Goal: Task Accomplishment & Management: Manage account settings

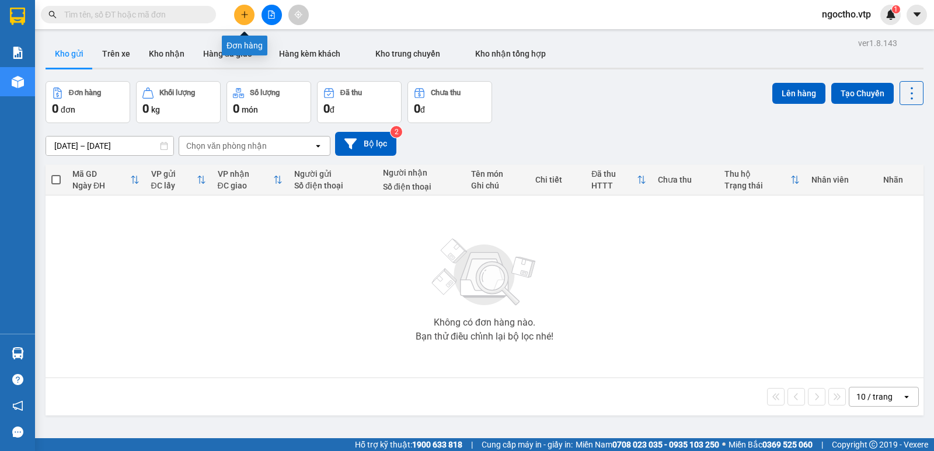
click at [247, 13] on icon "plus" at bounding box center [244, 15] width 8 height 8
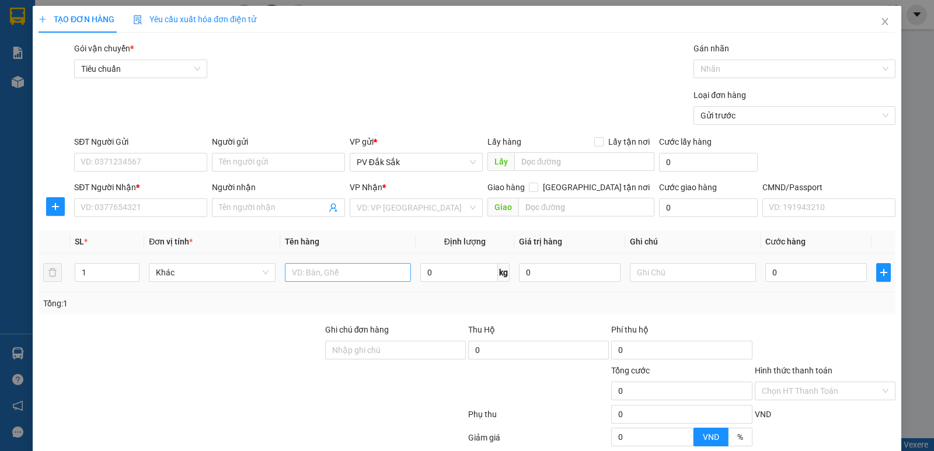
drag, startPoint x: 300, startPoint y: 258, endPoint x: 309, endPoint y: 270, distance: 14.9
click at [301, 259] on td at bounding box center [347, 272] width 135 height 39
drag, startPoint x: 312, startPoint y: 268, endPoint x: 315, endPoint y: 260, distance: 8.7
click at [312, 268] on input "text" at bounding box center [348, 272] width 126 height 19
type input "sr"
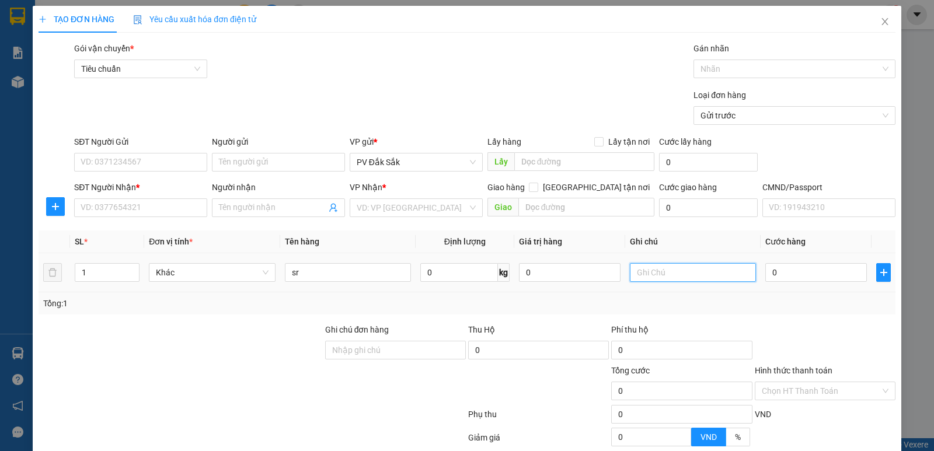
click at [630, 274] on input "text" at bounding box center [693, 272] width 126 height 19
type input "t"
click at [362, 208] on input "search" at bounding box center [412, 208] width 111 height 18
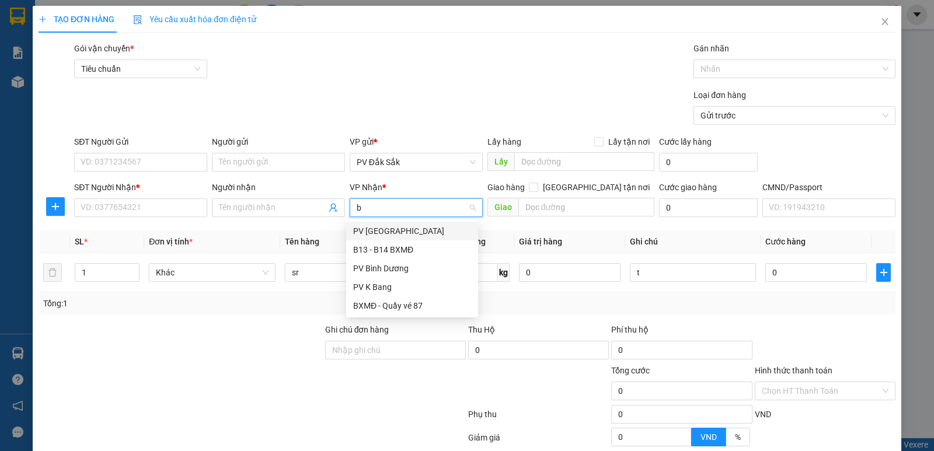
type input "bd"
click at [378, 238] on div "PV Bình Dương" at bounding box center [412, 231] width 132 height 19
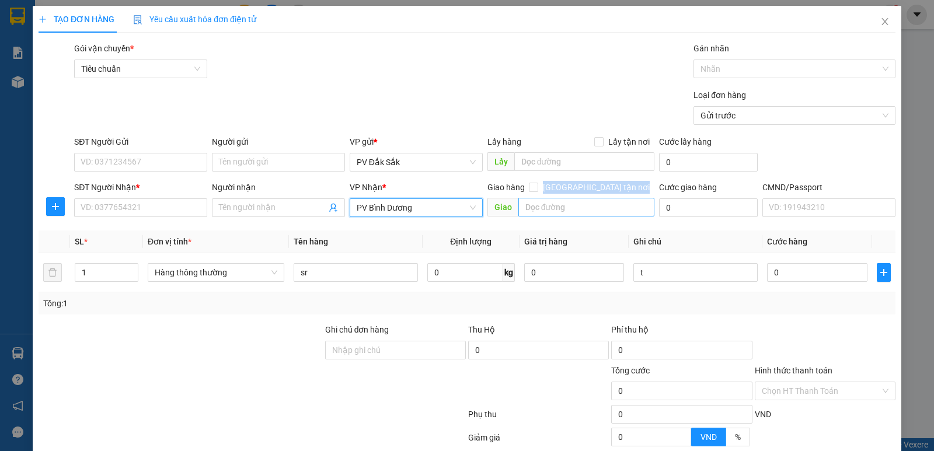
click at [560, 214] on div "Giao hàng Giao tận nơi Giao" at bounding box center [570, 201] width 167 height 41
click at [563, 214] on input "text" at bounding box center [586, 207] width 137 height 19
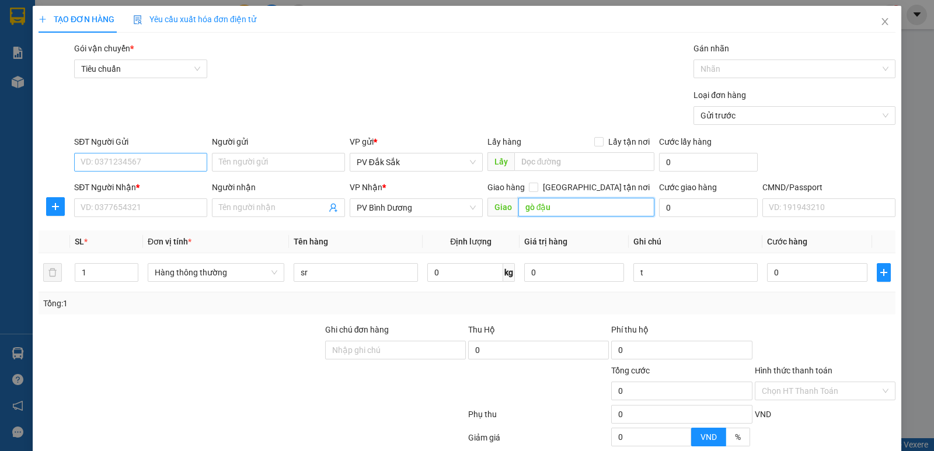
type input "gò đậu"
click at [132, 157] on input "SĐT Người Gửi" at bounding box center [140, 162] width 133 height 19
click at [149, 170] on input "038839736" at bounding box center [140, 162] width 133 height 19
click at [98, 166] on input "038839736" at bounding box center [140, 162] width 133 height 19
click at [107, 163] on input "038839736" at bounding box center [140, 162] width 133 height 19
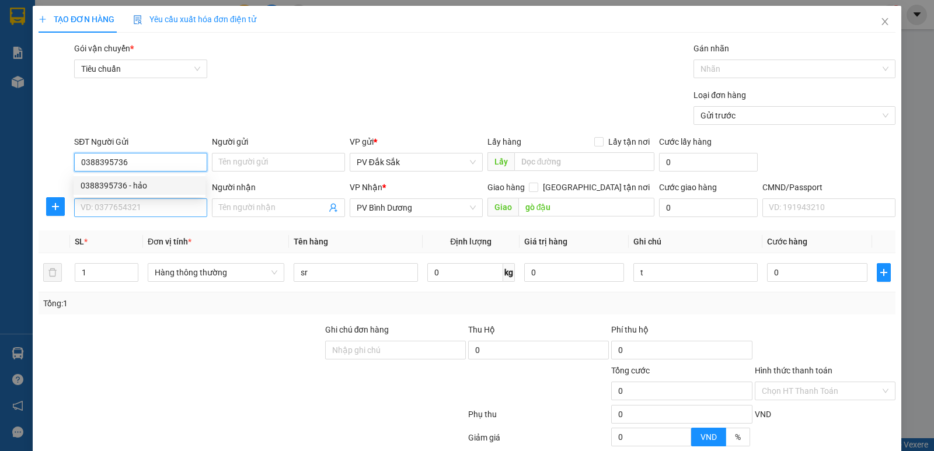
type input "0388395736"
click at [122, 207] on input "SĐT Người Nhận *" at bounding box center [140, 207] width 133 height 19
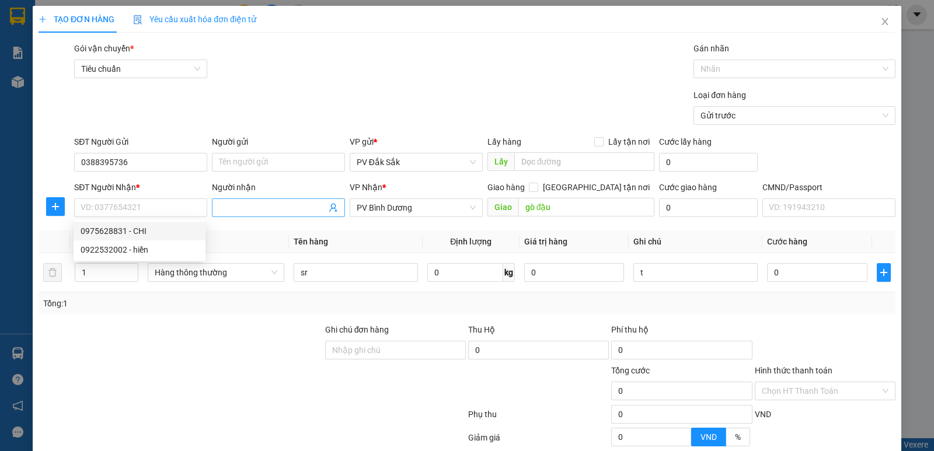
click at [236, 208] on input "Người nhận" at bounding box center [272, 207] width 107 height 13
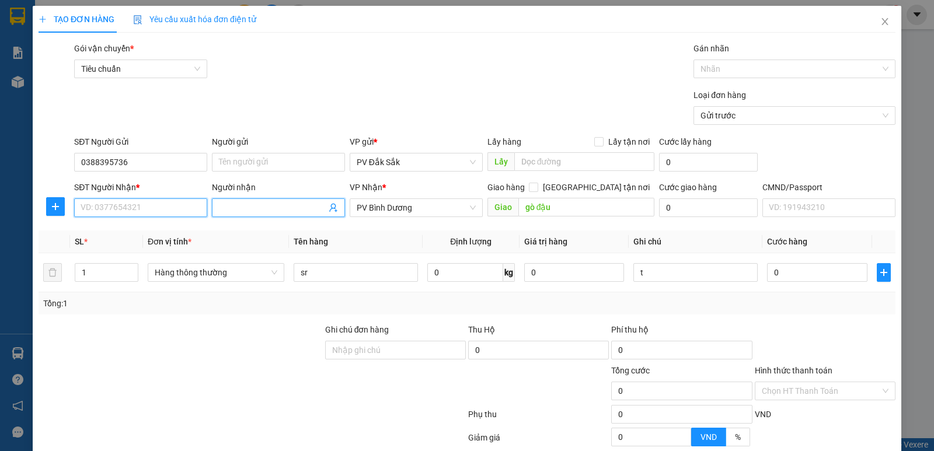
click at [163, 207] on input "SĐT Người Nhận *" at bounding box center [140, 207] width 133 height 19
type input "0386041629"
click at [254, 212] on input "Người nhận" at bounding box center [272, 207] width 107 height 13
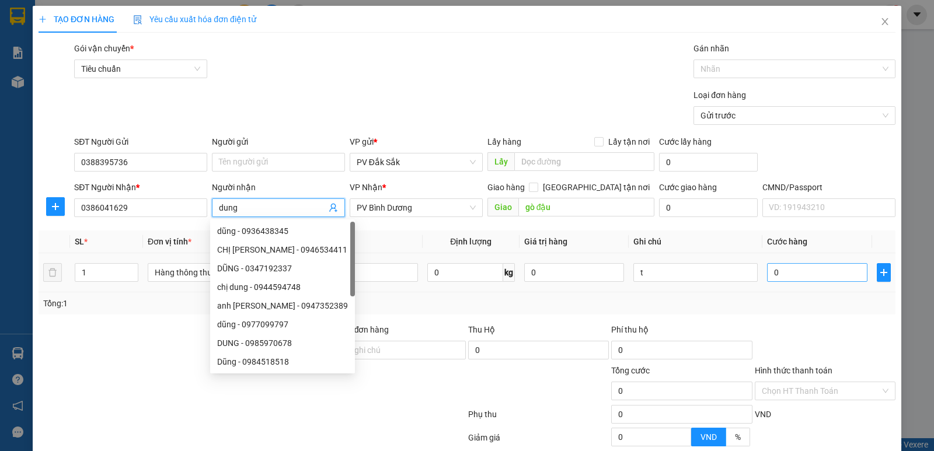
type input "dung"
click at [792, 274] on input "0" at bounding box center [817, 272] width 100 height 19
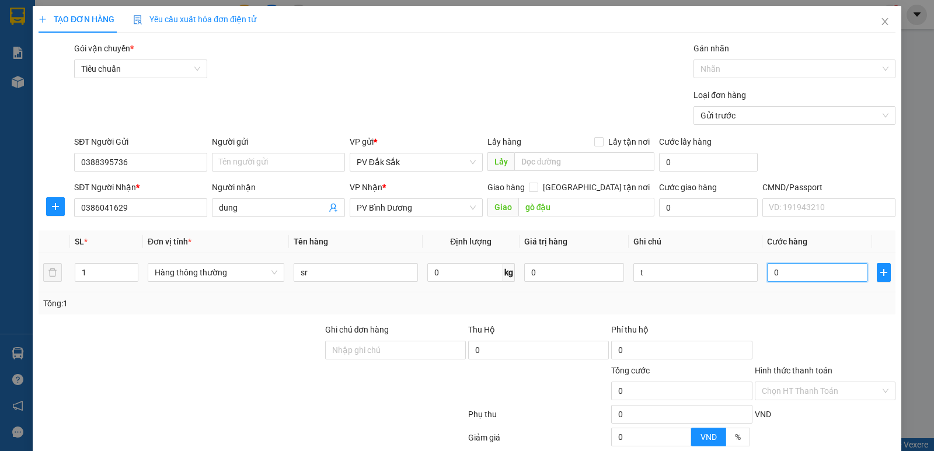
type input "5"
type input "50"
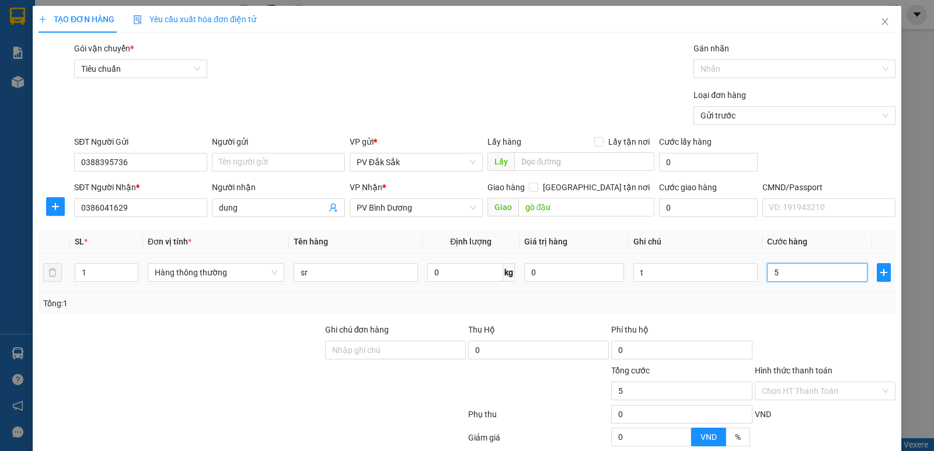
type input "50"
type input "500"
type input "5.000"
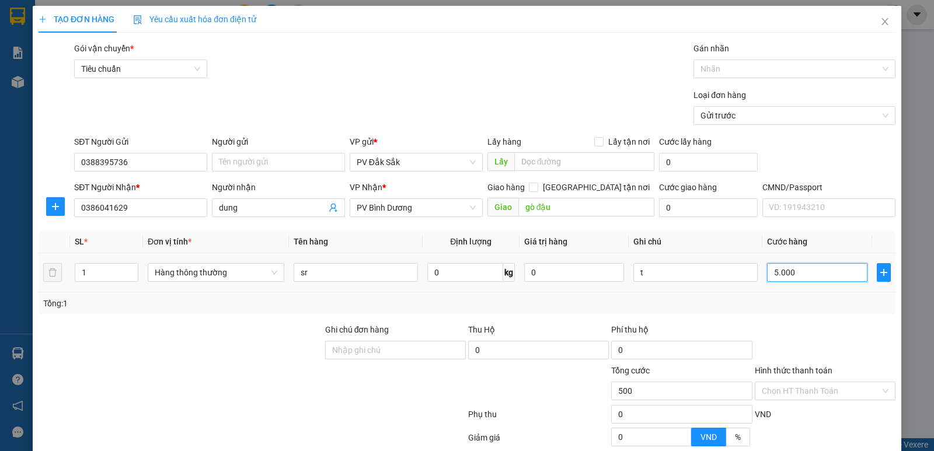
type input "5.000"
type input "50.000"
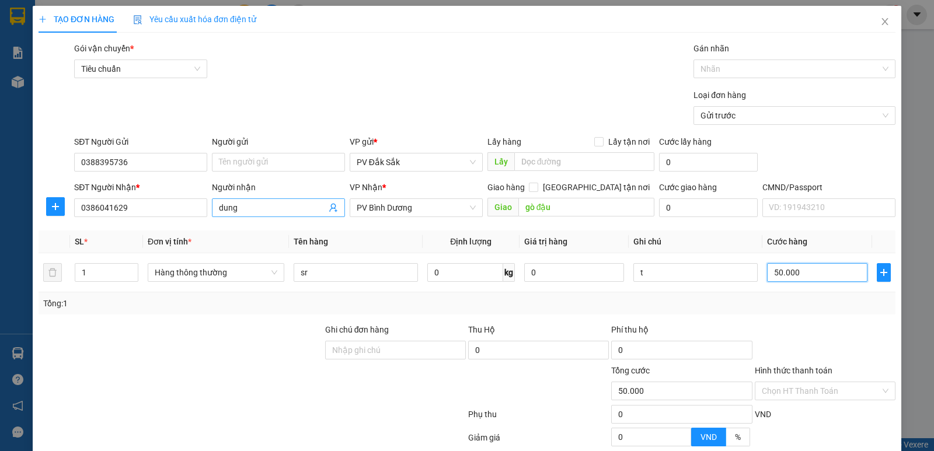
type input "50.000"
drag, startPoint x: 241, startPoint y: 205, endPoint x: 1, endPoint y: 183, distance: 241.4
click at [119, 226] on div "Transit Pickup Surcharge Ids Transit Deliver Surcharge Ids Transit Deliver Surc…" at bounding box center [467, 290] width 857 height 497
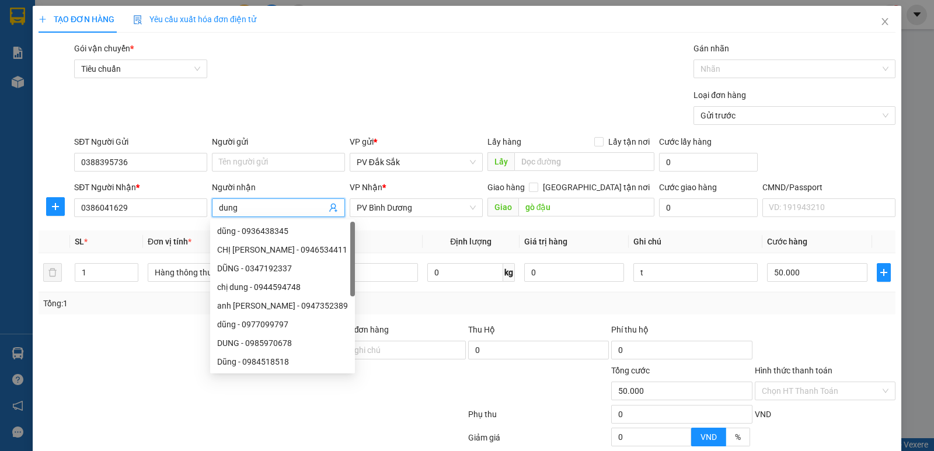
type input "m"
type input "nhung"
click at [771, 369] on label "Hình thức thanh toán" at bounding box center [794, 370] width 78 height 9
click at [771, 382] on input "Hình thức thanh toán" at bounding box center [821, 391] width 118 height 18
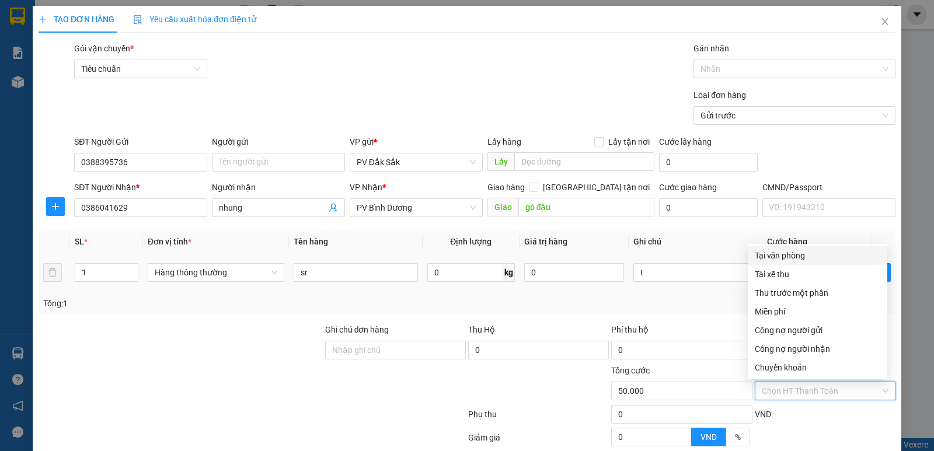
drag, startPoint x: 757, startPoint y: 254, endPoint x: 772, endPoint y: 263, distance: 17.5
click at [759, 254] on div "Tại văn phòng" at bounding box center [817, 255] width 125 height 13
type input "0"
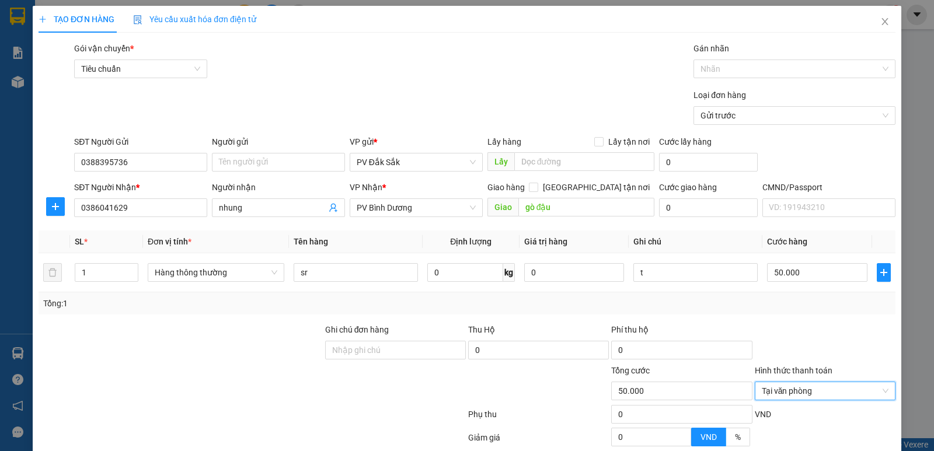
scroll to position [110, 0]
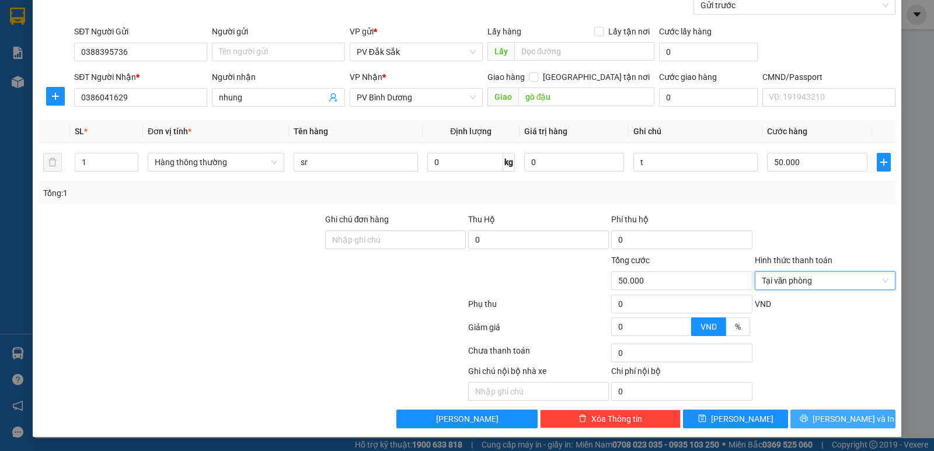
click at [844, 426] on button "Lưu và In" at bounding box center [842, 419] width 105 height 19
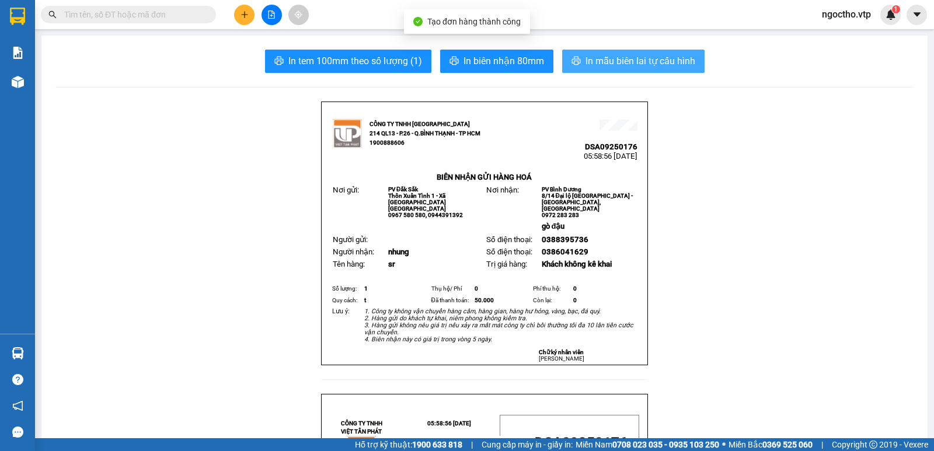
click at [606, 56] on span "In mẫu biên lai tự cấu hình" at bounding box center [640, 61] width 110 height 15
drag, startPoint x: 594, startPoint y: 57, endPoint x: 571, endPoint y: 142, distance: 87.8
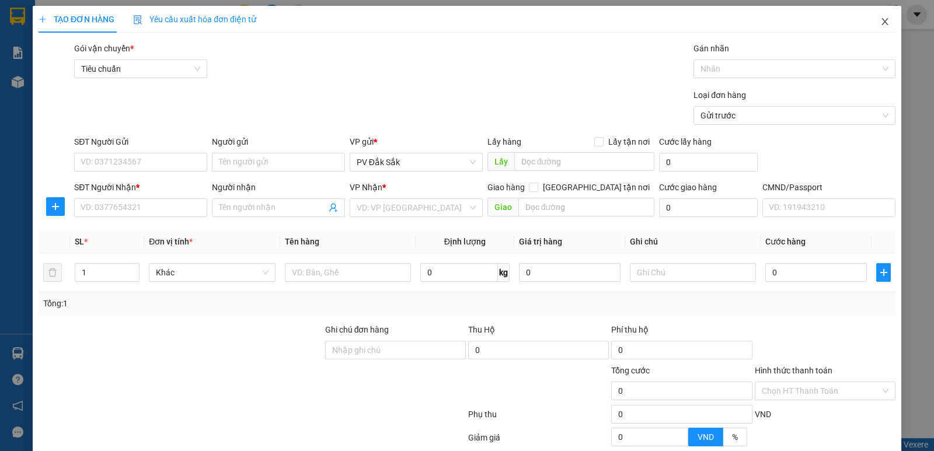
click at [880, 24] on icon "close" at bounding box center [884, 21] width 9 height 9
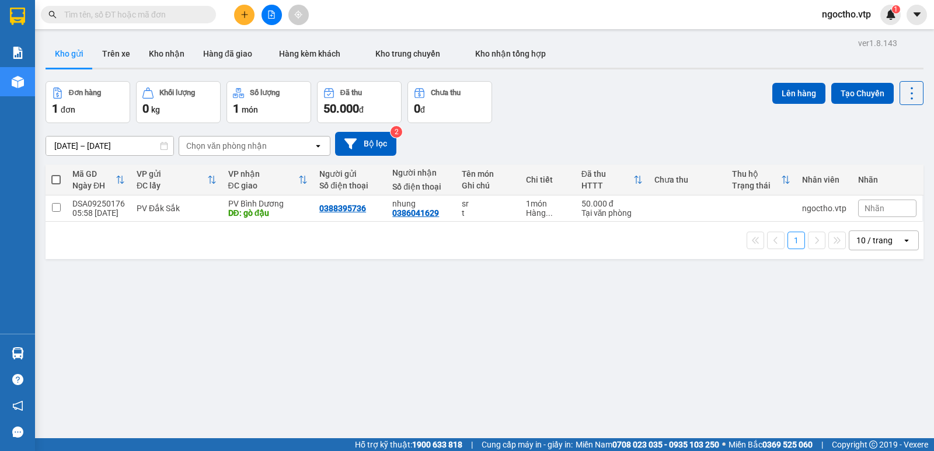
click at [210, 289] on div "ver 1.8.143 Kho gửi Trên xe Kho nhận Hàng đã giao Hàng kèm khách Kho trung chuy…" at bounding box center [484, 260] width 887 height 451
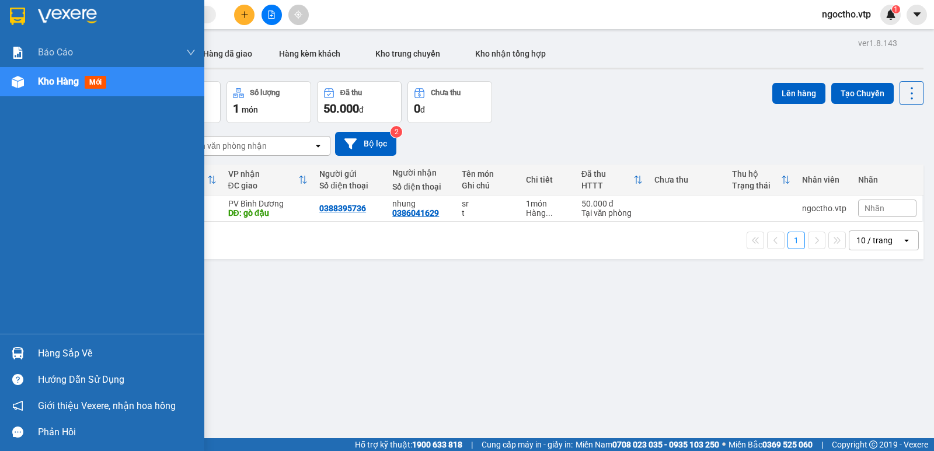
click at [23, 354] on img at bounding box center [18, 353] width 12 height 12
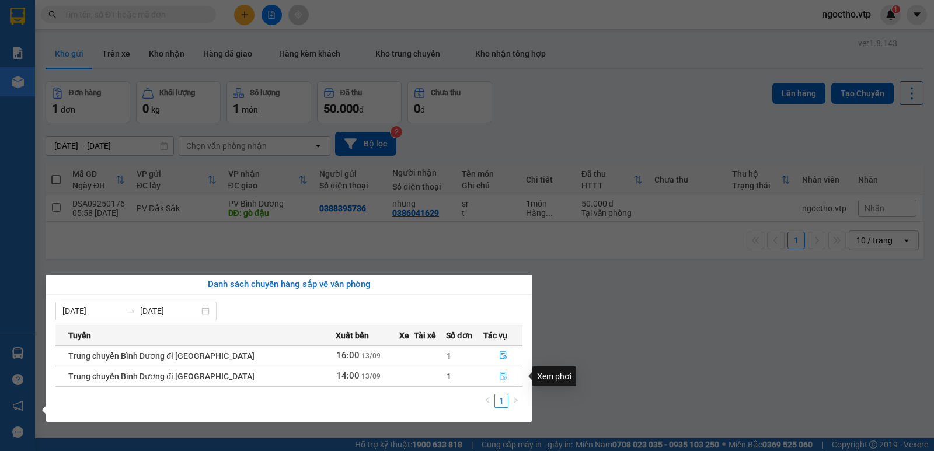
click at [499, 377] on icon "file-done" at bounding box center [503, 376] width 8 height 8
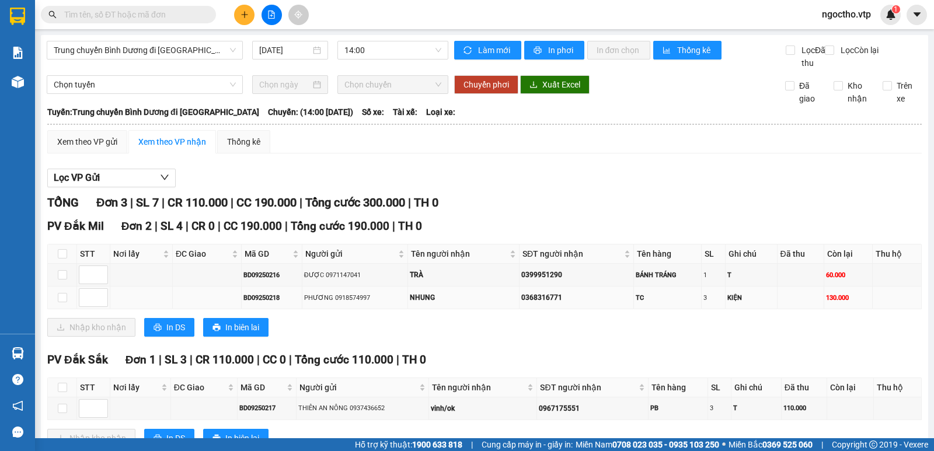
scroll to position [55, 0]
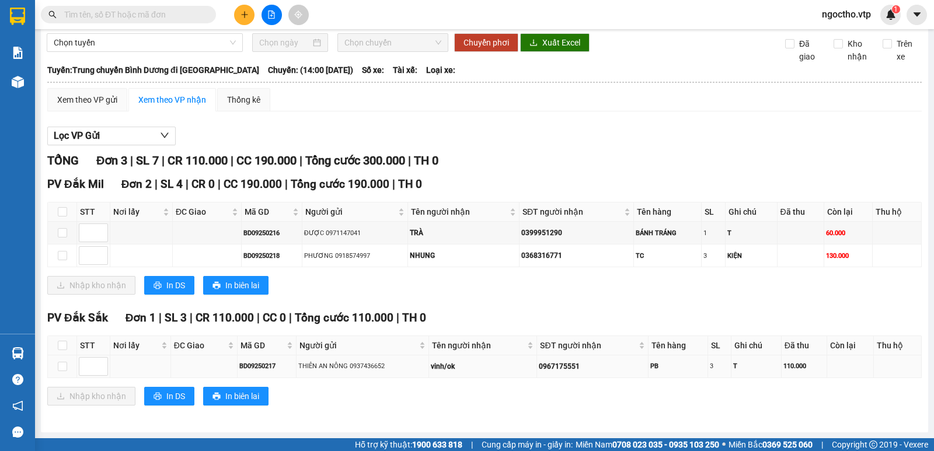
click at [50, 369] on td at bounding box center [62, 366] width 29 height 23
click at [61, 368] on input "checkbox" at bounding box center [62, 366] width 9 height 9
checkbox input "true"
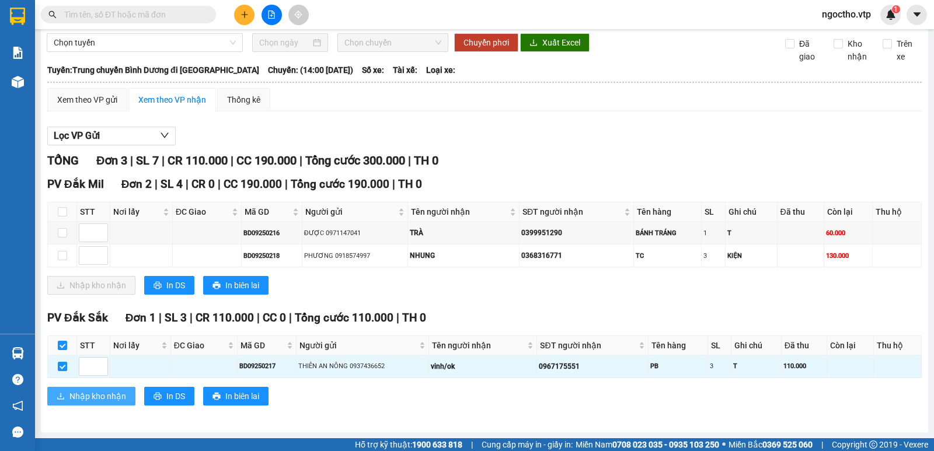
click at [88, 399] on span "Nhập kho nhận" at bounding box center [97, 396] width 57 height 13
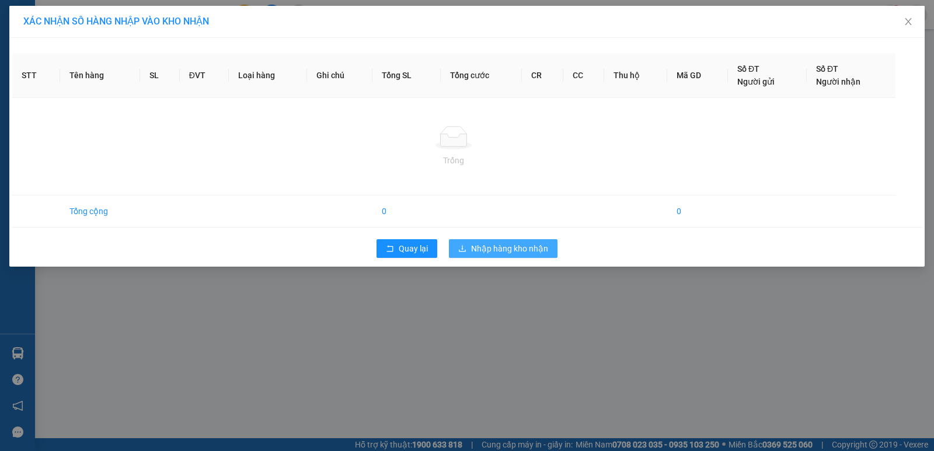
click at [505, 250] on span "Nhập hàng kho nhận" at bounding box center [509, 248] width 77 height 13
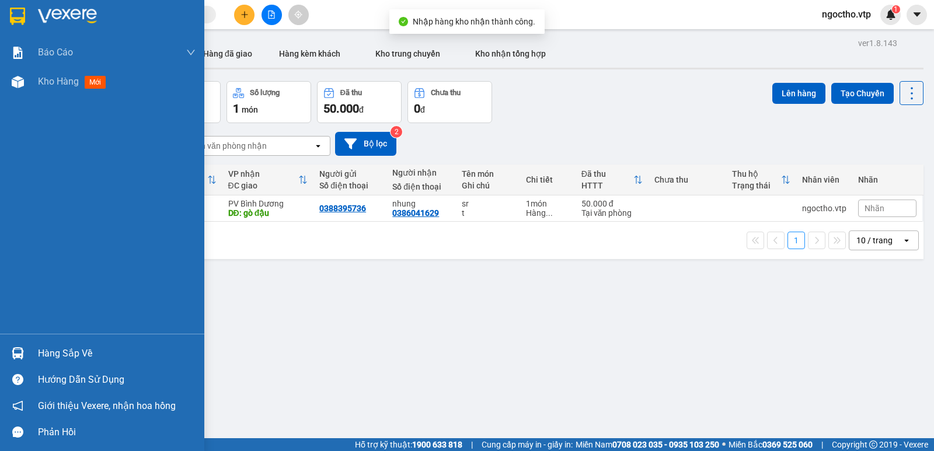
click at [50, 348] on div "Hàng sắp về" at bounding box center [117, 354] width 158 height 18
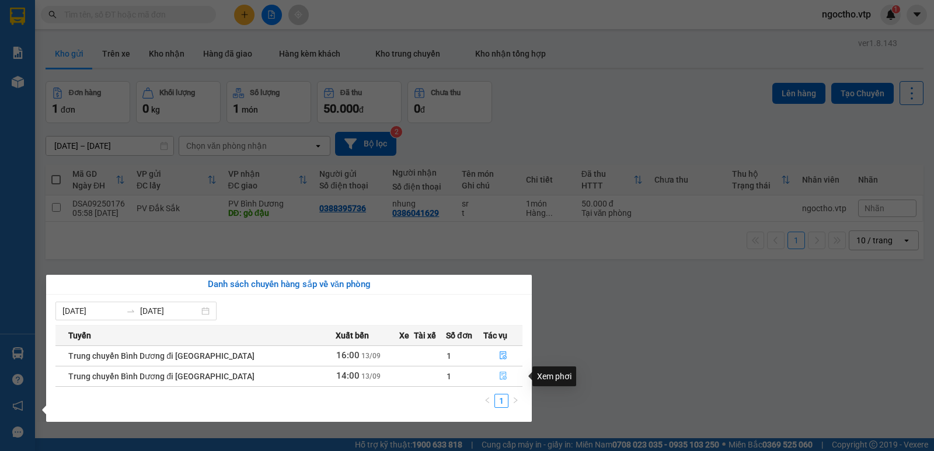
click at [500, 376] on icon "file-done" at bounding box center [503, 376] width 7 height 8
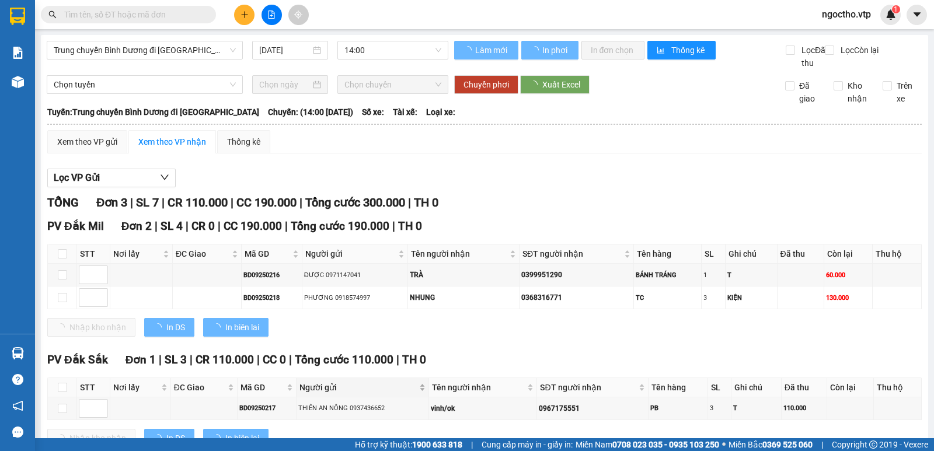
scroll to position [55, 0]
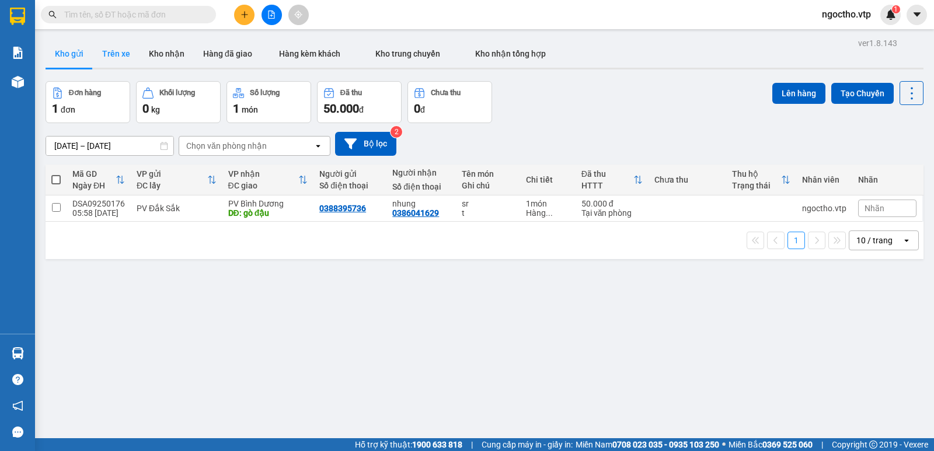
click at [107, 47] on button "Trên xe" at bounding box center [116, 54] width 47 height 28
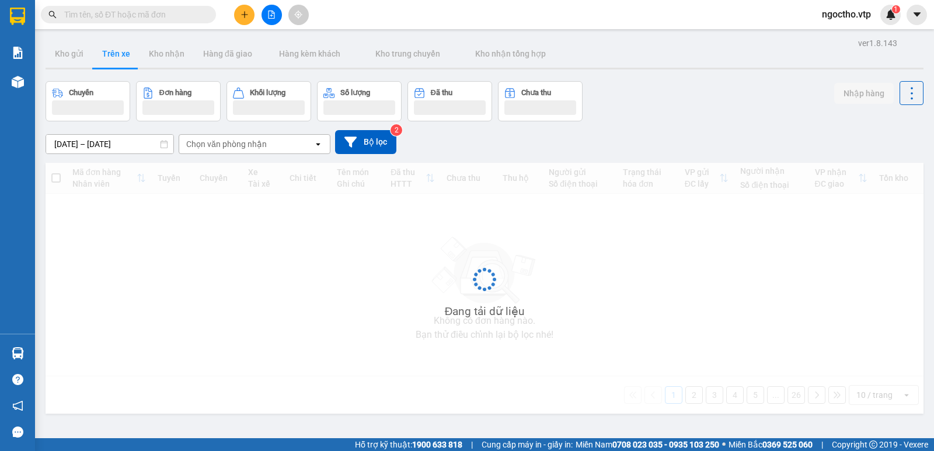
click at [236, 143] on div "Chọn văn phòng nhận" at bounding box center [226, 144] width 81 height 12
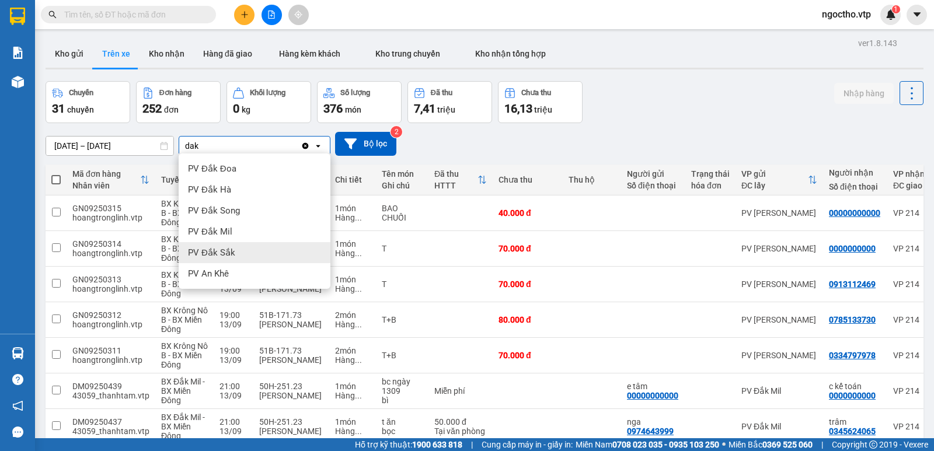
type input "dak"
click at [214, 256] on span "PV Đắk Sắk" at bounding box center [211, 253] width 47 height 12
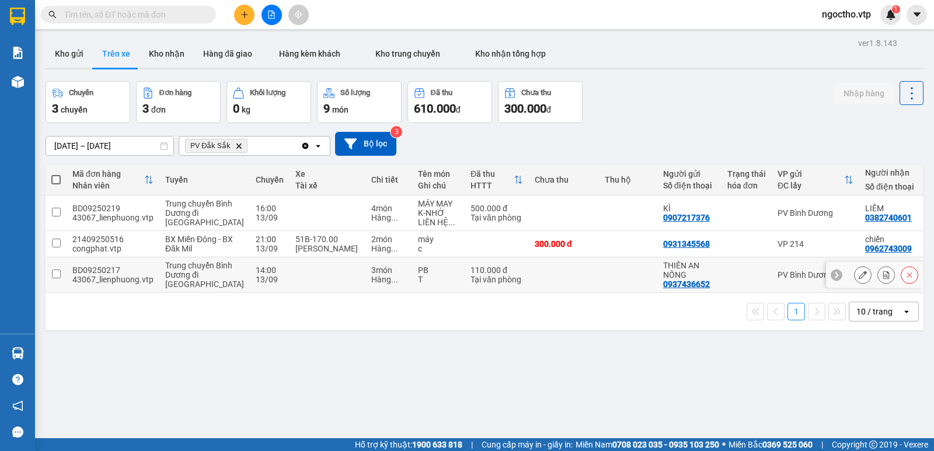
click at [60, 278] on input "checkbox" at bounding box center [56, 274] width 9 height 9
checkbox input "true"
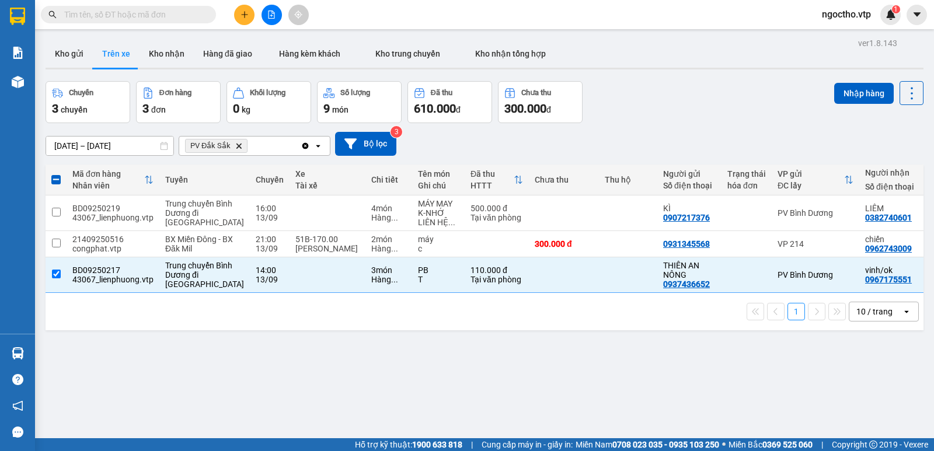
click at [247, 388] on div "ver 1.8.143 Kho gửi Trên xe Kho nhận Hàng đã giao Hàng kèm khách Kho trung chuy…" at bounding box center [484, 260] width 887 height 451
click at [854, 216] on button at bounding box center [862, 213] width 16 height 20
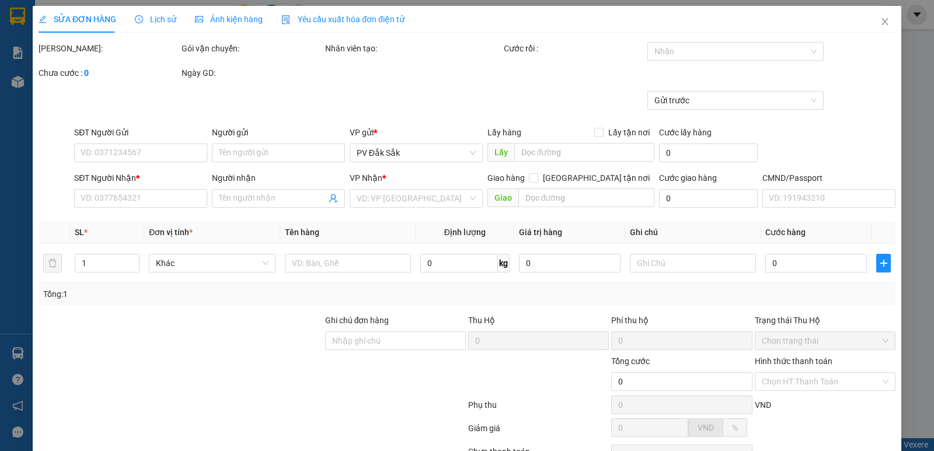
type input "0907217376"
type input "KÌ"
type input "0382740601"
type input "LIÊM"
type input "0342159020"
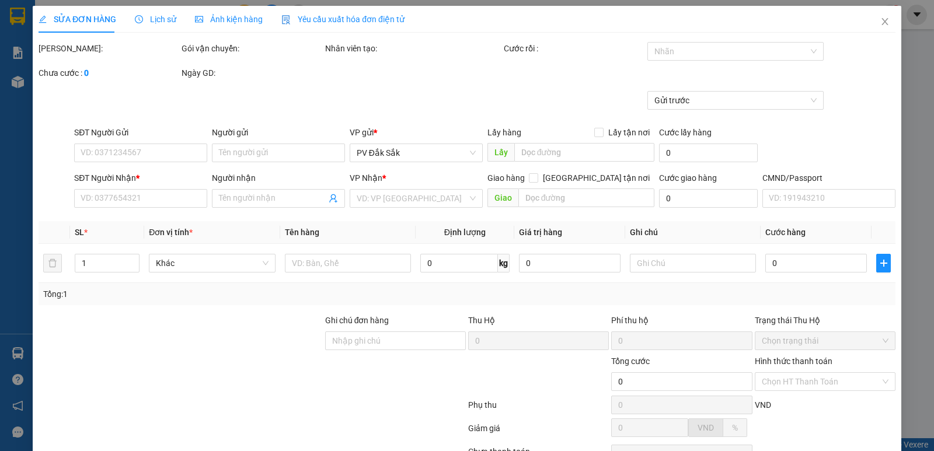
type input "500.000"
type input "KHI KHÁCH LẤY HÀNG PV NHỚ LIÊN HỆ CHO NG GỬI TRƯỚC NHÉ"
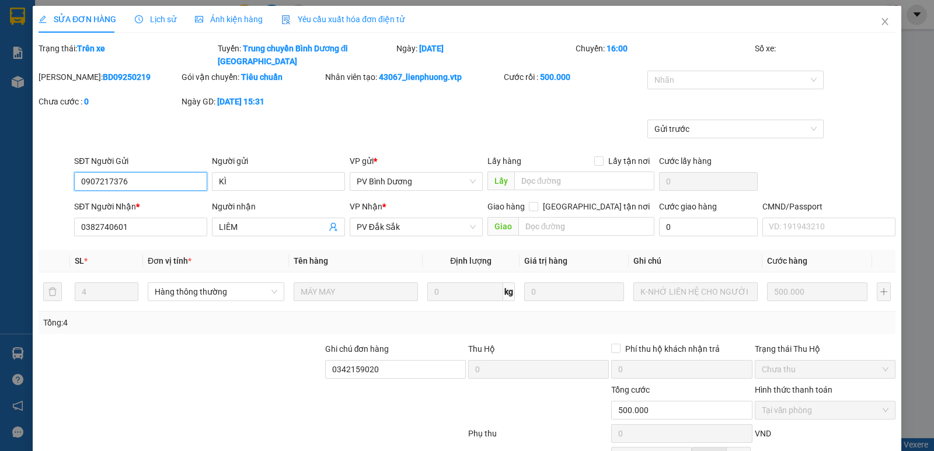
type input "25.000"
drag, startPoint x: 881, startPoint y: 20, endPoint x: 805, endPoint y: 14, distance: 75.5
click at [881, 20] on icon "close" at bounding box center [884, 21] width 9 height 9
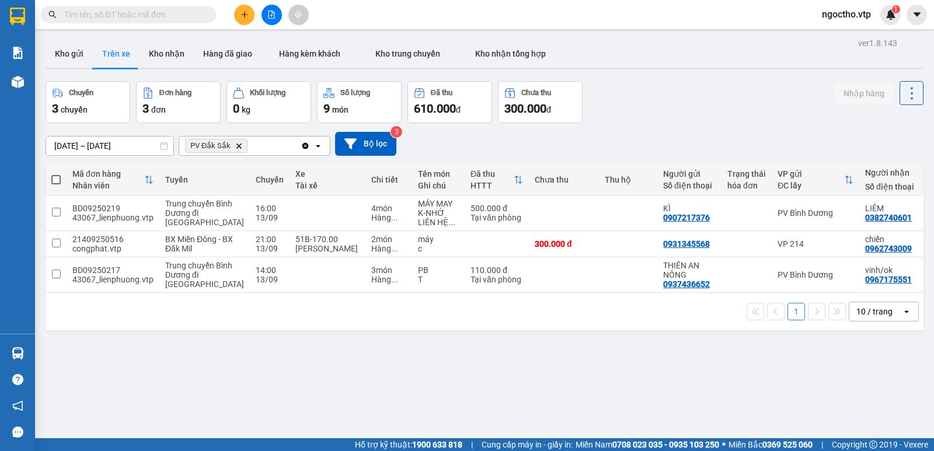
drag, startPoint x: 319, startPoint y: 376, endPoint x: 328, endPoint y: 360, distance: 18.8
click at [321, 373] on div "ver 1.8.143 Kho gửi Trên xe Kho nhận Hàng đã giao Hàng kèm khách Kho trung chuy…" at bounding box center [484, 260] width 887 height 451
click at [242, 13] on icon "plus" at bounding box center [244, 15] width 8 height 8
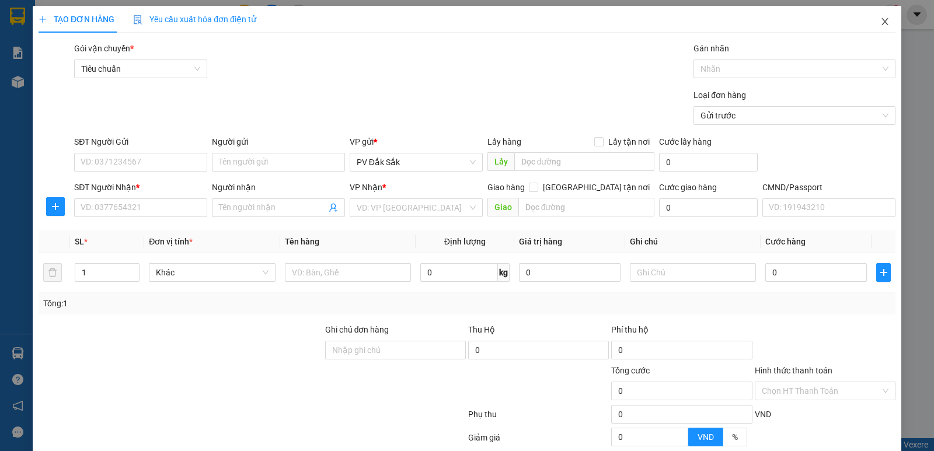
click at [881, 22] on span "Close" at bounding box center [884, 22] width 33 height 33
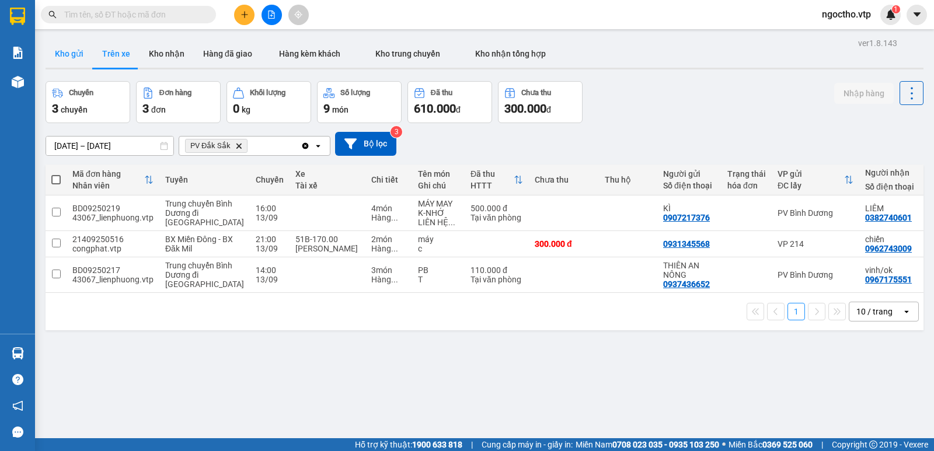
click at [79, 53] on button "Kho gửi" at bounding box center [69, 54] width 47 height 28
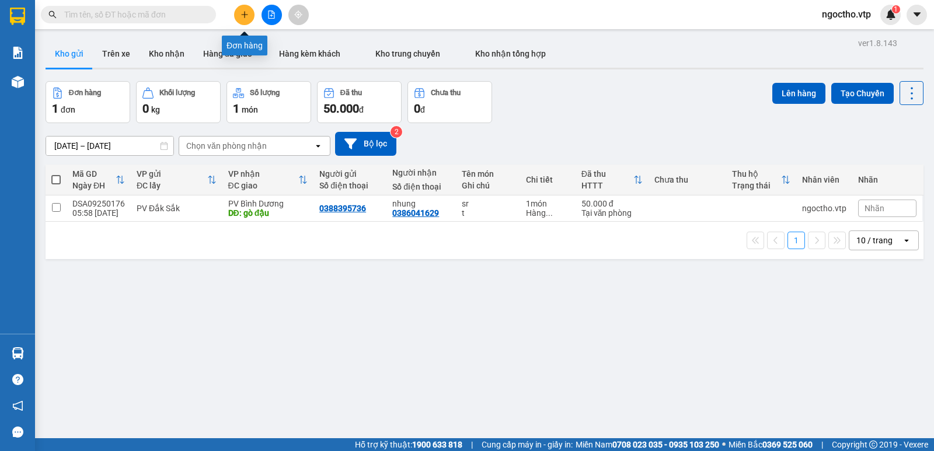
click at [251, 15] on button at bounding box center [244, 15] width 20 height 20
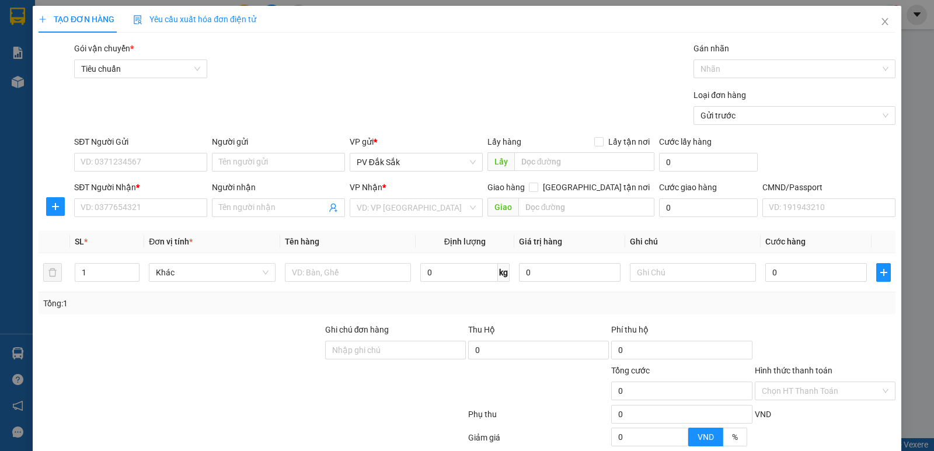
click at [386, 219] on div "VP Nhận * VD: VP Sài Gòn" at bounding box center [416, 201] width 133 height 41
click at [379, 208] on input "search" at bounding box center [412, 208] width 111 height 18
type input "214"
click at [371, 239] on div "VP 214" at bounding box center [412, 231] width 132 height 19
click at [324, 265] on input "text" at bounding box center [356, 272] width 124 height 19
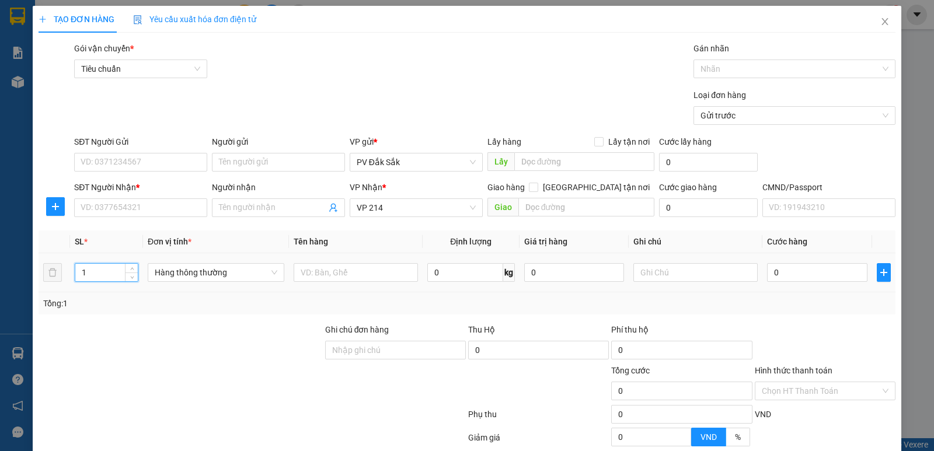
drag, startPoint x: 97, startPoint y: 273, endPoint x: 2, endPoint y: 293, distance: 97.3
click at [28, 289] on div "TẠO ĐƠN HÀNG Yêu cầu xuất hóa đơn điện tử Transit Pickup Surcharge Ids Transit …" at bounding box center [467, 225] width 934 height 451
type input "2"
click at [315, 265] on input "text" at bounding box center [356, 272] width 124 height 19
type input "e"
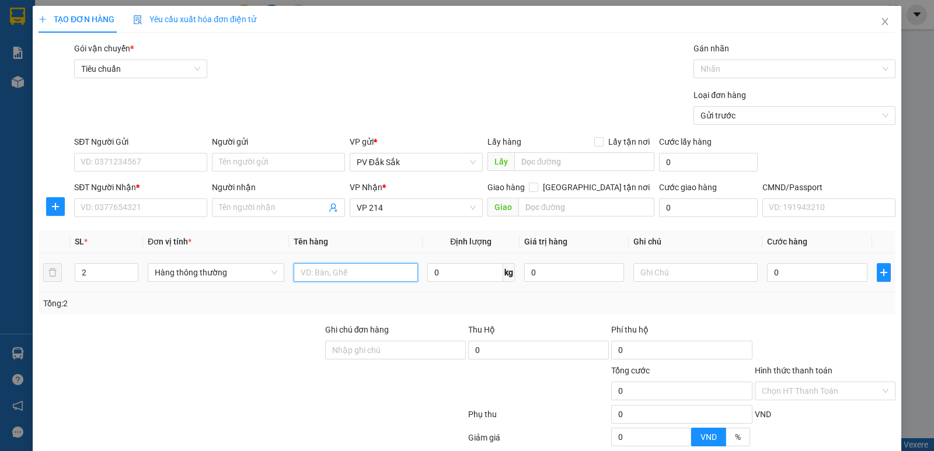
type input "z"
type input "xe máy 48H12013 +sr"
click at [648, 264] on input "text" at bounding box center [695, 272] width 124 height 19
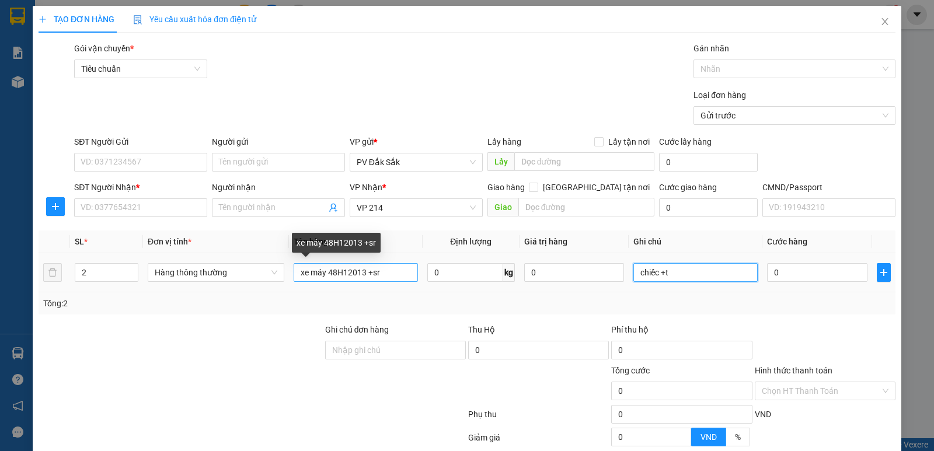
type input "chiếc +t"
click at [380, 274] on input "xe máy 48H12013 +sr" at bounding box center [356, 272] width 124 height 19
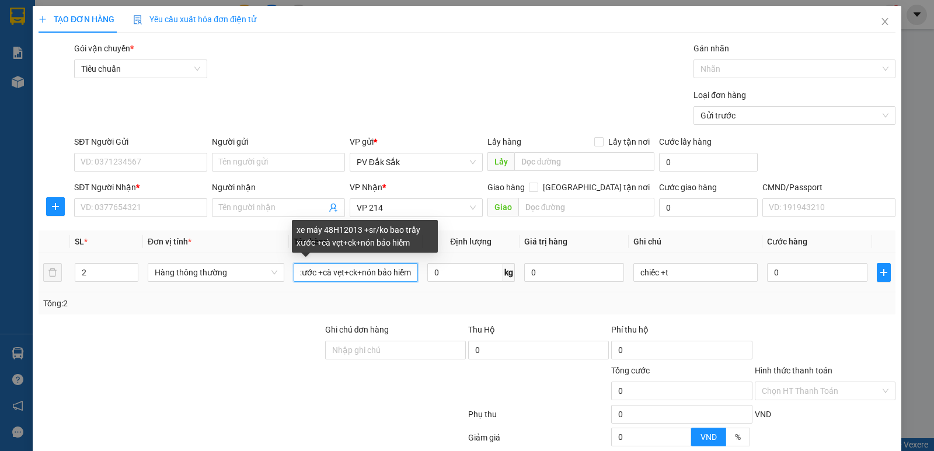
scroll to position [0, 131]
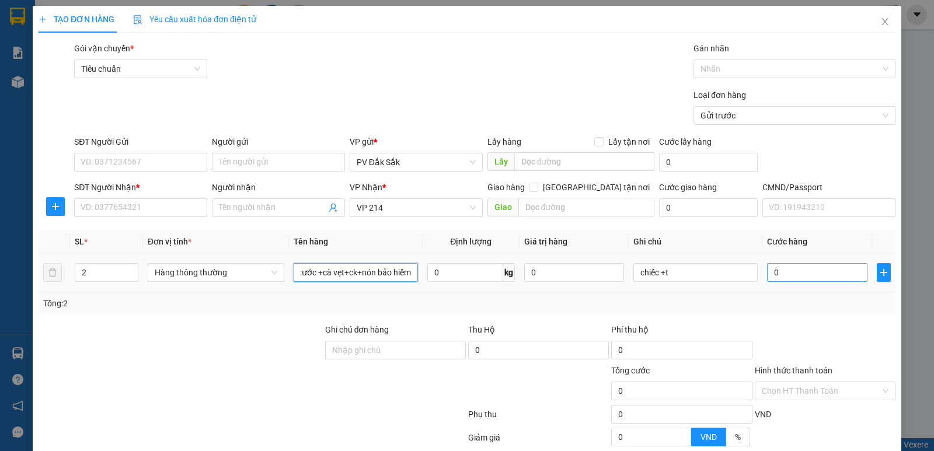
type input "xe máy 48H12013 +sr/ko bao trầy xước +cà vẹt+ck+nón bảo hiểm"
click at [793, 274] on input "0" at bounding box center [817, 272] width 100 height 19
type input "3"
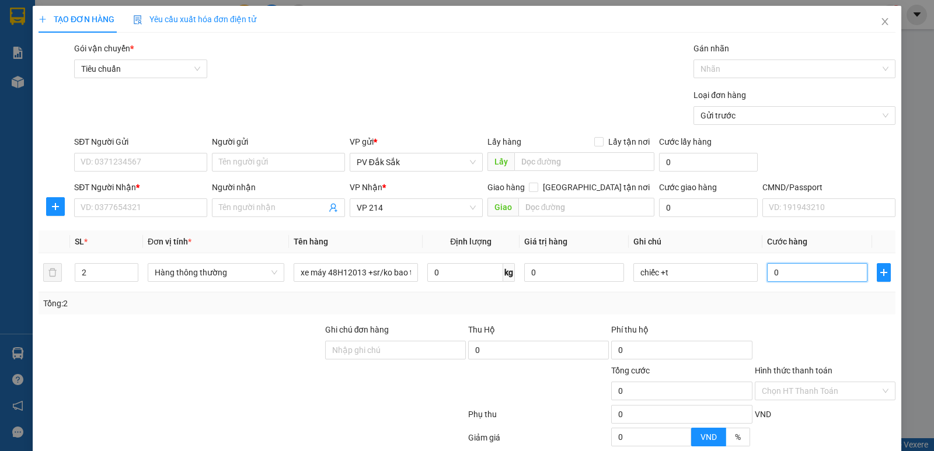
type input "3"
type input "33"
type input "330"
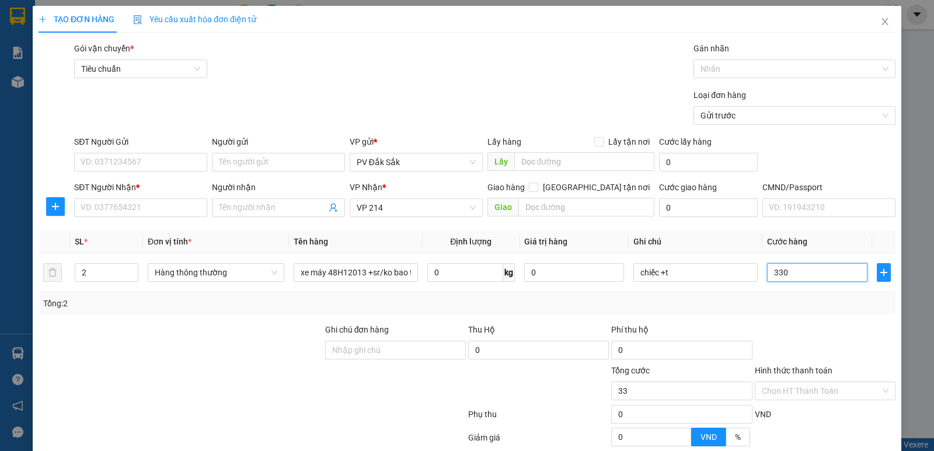
type input "330"
type input "3.300"
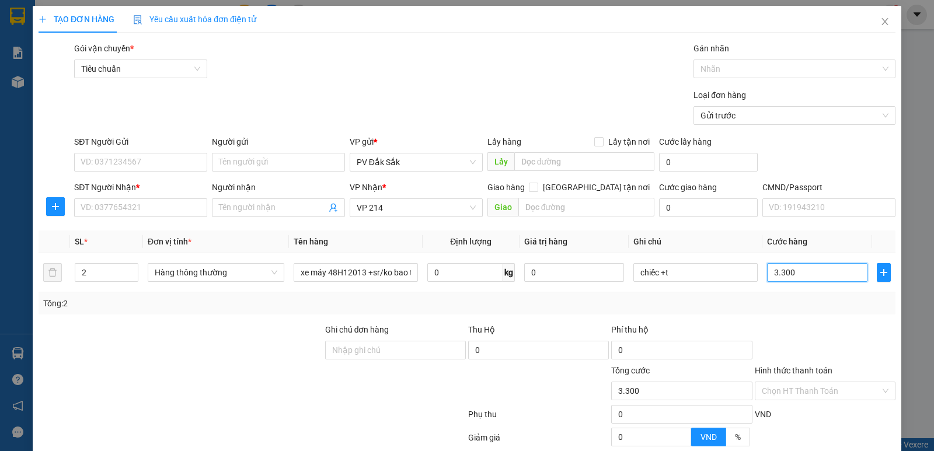
type input "33.000"
type input "330.000"
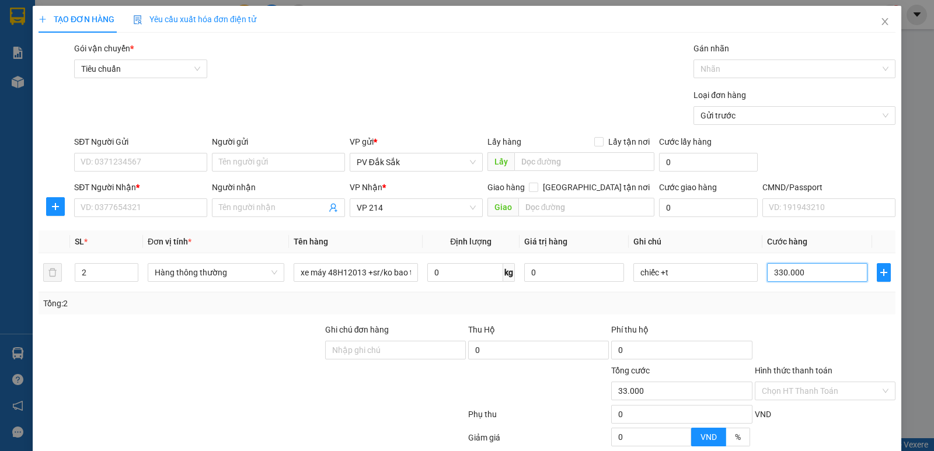
type input "330.000"
click at [92, 207] on input "SĐT Người Nhận *" at bounding box center [140, 207] width 133 height 19
click at [261, 209] on input "Người nhận" at bounding box center [272, 207] width 107 height 13
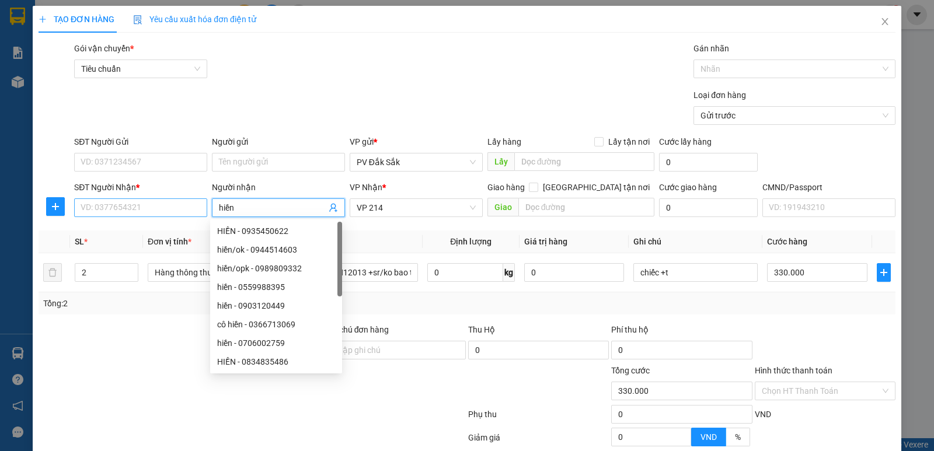
type input "hiền"
click at [102, 200] on input "SĐT Người Nhận *" at bounding box center [140, 207] width 133 height 19
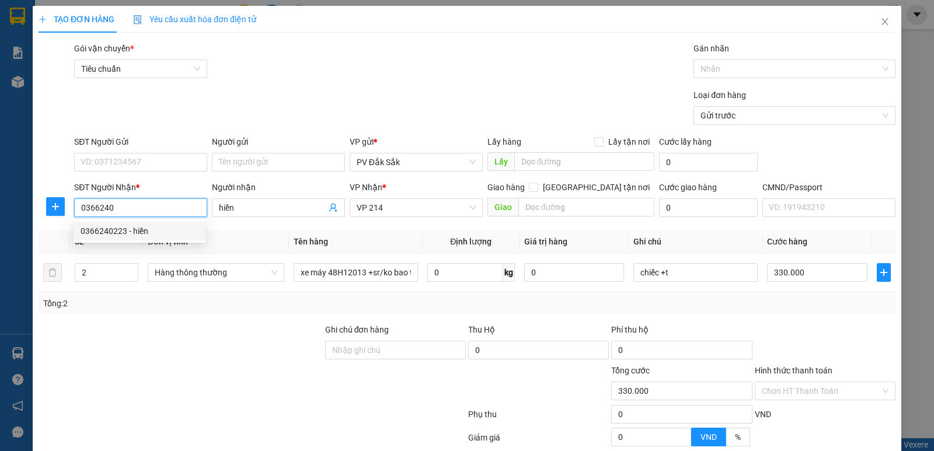
click at [141, 236] on div "0366240223 - hiền" at bounding box center [140, 231] width 118 height 13
type input "0366240223"
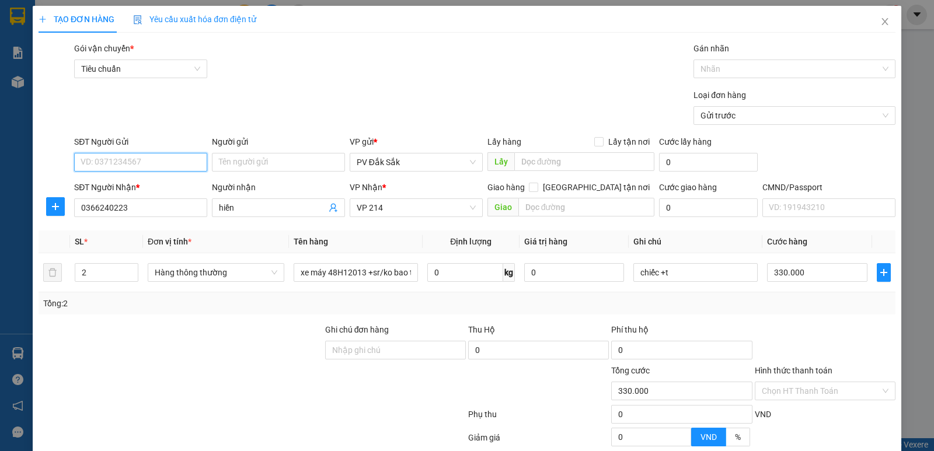
click at [134, 162] on input "SĐT Người Gửi" at bounding box center [140, 162] width 133 height 19
click at [118, 187] on div "0983091014 - cô tròn" at bounding box center [140, 185] width 118 height 13
type input "0983091014"
type input "cô tròn"
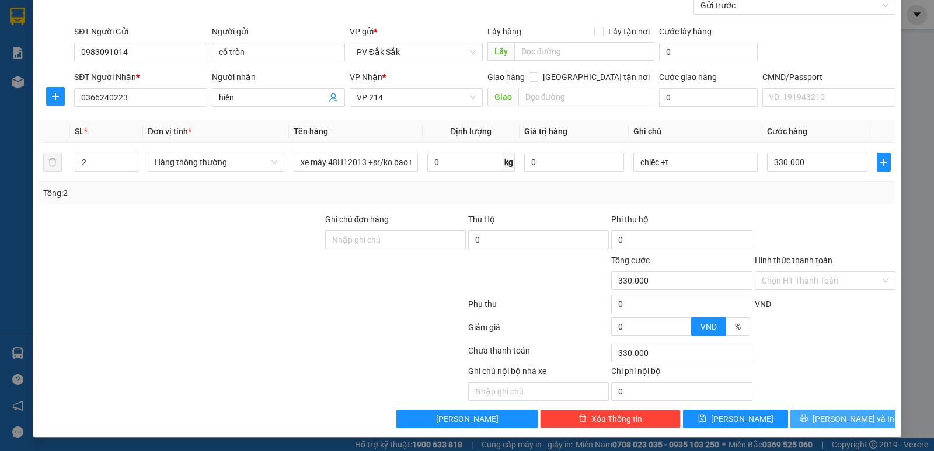
click at [846, 417] on span "Lưu và In" at bounding box center [853, 419] width 82 height 13
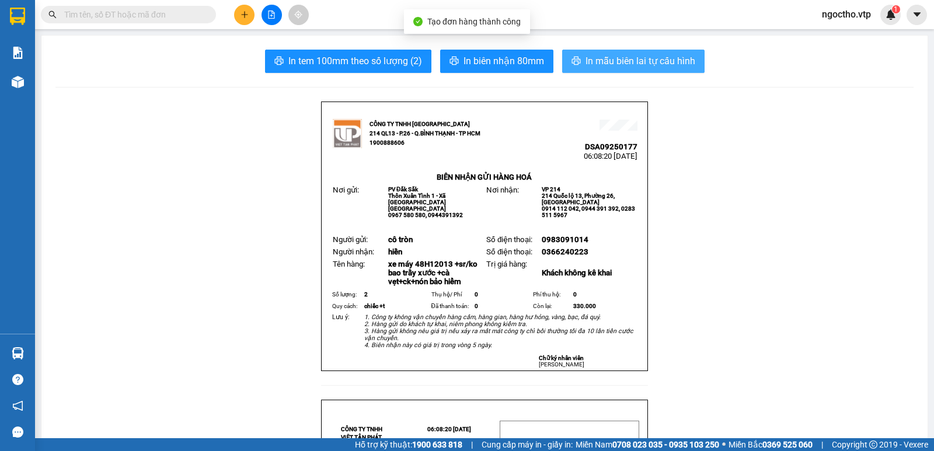
click at [639, 51] on button "In mẫu biên lai tự cấu hình" at bounding box center [633, 61] width 142 height 23
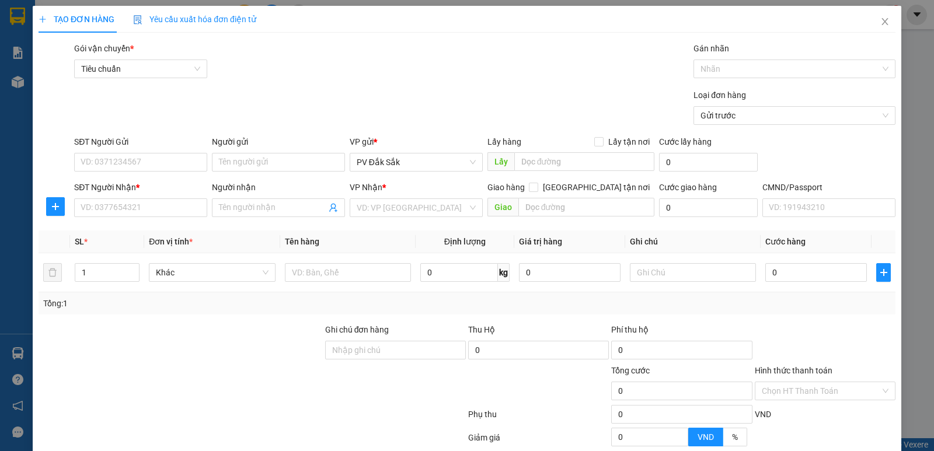
click at [418, 80] on div "Gói vận chuyển * Tiêu chuẩn Gán nhãn Nhãn" at bounding box center [485, 62] width 826 height 41
click at [382, 203] on input "search" at bounding box center [412, 208] width 111 height 18
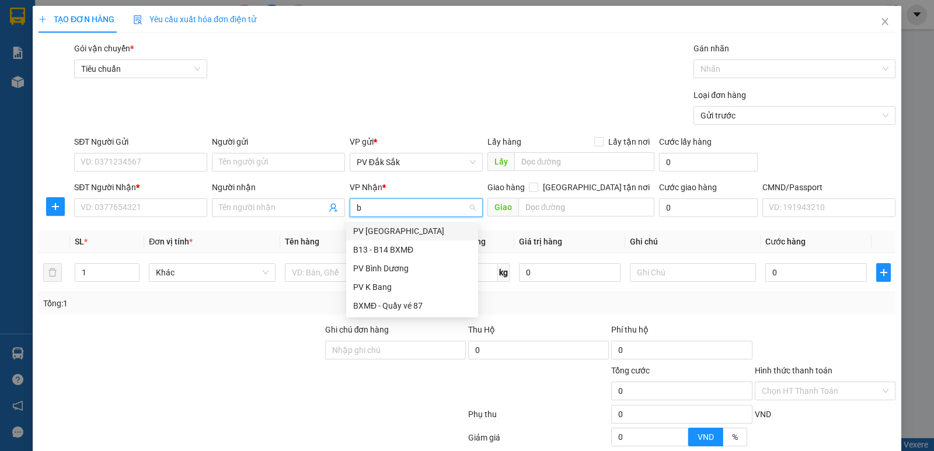
type input "bd"
click at [356, 235] on div "PV Bình Dương" at bounding box center [412, 231] width 118 height 13
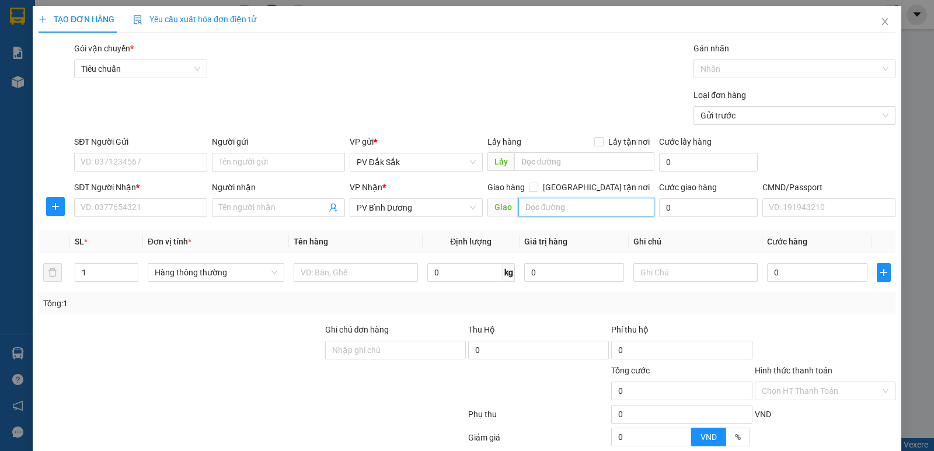
click at [555, 213] on input "text" at bounding box center [586, 207] width 137 height 19
type input "gò đậu"
click at [323, 267] on input "text" at bounding box center [356, 272] width 124 height 19
type input "s"
type input "d"
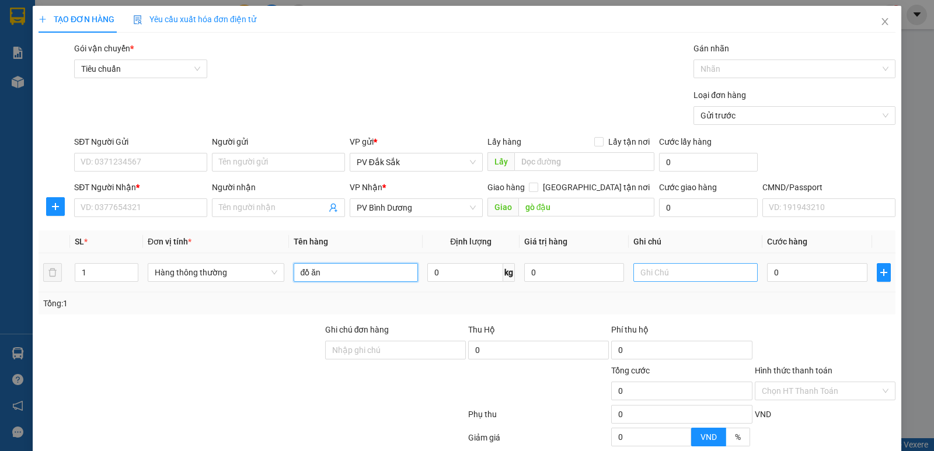
type input "đồ ăn"
click at [679, 266] on input "text" at bounding box center [695, 272] width 124 height 19
type input "t"
click at [86, 219] on div "SĐT Người Nhận * VD: 0377654321" at bounding box center [140, 201] width 133 height 41
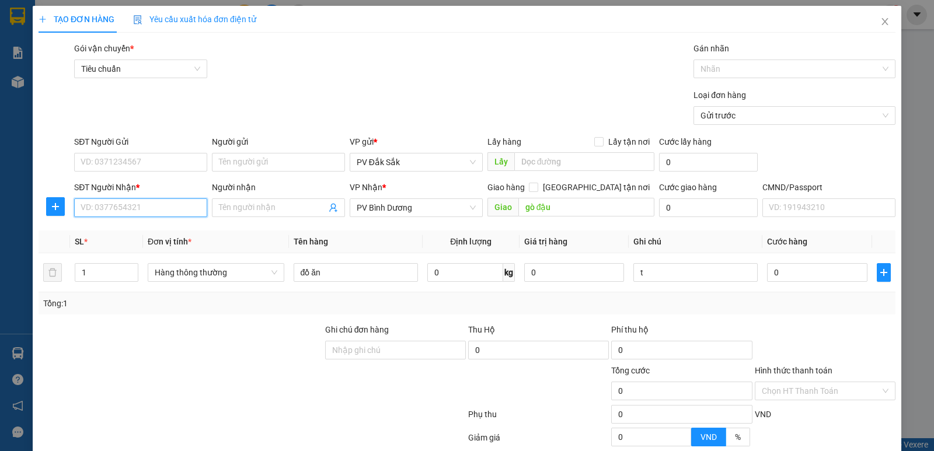
click at [101, 216] on input "SĐT Người Nhận *" at bounding box center [140, 207] width 133 height 19
type input "0"
click at [124, 240] on div "0384992450 0384992450" at bounding box center [140, 230] width 132 height 23
click at [125, 230] on div "Transit Pickup Surcharge Ids Transit Deliver Surcharge Ids Transit Deliver Surc…" at bounding box center [467, 290] width 857 height 497
click at [119, 209] on input "0384992" at bounding box center [140, 207] width 133 height 19
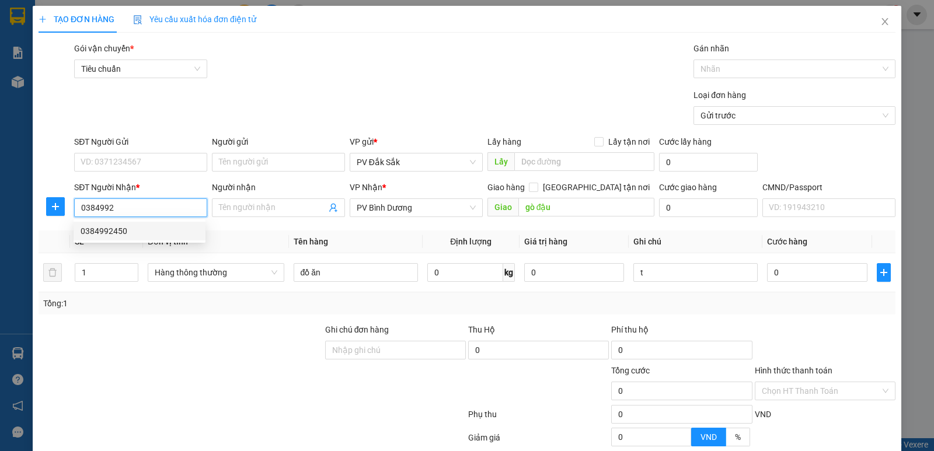
click at [114, 229] on div "0384992450" at bounding box center [140, 231] width 118 height 13
type input "0384992450"
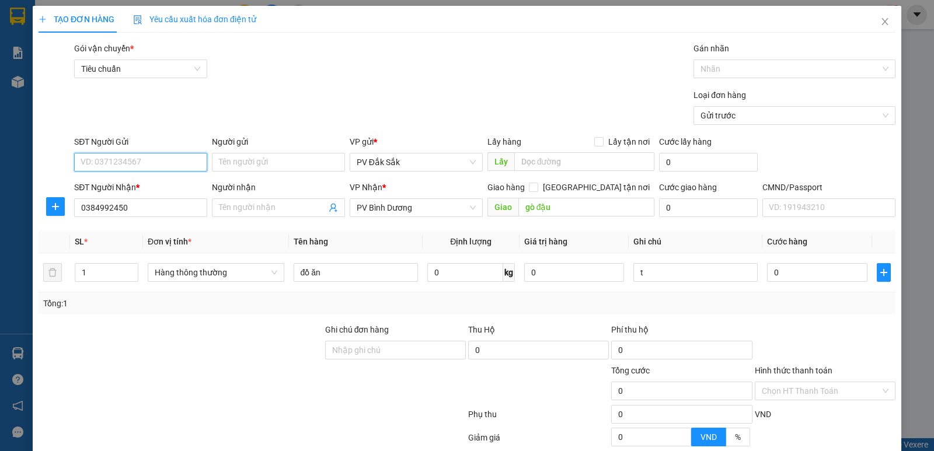
click at [135, 160] on input "SĐT Người Gửi" at bounding box center [140, 162] width 133 height 19
click at [108, 188] on div "0866553789" at bounding box center [140, 185] width 118 height 13
type input "0866553789"
click at [789, 273] on input "0" at bounding box center [817, 272] width 100 height 19
type input "5"
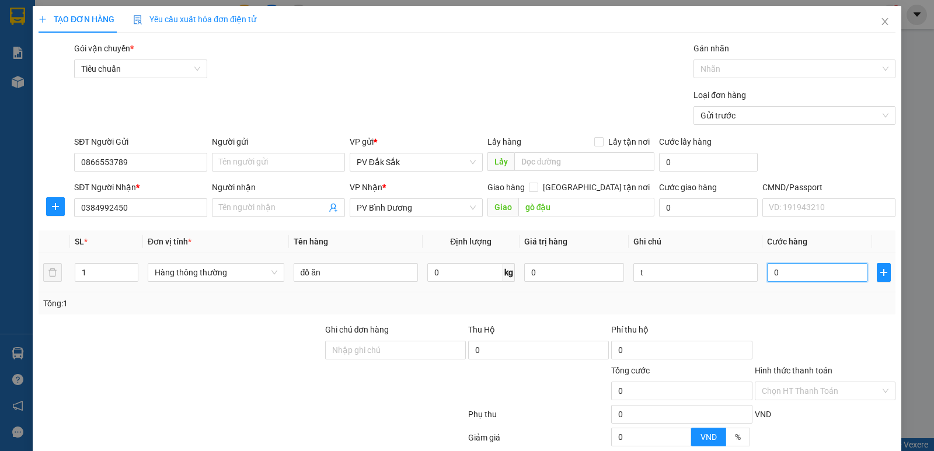
type input "5"
type input "50"
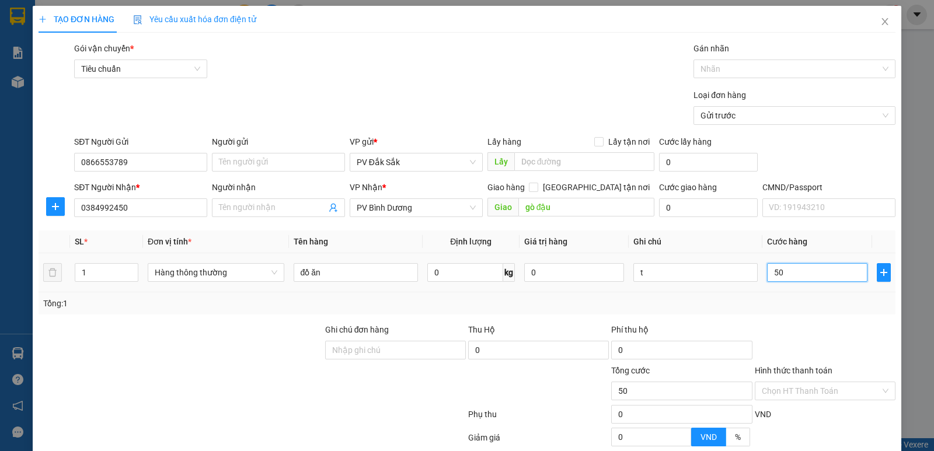
type input "500"
type input "5.000"
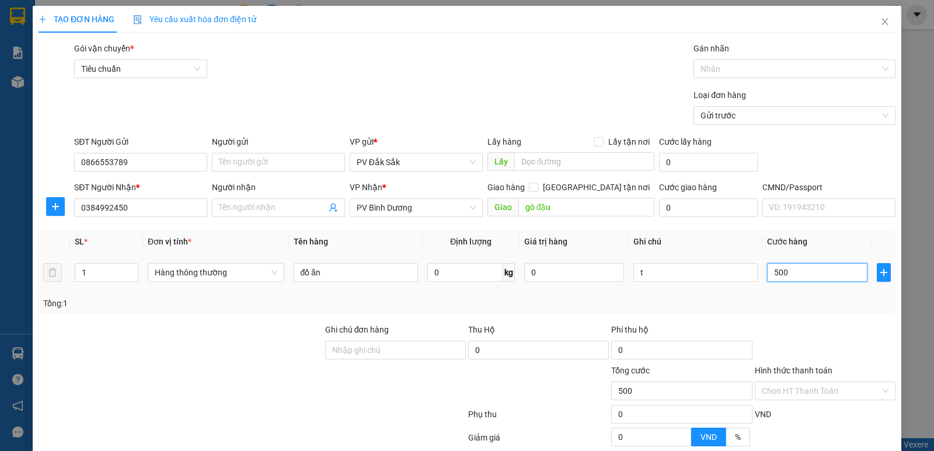
type input "5.000"
type input "50.000"
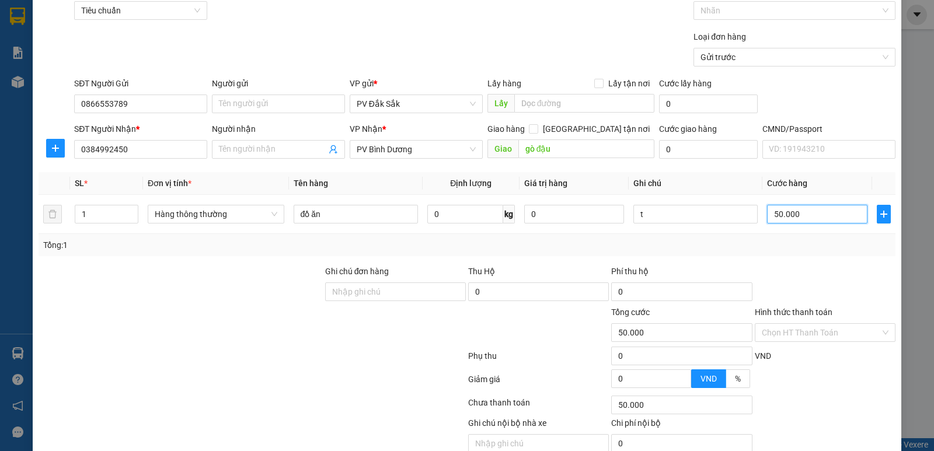
scroll to position [110, 0]
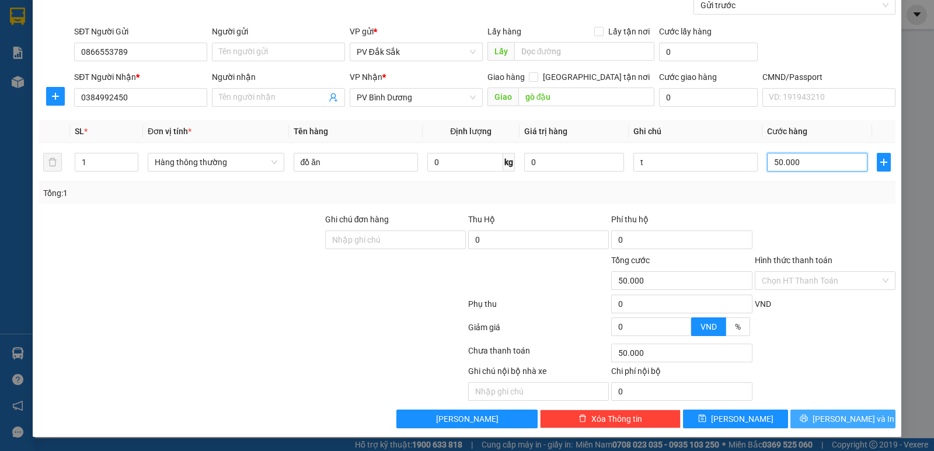
type input "50.000"
click at [849, 416] on span "Lưu và In" at bounding box center [853, 419] width 82 height 13
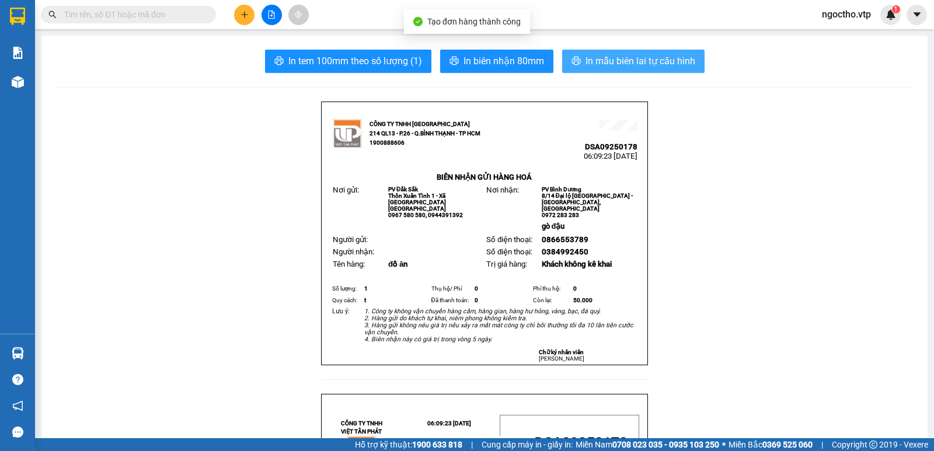
click at [620, 64] on span "In mẫu biên lai tự cấu hình" at bounding box center [640, 61] width 110 height 15
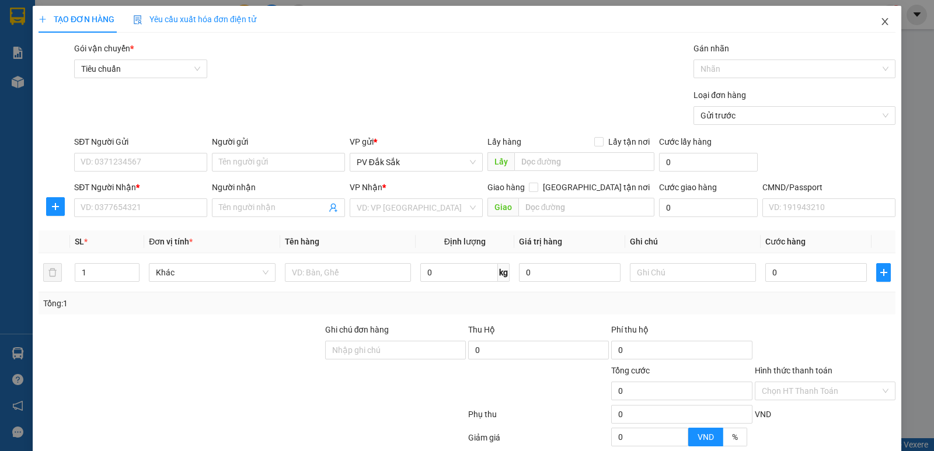
click at [880, 19] on icon "close" at bounding box center [884, 21] width 9 height 9
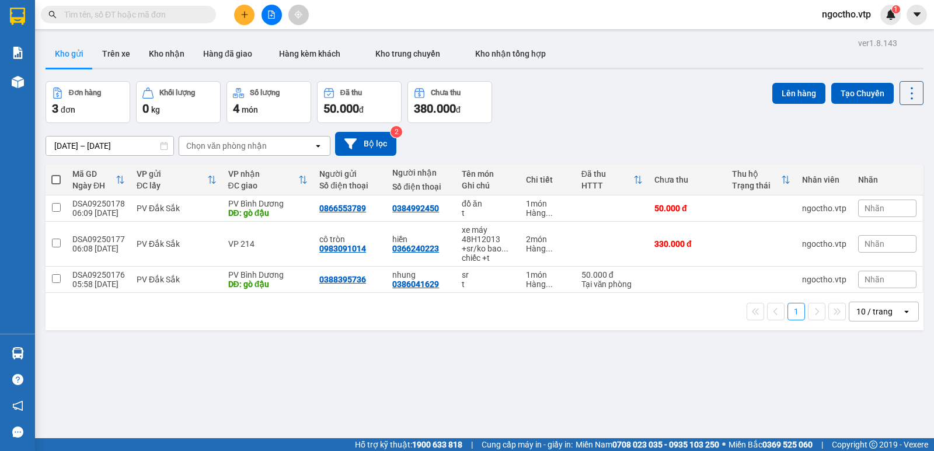
drag, startPoint x: 514, startPoint y: 336, endPoint x: 497, endPoint y: 318, distance: 24.3
click at [514, 335] on div "ver 1.8.143 Kho gửi Trên xe Kho nhận Hàng đã giao Hàng kèm khách Kho trung chuy…" at bounding box center [484, 260] width 887 height 451
click at [827, 243] on icon at bounding box center [831, 244] width 8 height 8
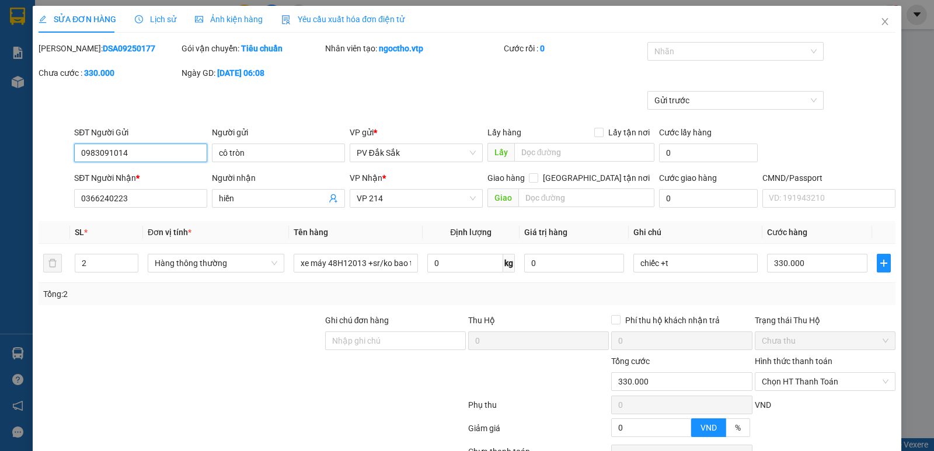
type input "0983091014"
type input "cô tròn"
type input "0366240223"
type input "hiền"
type input "330.000"
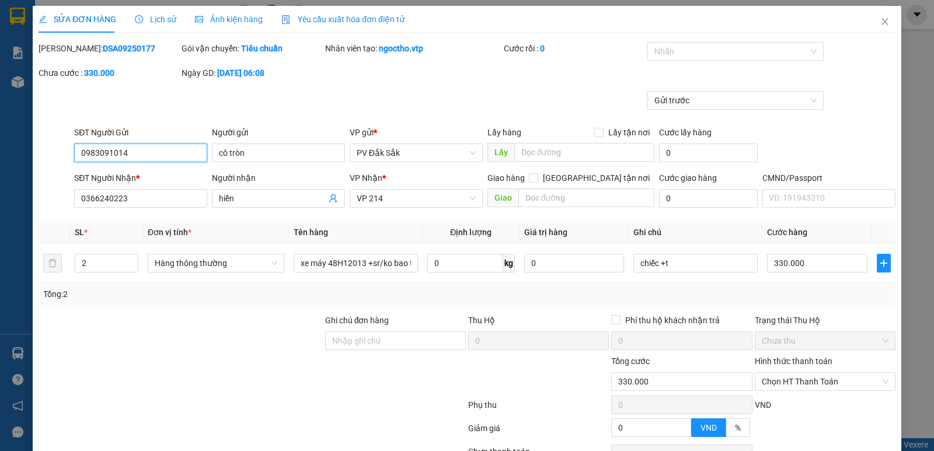
type input "330.000"
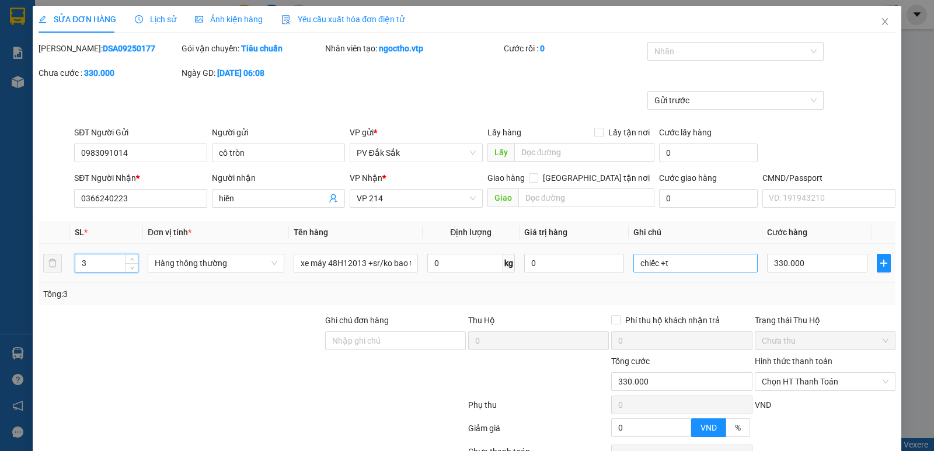
type input "3"
click at [680, 257] on input "chiếc +t" at bounding box center [695, 263] width 124 height 19
type input "chiếc +2t"
click at [805, 264] on input "330.000" at bounding box center [817, 263] width 100 height 19
type input "3"
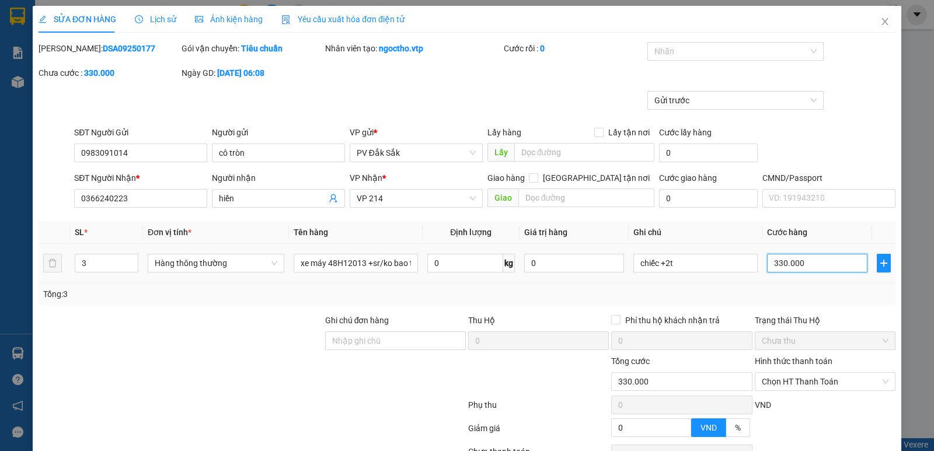
type input "3"
type input "38"
type input "380"
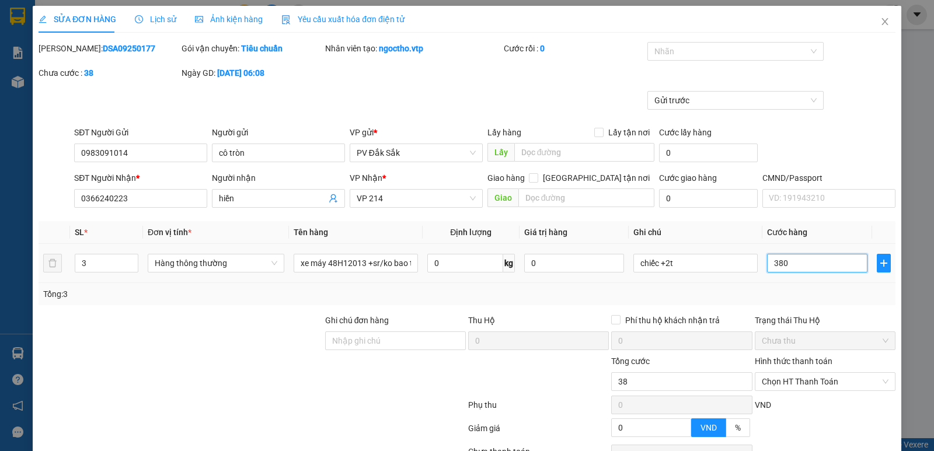
type input "380"
type input "3.800"
type input "38.000"
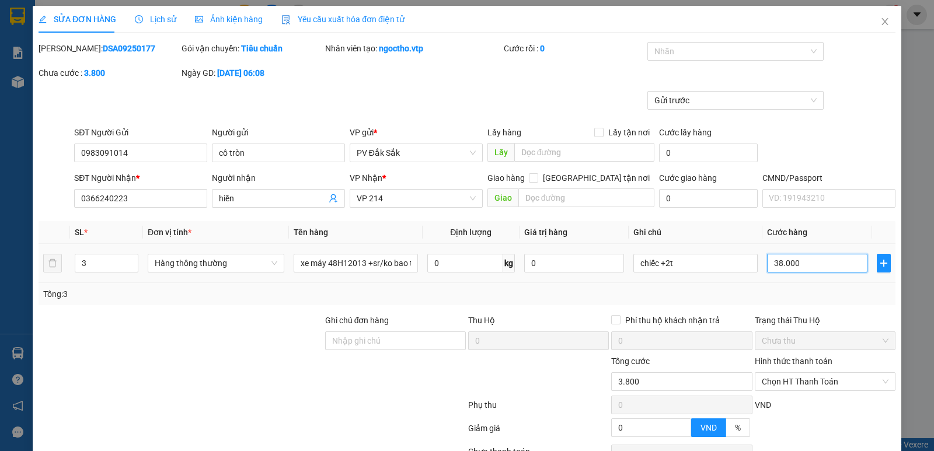
type input "38.000"
type input "380.000"
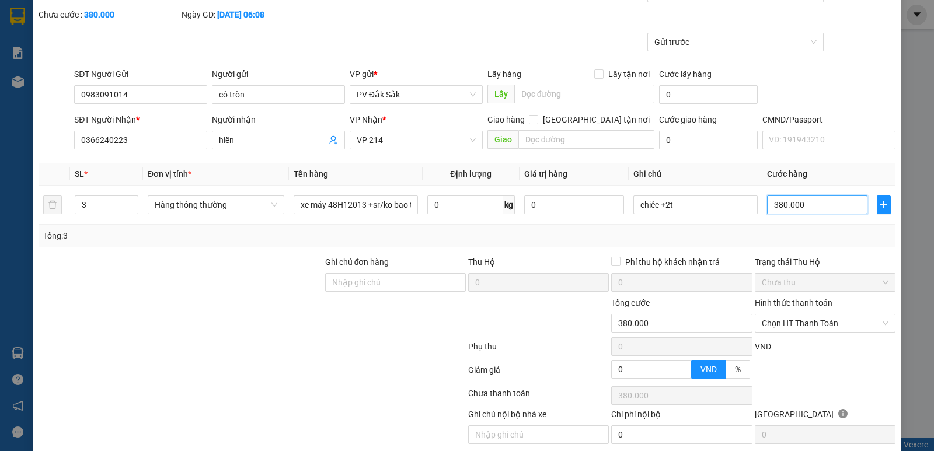
scroll to position [102, 0]
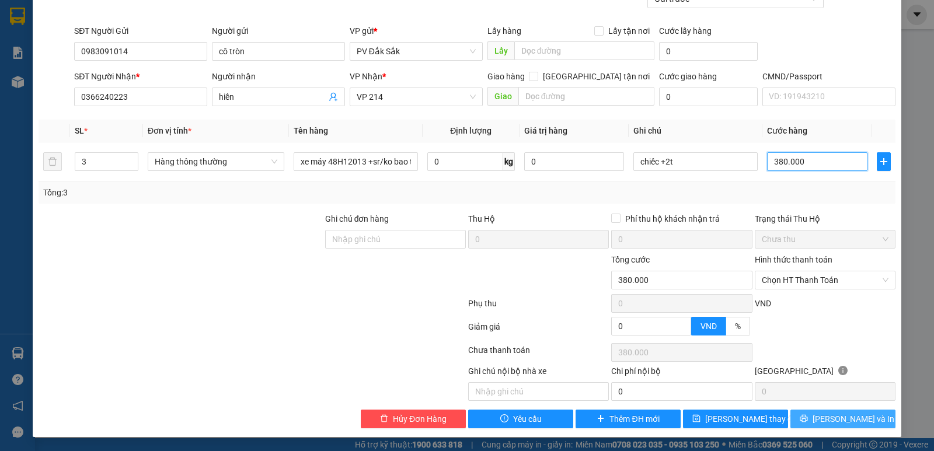
type input "380.000"
click at [844, 417] on span "Lưu và In" at bounding box center [853, 419] width 82 height 13
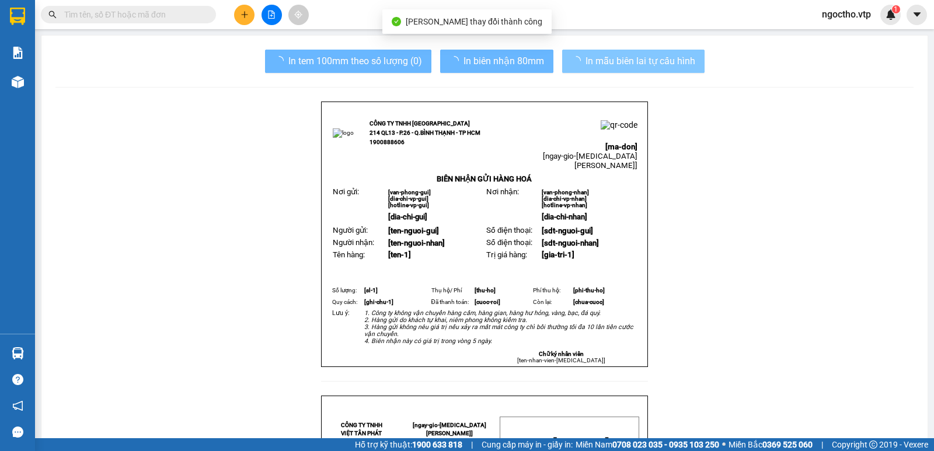
click at [652, 59] on span "In mẫu biên lai tự cấu hình" at bounding box center [640, 61] width 110 height 15
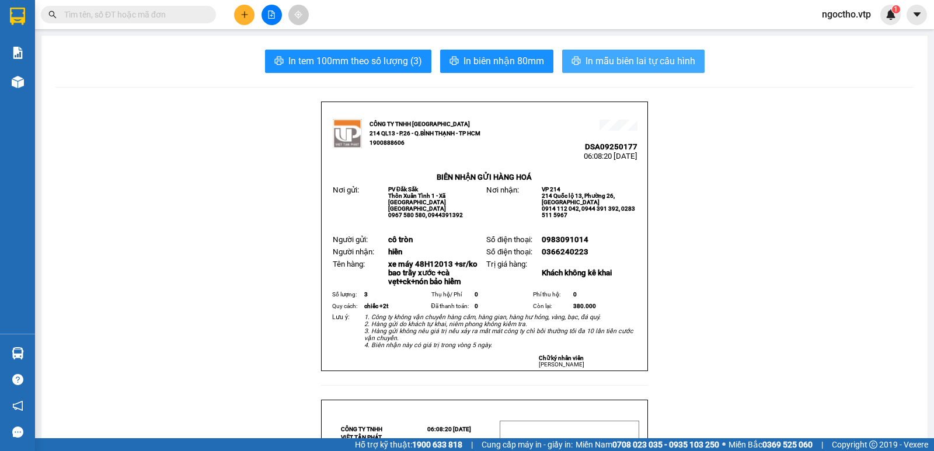
click at [609, 67] on span "In mẫu biên lai tự cấu hình" at bounding box center [640, 61] width 110 height 15
click at [614, 54] on span "In mẫu biên lai tự cấu hình" at bounding box center [640, 61] width 110 height 15
click at [598, 65] on span "In mẫu biên lai tự cấu hình" at bounding box center [640, 61] width 110 height 15
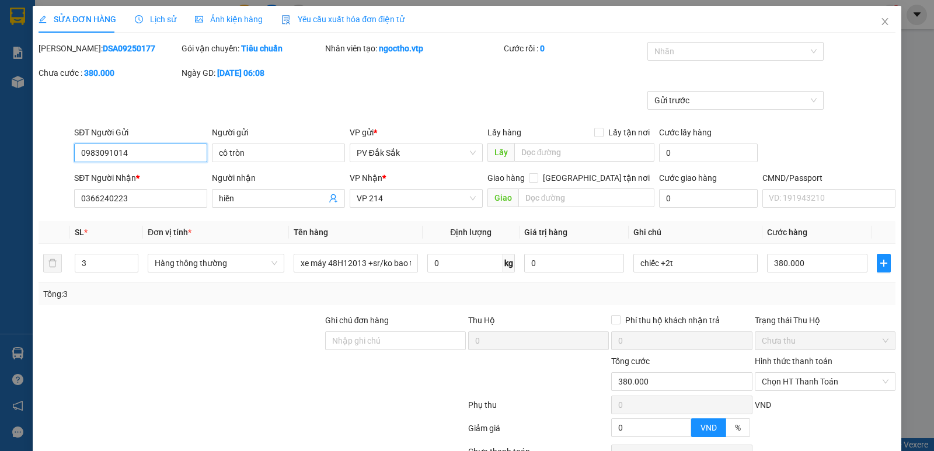
type input "0983091014"
type input "cô tròn"
type input "0366240223"
type input "hiền"
type input "380.000"
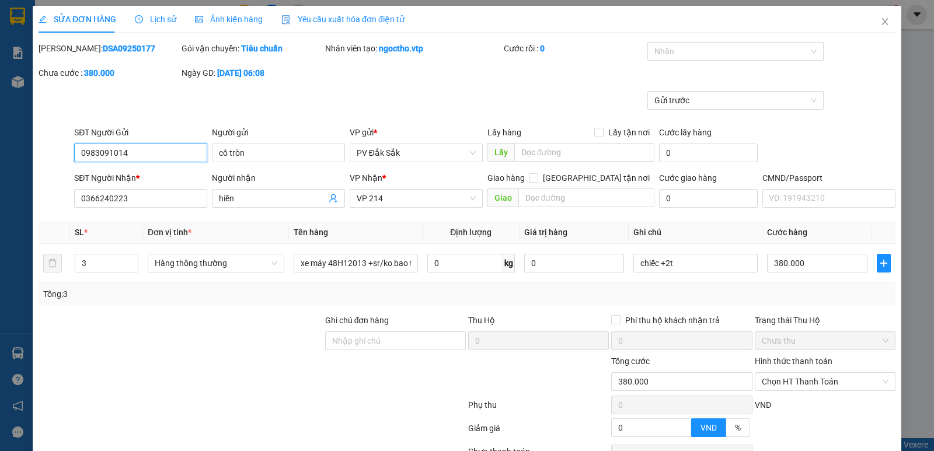
type input "380.000"
click at [871, 21] on span "Close" at bounding box center [884, 22] width 33 height 33
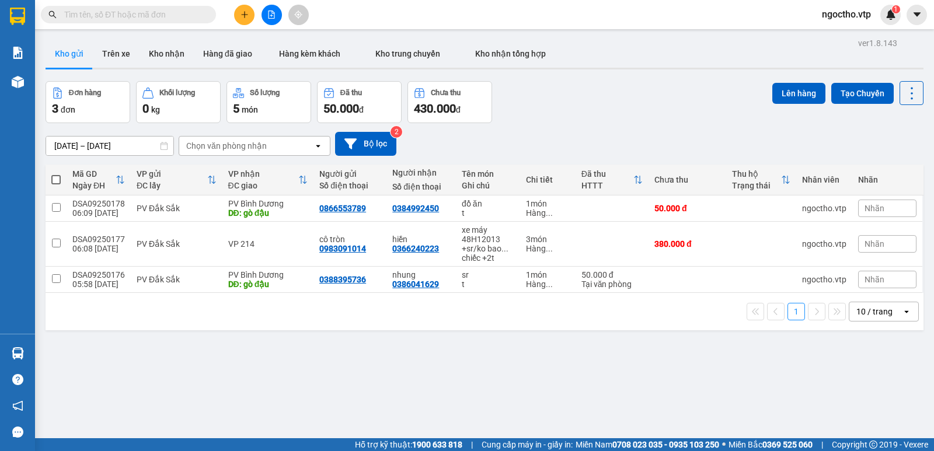
click at [245, 23] on button at bounding box center [244, 15] width 20 height 20
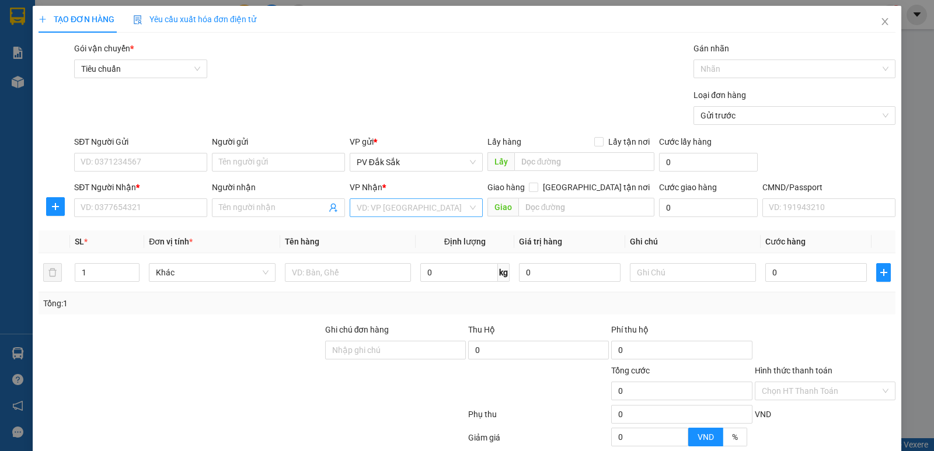
click at [373, 206] on input "search" at bounding box center [412, 208] width 111 height 18
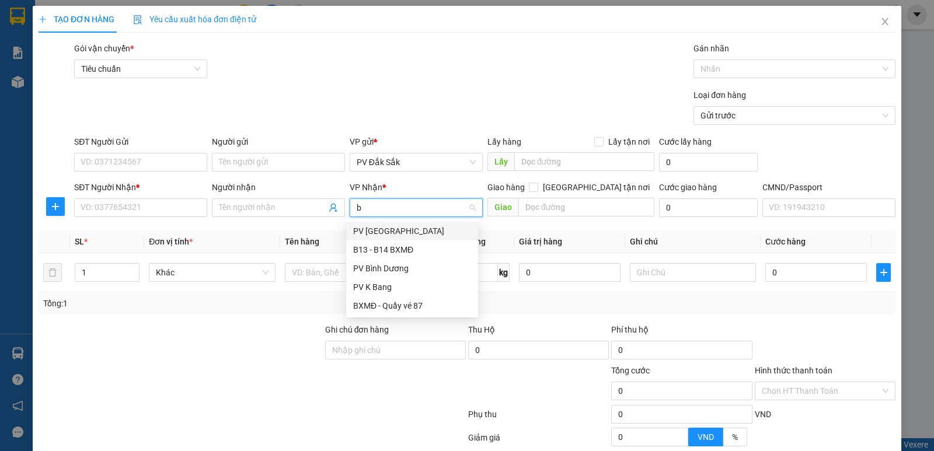
type input "bd"
click at [380, 231] on div "PV Bình Dương" at bounding box center [412, 231] width 118 height 13
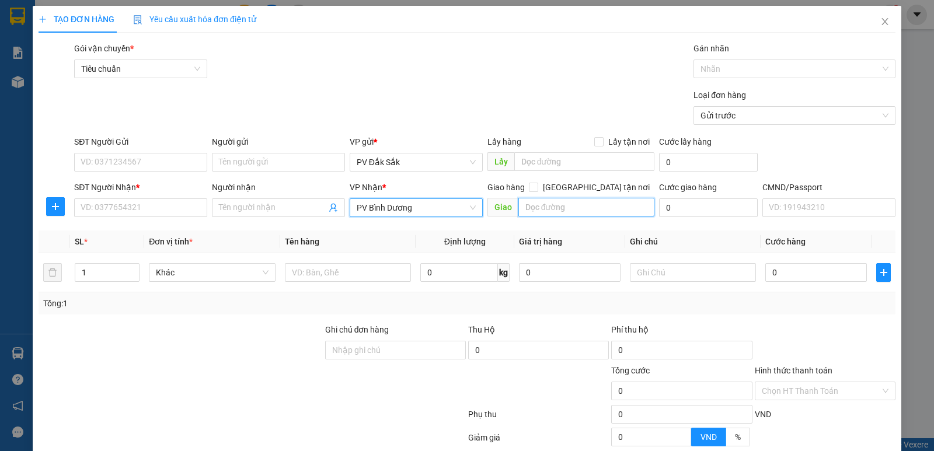
click at [542, 209] on input "text" at bounding box center [586, 207] width 137 height 19
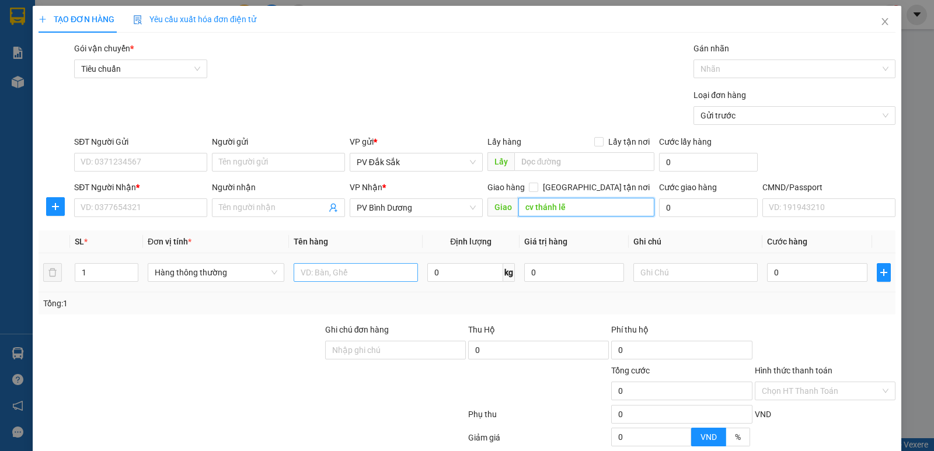
type input "cv thánh lễ"
click at [322, 274] on input "text" at bounding box center [356, 272] width 124 height 19
type input "sr"
click at [650, 281] on input "text" at bounding box center [695, 272] width 124 height 19
type input "túm"
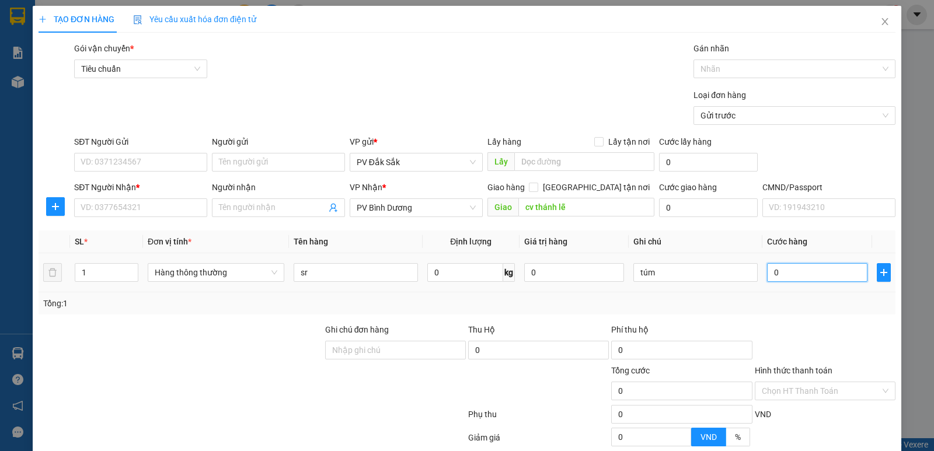
click at [811, 269] on input "0" at bounding box center [817, 272] width 100 height 19
type input "5"
type input "50"
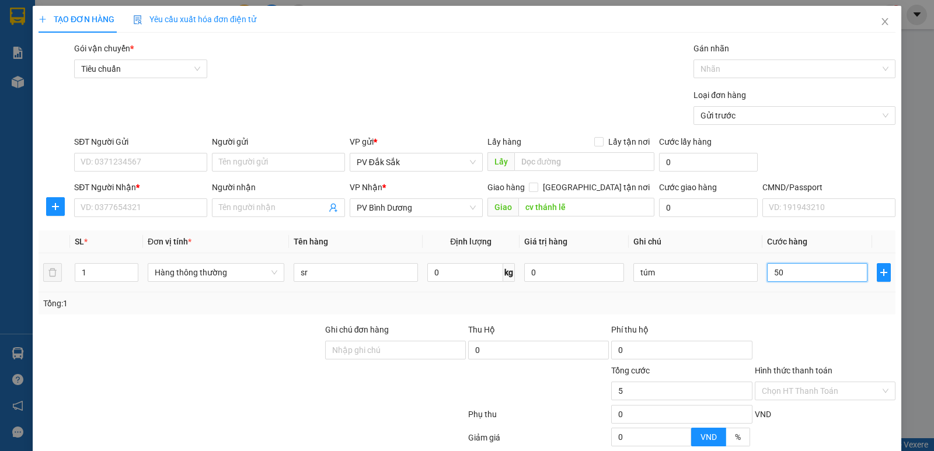
type input "50"
type input "500"
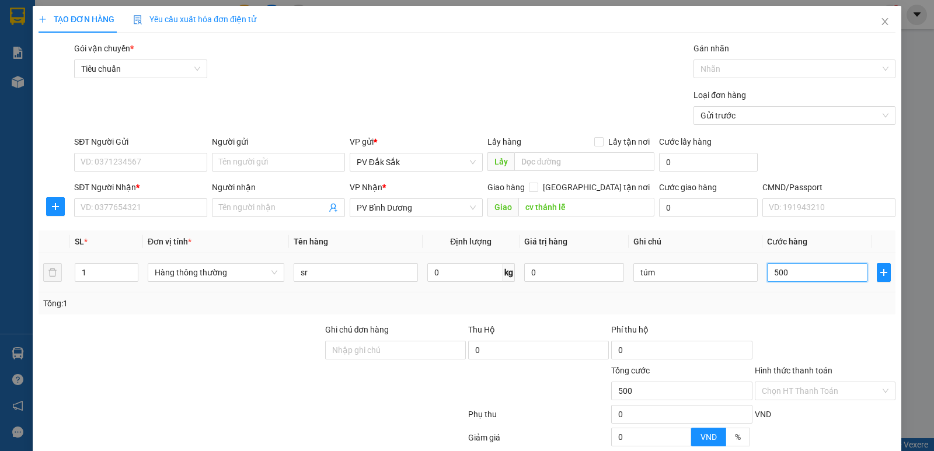
type input "5.000"
type input "50.000"
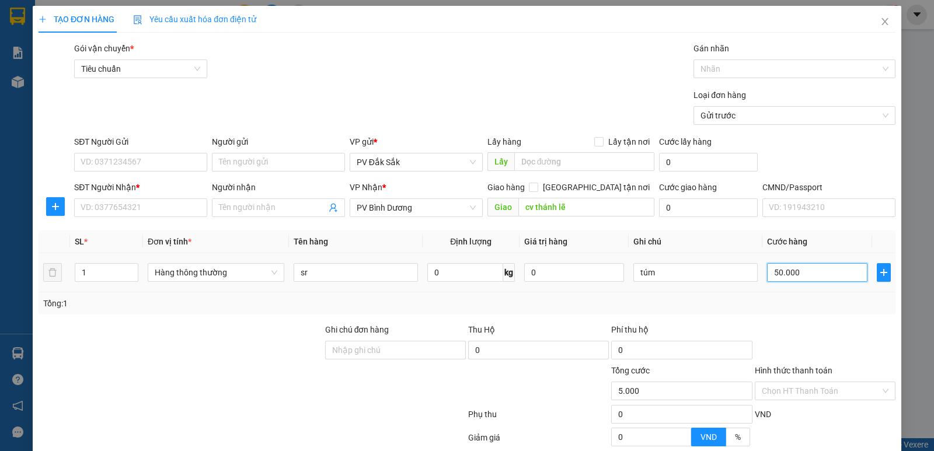
type input "50.000"
click at [102, 207] on input "SĐT Người Nhận *" at bounding box center [140, 207] width 133 height 19
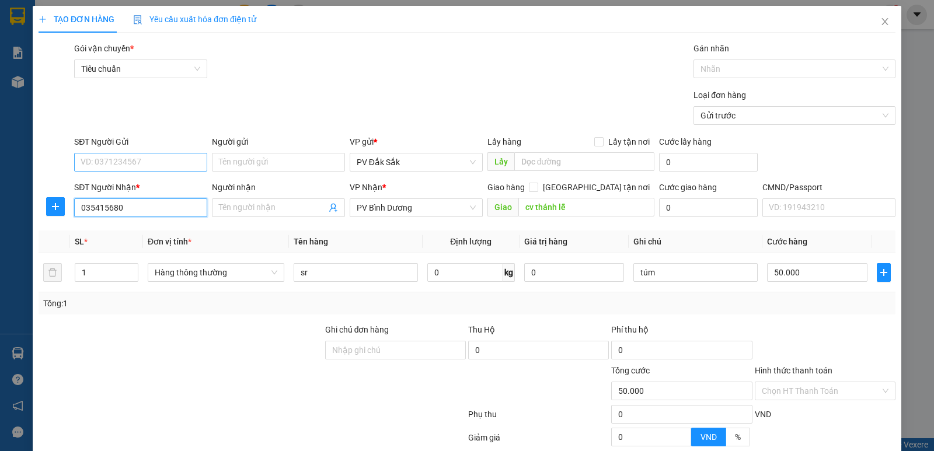
type input "035415680"
click at [125, 155] on input "SĐT Người Gửi" at bounding box center [140, 162] width 133 height 19
drag, startPoint x: 140, startPoint y: 188, endPoint x: 131, endPoint y: 183, distance: 9.9
click at [140, 187] on div "0905338346 - thành" at bounding box center [140, 185] width 118 height 13
type input "0905338346"
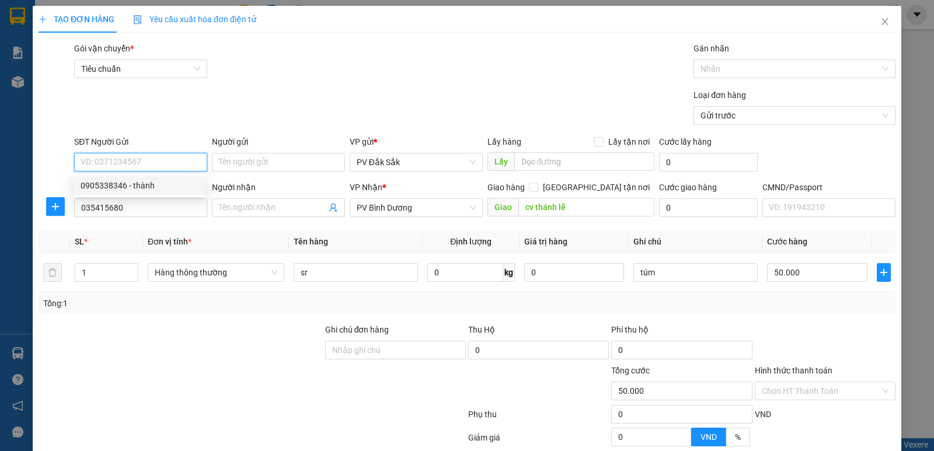
type input "thành"
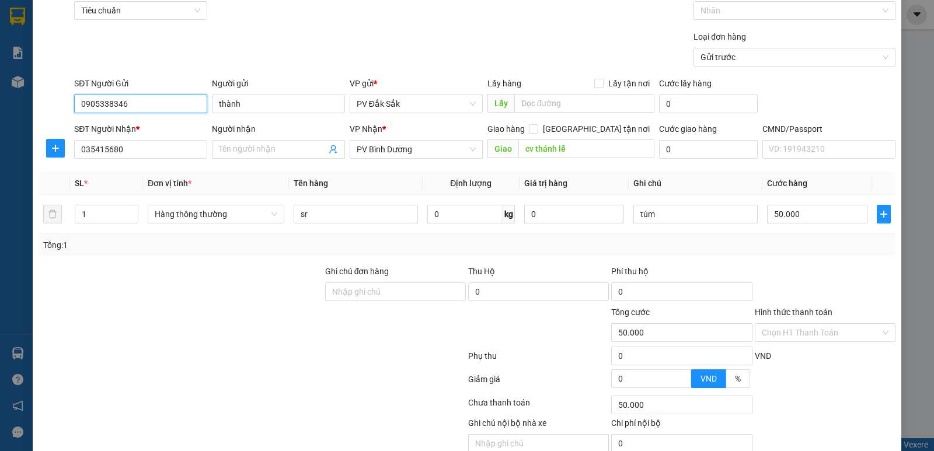
scroll to position [110, 0]
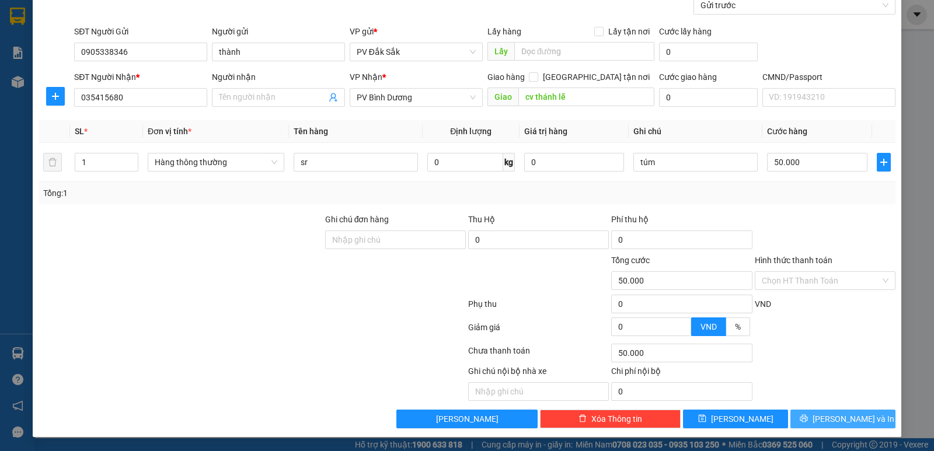
click at [850, 423] on span "Lưu và In" at bounding box center [853, 419] width 82 height 13
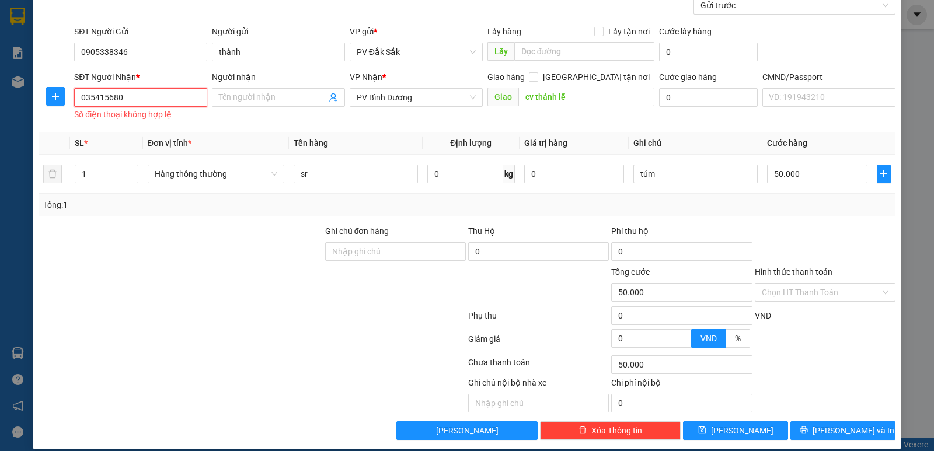
click at [120, 95] on input "035415680" at bounding box center [140, 97] width 133 height 19
click at [97, 99] on input "035415680" at bounding box center [140, 97] width 133 height 19
type input "0354015680"
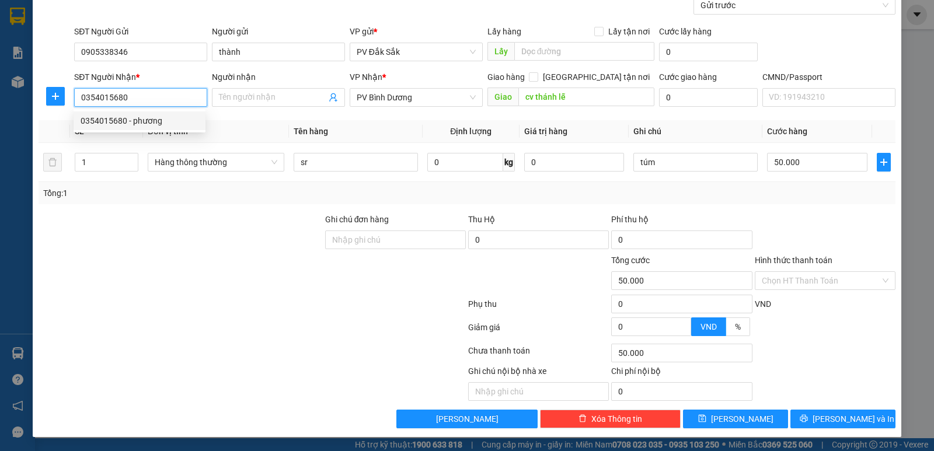
click at [140, 125] on div "0354015680 - phương" at bounding box center [140, 120] width 118 height 13
type input "phương"
type input "hùng vương thanh lễ"
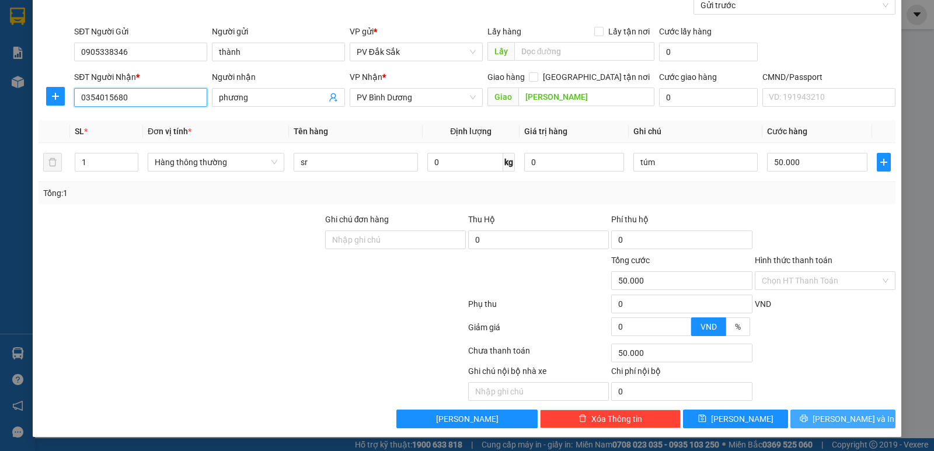
type input "0354015680"
click at [849, 420] on span "Lưu và In" at bounding box center [853, 419] width 82 height 13
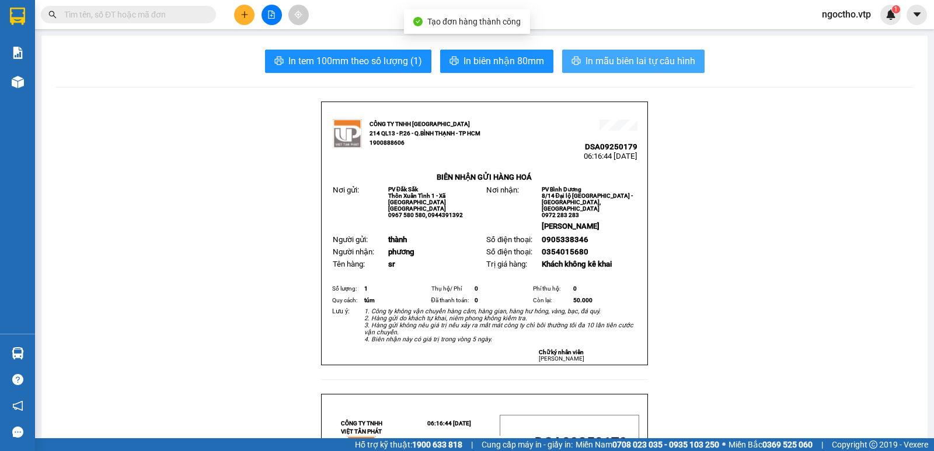
click at [671, 63] on span "In mẫu biên lai tự cấu hình" at bounding box center [640, 61] width 110 height 15
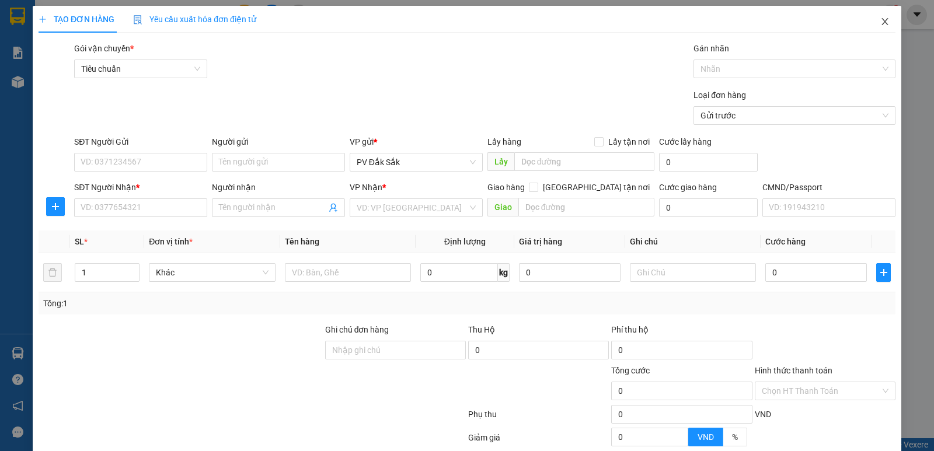
drag, startPoint x: 879, startPoint y: 27, endPoint x: 853, endPoint y: 34, distance: 27.2
click at [879, 26] on span "Close" at bounding box center [884, 22] width 33 height 33
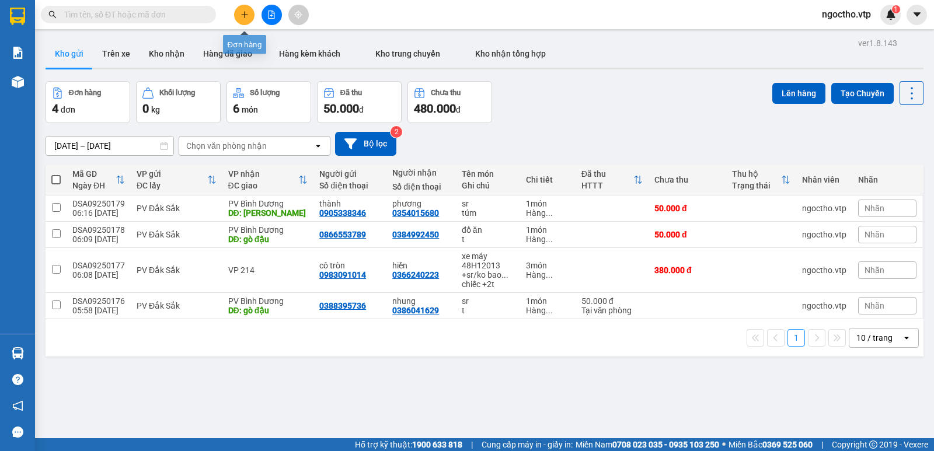
click at [245, 11] on icon "plus" at bounding box center [244, 15] width 8 height 8
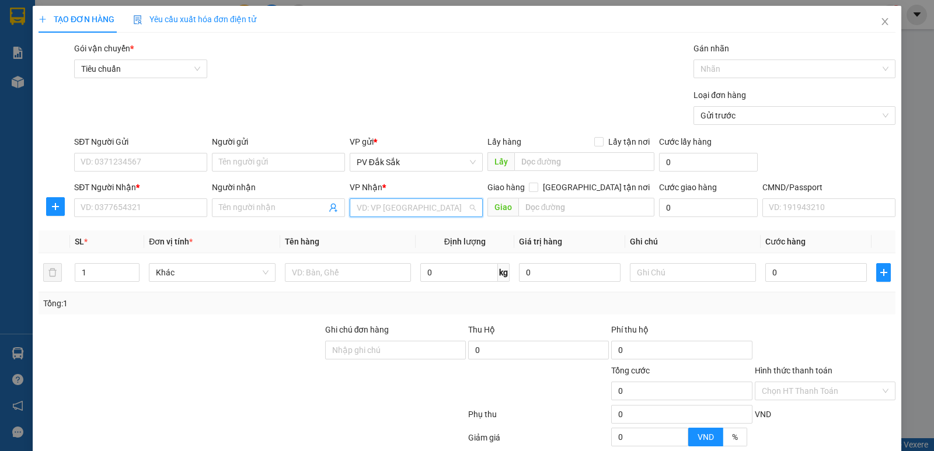
click at [385, 211] on input "search" at bounding box center [412, 208] width 111 height 18
type input "bd"
click at [529, 207] on input "text" at bounding box center [586, 207] width 137 height 19
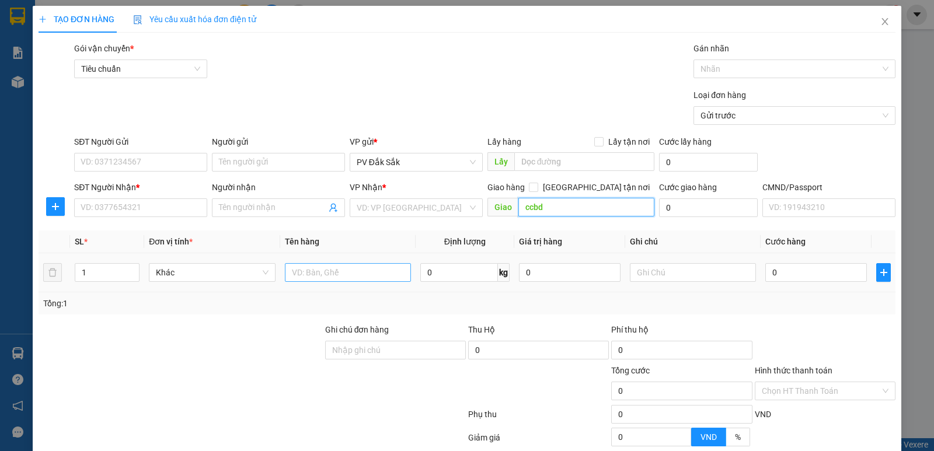
type input "ccbd"
click at [310, 270] on input "text" at bounding box center [348, 272] width 126 height 19
type input "sr"
click at [662, 264] on input "text" at bounding box center [693, 272] width 126 height 19
drag, startPoint x: 575, startPoint y: 279, endPoint x: 590, endPoint y: 287, distance: 16.4
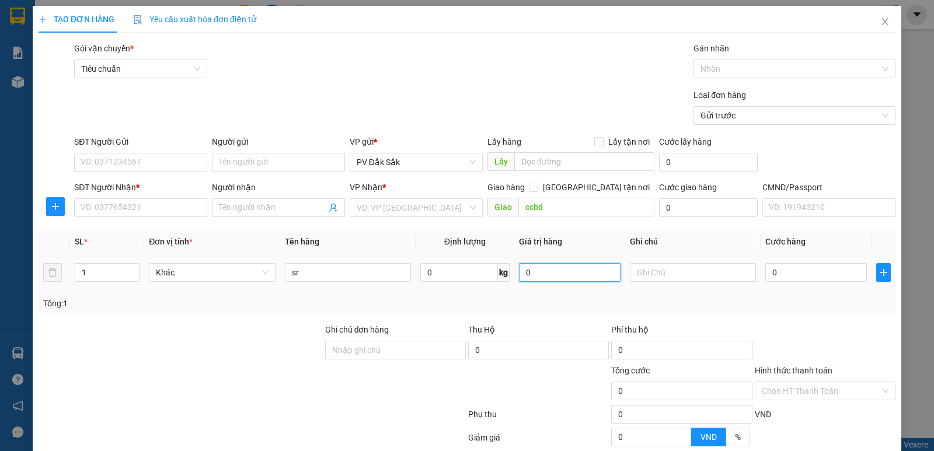
click at [579, 285] on td "0" at bounding box center [569, 272] width 111 height 39
click at [634, 273] on input "text" at bounding box center [693, 272] width 126 height 19
type input "t"
click at [383, 212] on input "search" at bounding box center [412, 208] width 111 height 18
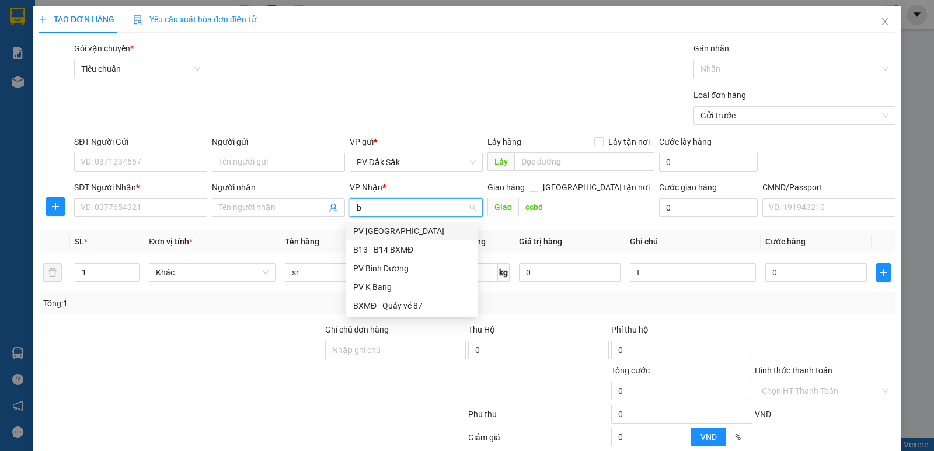
type input "bd"
click at [382, 227] on div "PV Bình Dương" at bounding box center [412, 231] width 118 height 13
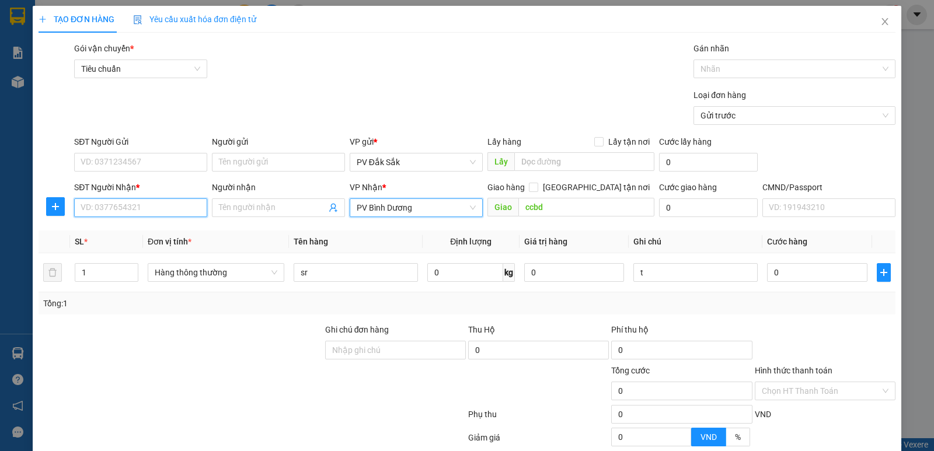
click at [116, 209] on input "SĐT Người Nhận *" at bounding box center [140, 207] width 133 height 19
type input "0974336203"
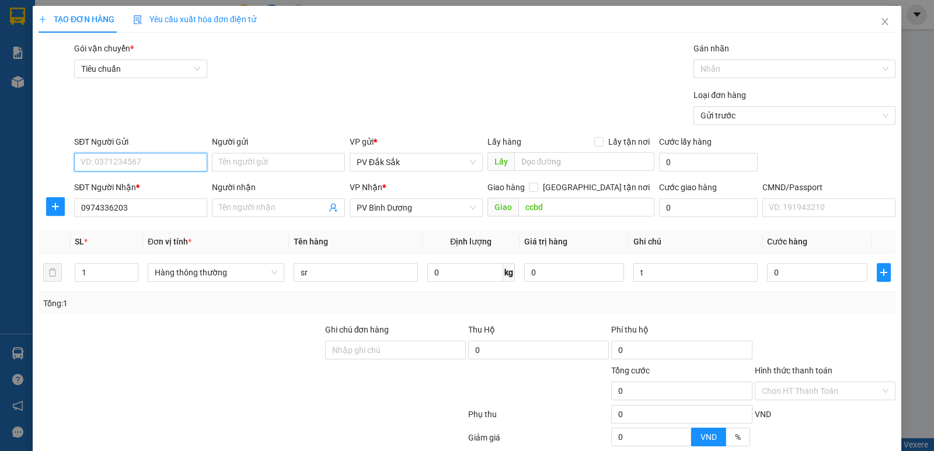
click at [158, 159] on input "SĐT Người Gửi" at bounding box center [140, 162] width 133 height 19
type input "0398306093"
click at [781, 268] on input "0" at bounding box center [817, 272] width 100 height 19
type input "6"
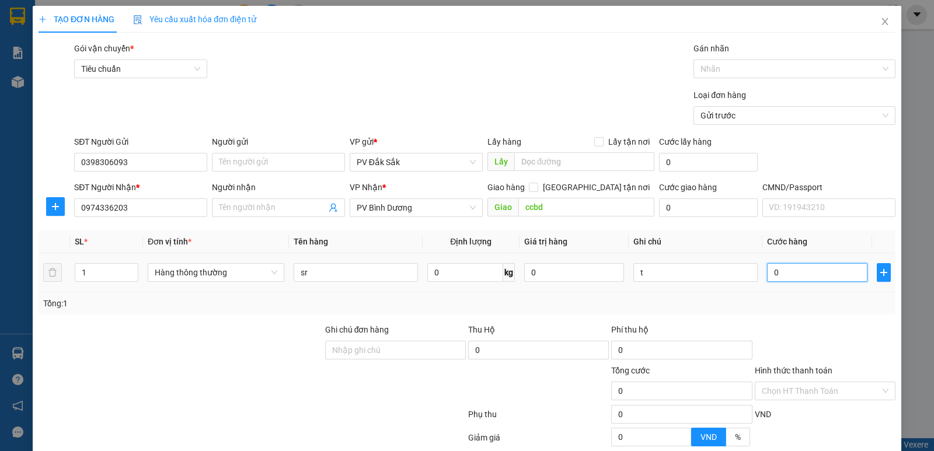
type input "6"
type input "60"
type input "600"
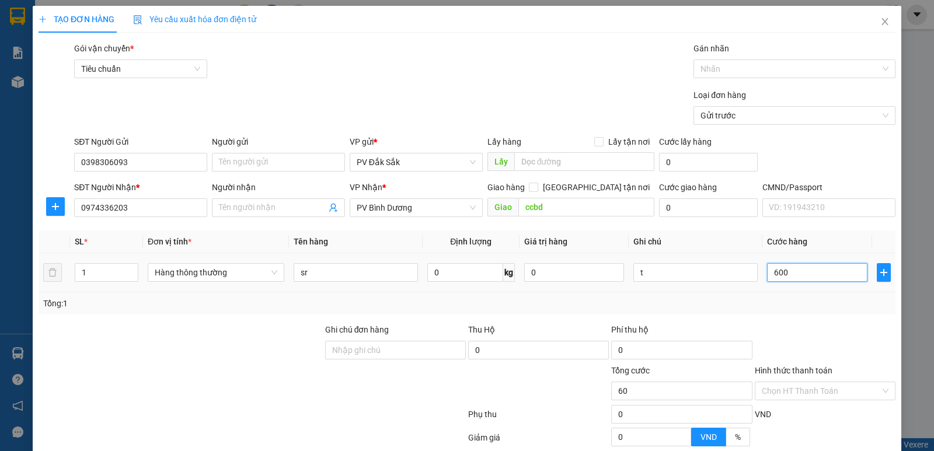
type input "600"
type input "60.000"
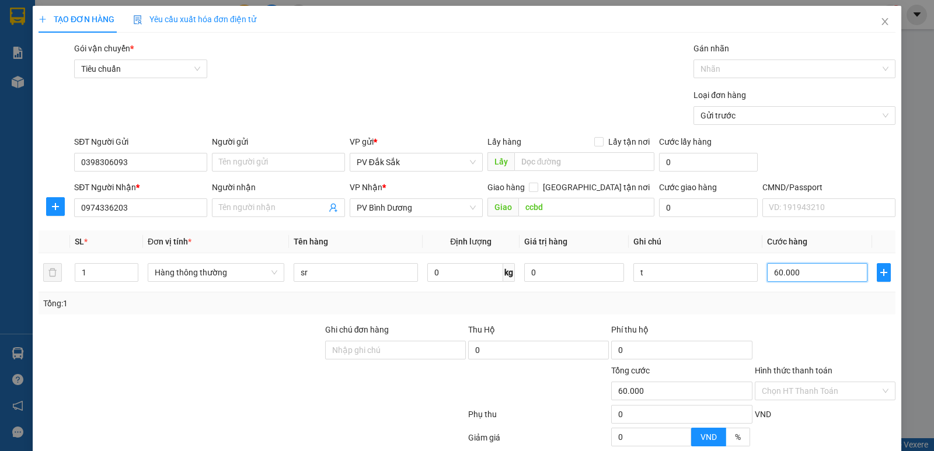
scroll to position [110, 0]
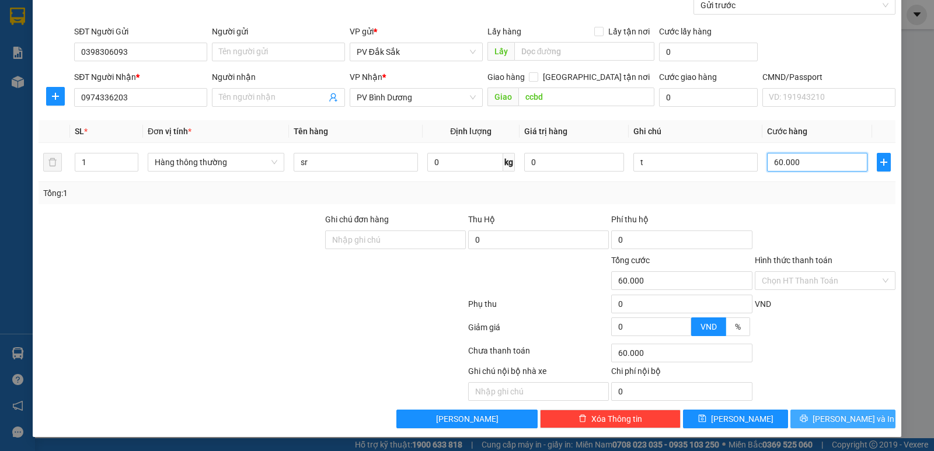
type input "60.000"
click at [844, 415] on span "Lưu và In" at bounding box center [853, 419] width 82 height 13
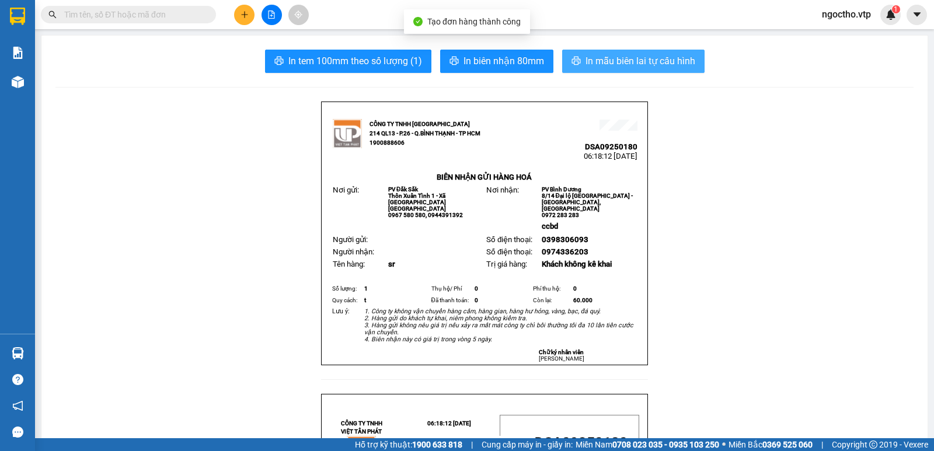
click at [626, 56] on span "In mẫu biên lai tự cấu hình" at bounding box center [640, 61] width 110 height 15
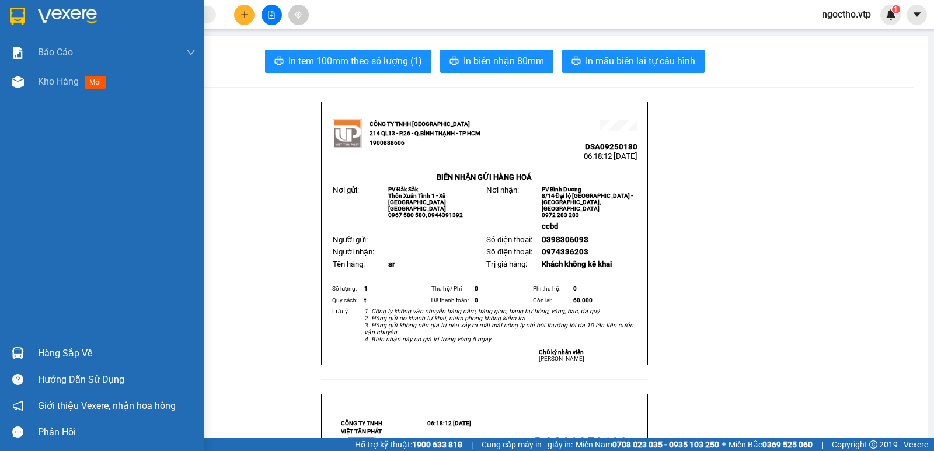
click at [30, 343] on div "Hàng sắp về" at bounding box center [102, 353] width 204 height 26
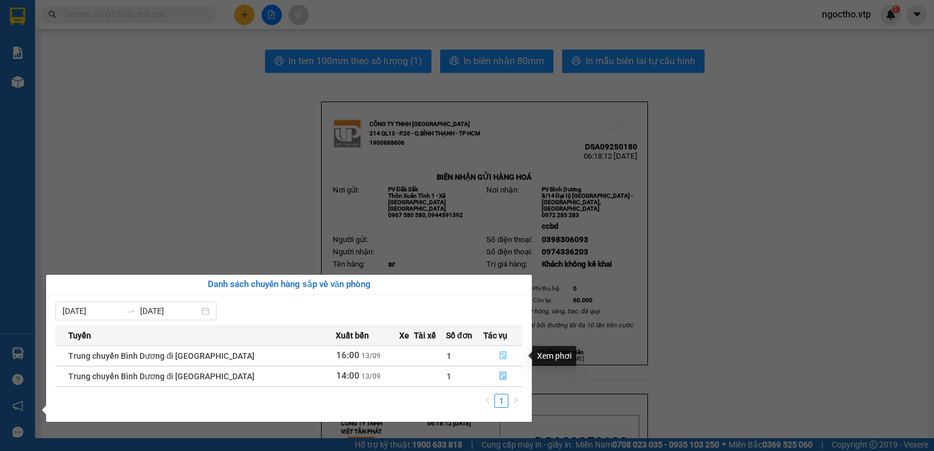
click at [502, 355] on icon "file-done" at bounding box center [503, 355] width 8 height 8
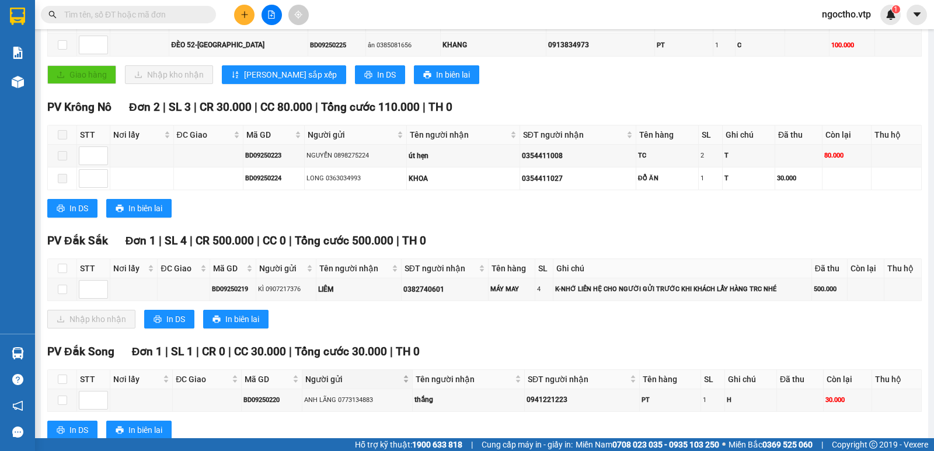
scroll to position [288, 0]
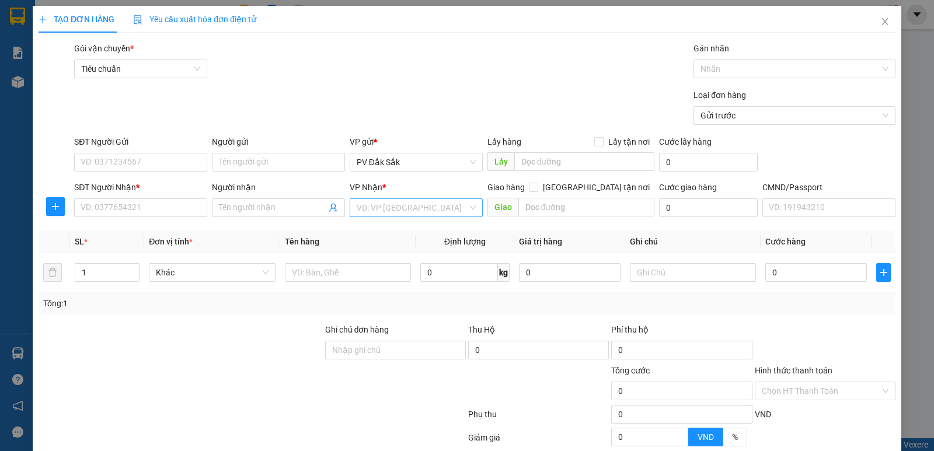
click at [361, 200] on input "search" at bounding box center [412, 208] width 111 height 18
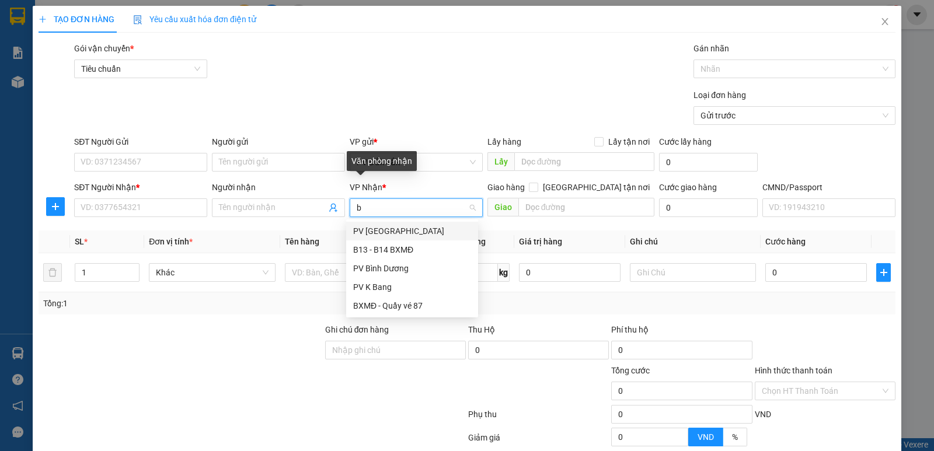
type input "bd"
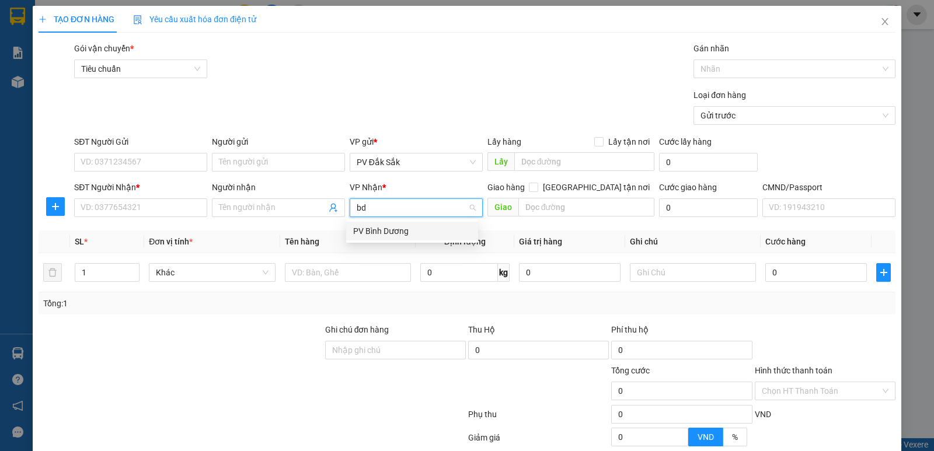
click at [367, 233] on div "PV Bình Dương" at bounding box center [412, 231] width 118 height 13
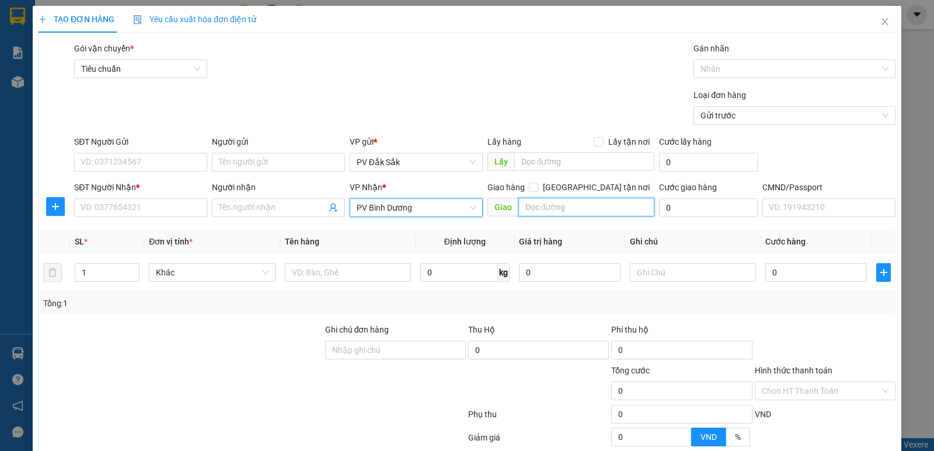
click at [568, 214] on input "text" at bounding box center [586, 207] width 137 height 19
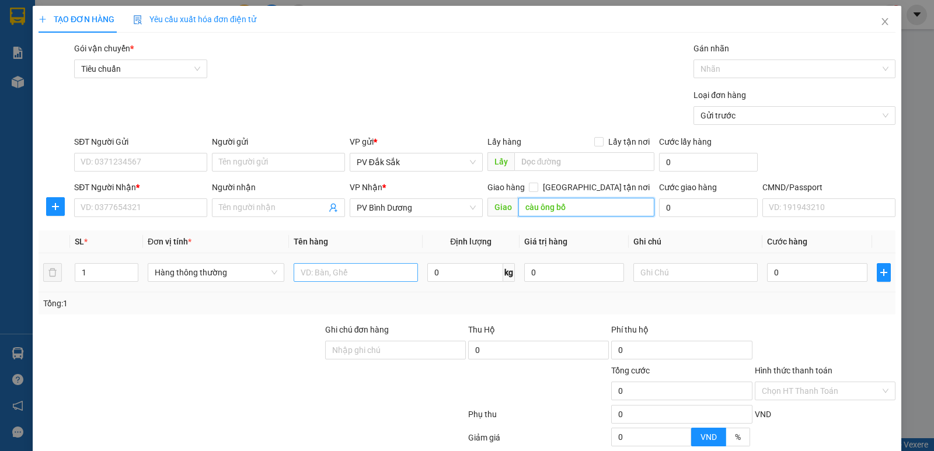
type input "càu ông bố"
click at [328, 270] on input "text" at bounding box center [356, 272] width 124 height 19
type input "d"
type input "đồ gõ"
click at [674, 268] on input "text" at bounding box center [695, 272] width 124 height 19
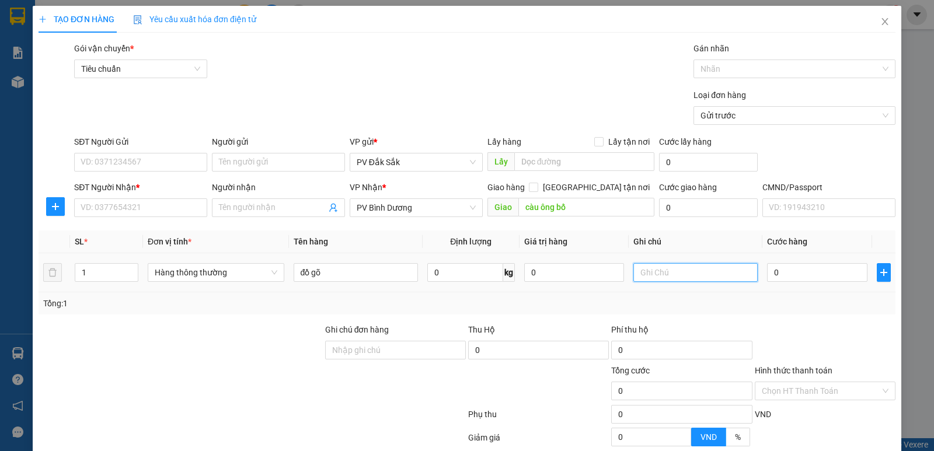
type input "1"
type input "k"
click at [776, 269] on input "0" at bounding box center [817, 272] width 100 height 19
type input "5"
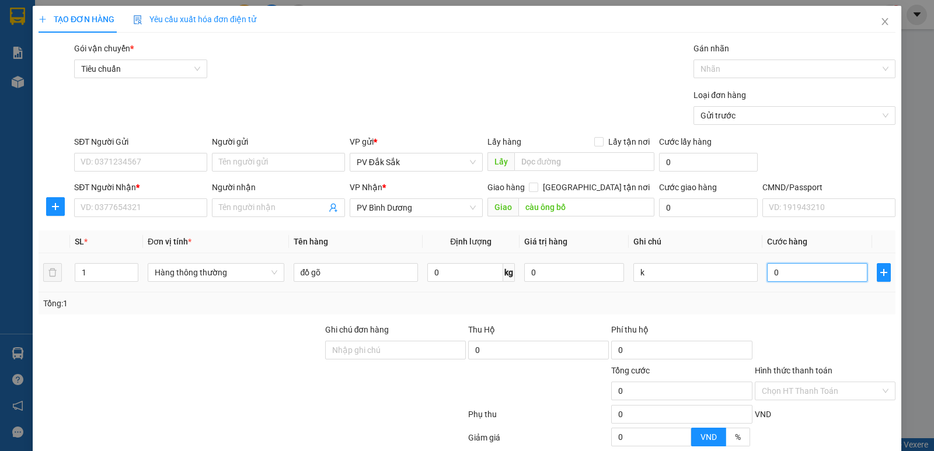
type input "5"
type input "50"
type input "500"
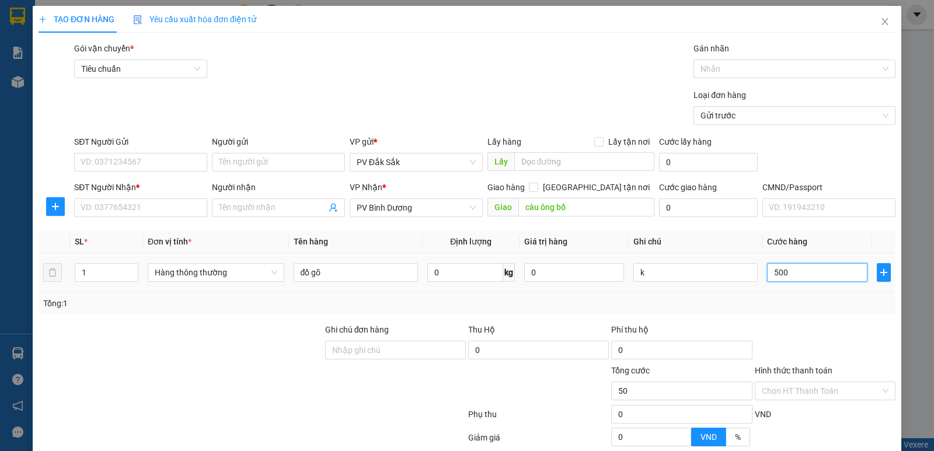
type input "500"
type input "5.000"
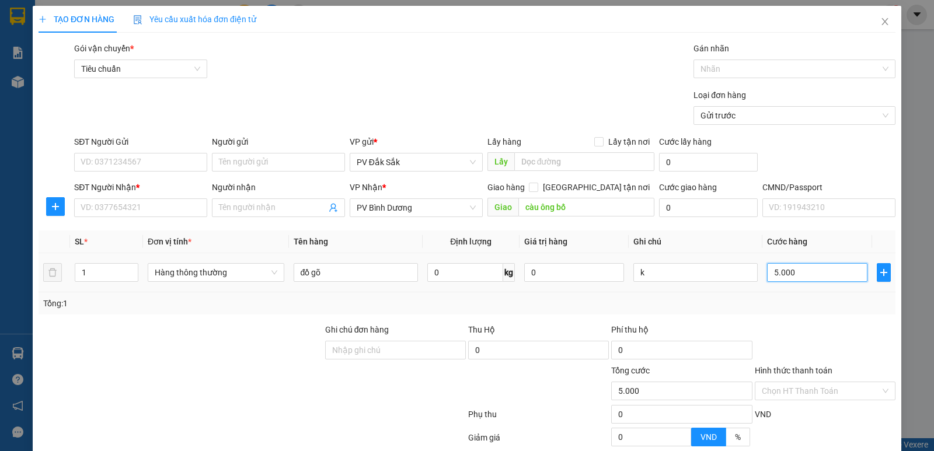
type input "50.000"
click at [105, 198] on input "SĐT Người Nhận *" at bounding box center [140, 207] width 133 height 19
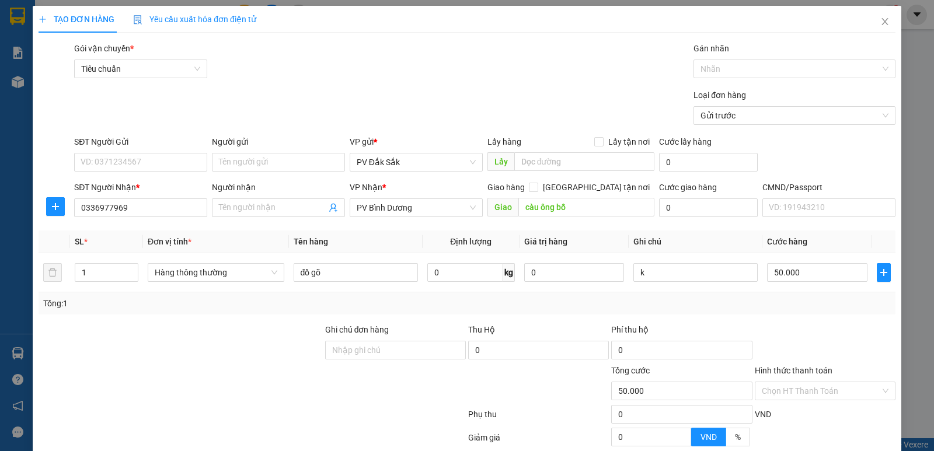
click at [119, 146] on div "SĐT Người Gửi" at bounding box center [140, 141] width 133 height 13
click at [119, 153] on input "SĐT Người Gửi" at bounding box center [140, 162] width 133 height 19
click at [121, 161] on input "SĐT Người Gửi" at bounding box center [140, 162] width 133 height 19
click at [141, 191] on div "0866556686 - LUYẾN" at bounding box center [140, 185] width 118 height 13
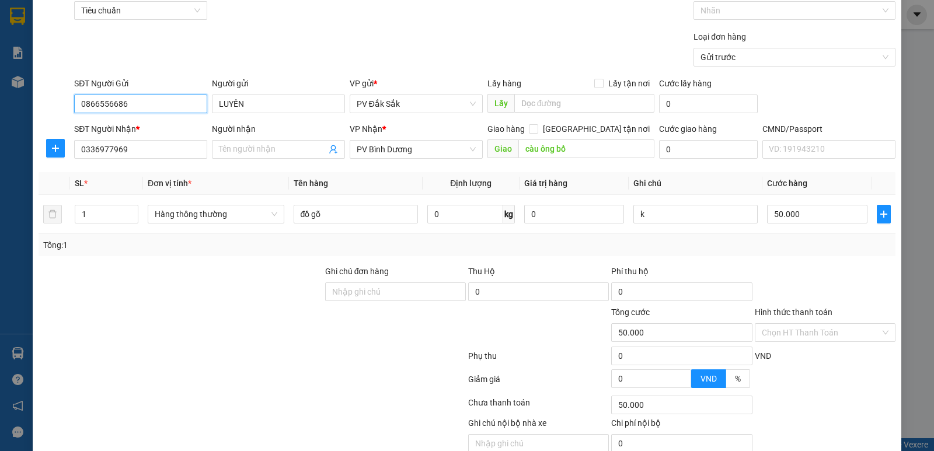
scroll to position [110, 0]
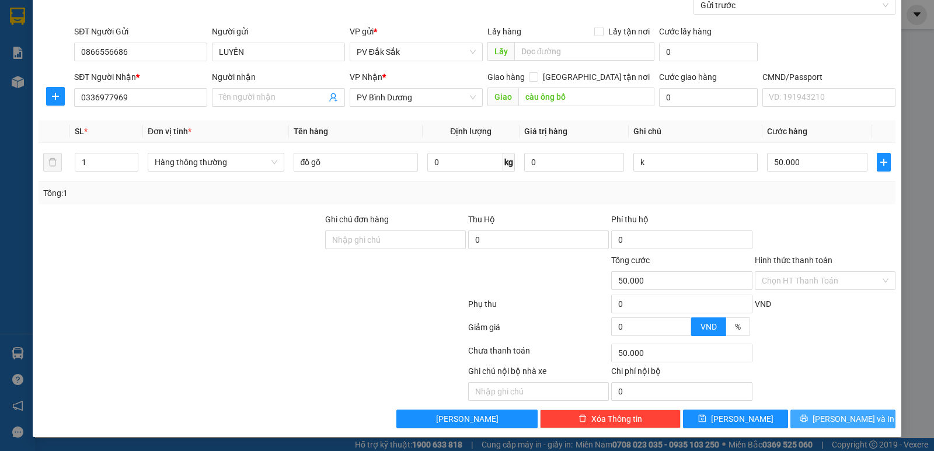
click at [857, 418] on span "Lưu và In" at bounding box center [853, 419] width 82 height 13
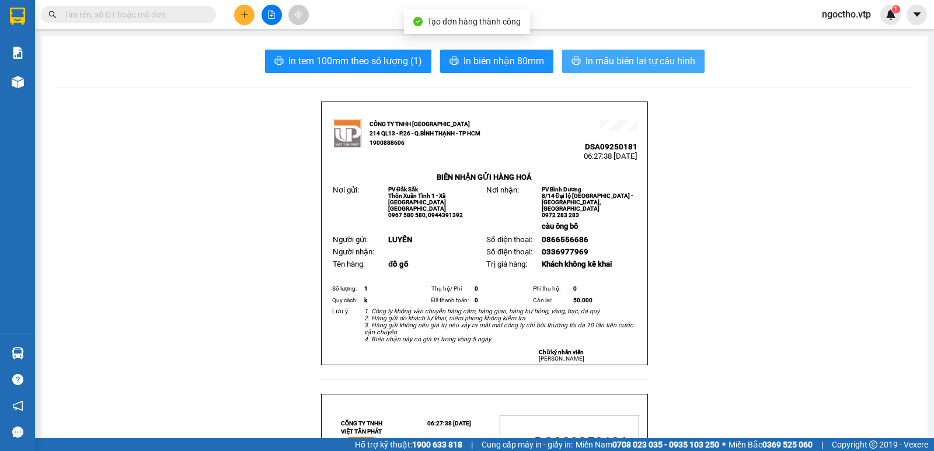
click at [623, 69] on button "In mẫu biên lai tự cấu hình" at bounding box center [633, 61] width 142 height 23
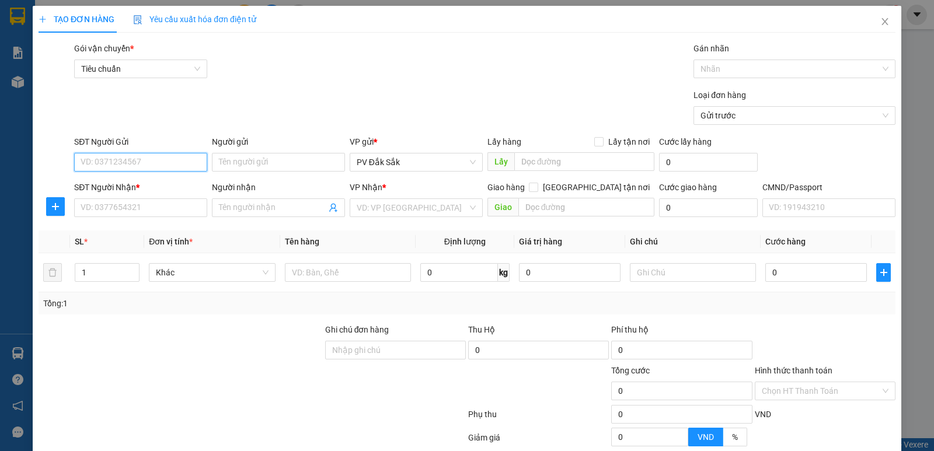
click at [158, 155] on input "SĐT Người Gửi" at bounding box center [140, 162] width 133 height 19
click at [880, 22] on icon "close" at bounding box center [884, 21] width 9 height 9
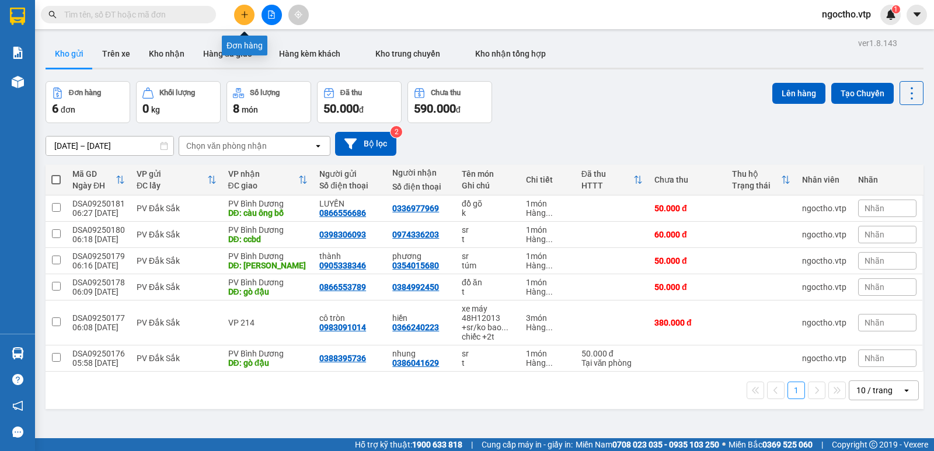
click at [247, 15] on icon "plus" at bounding box center [244, 14] width 6 height 1
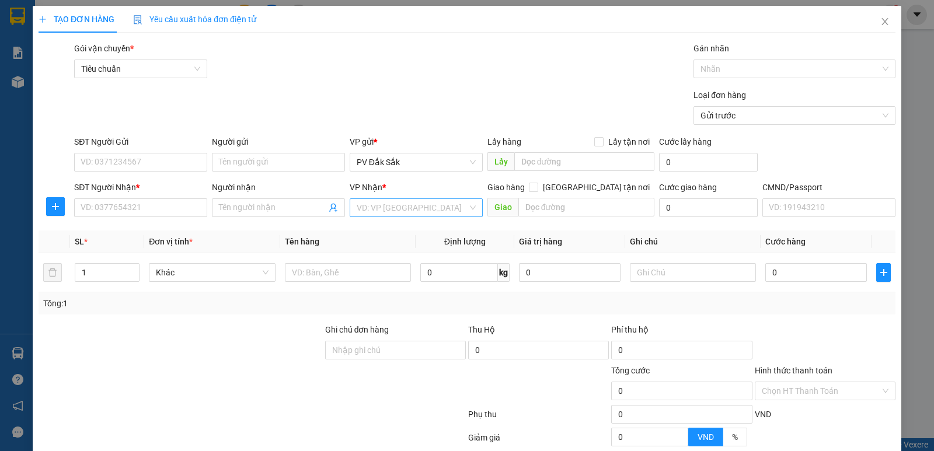
click at [376, 198] on div "VD: VP Sài Gòn" at bounding box center [416, 207] width 133 height 19
click at [541, 205] on input "text" at bounding box center [586, 207] width 137 height 19
click at [112, 202] on input "SĐT Người Nhận *" at bounding box center [140, 207] width 133 height 19
click at [310, 261] on div at bounding box center [348, 272] width 126 height 23
click at [316, 268] on input "text" at bounding box center [348, 272] width 126 height 19
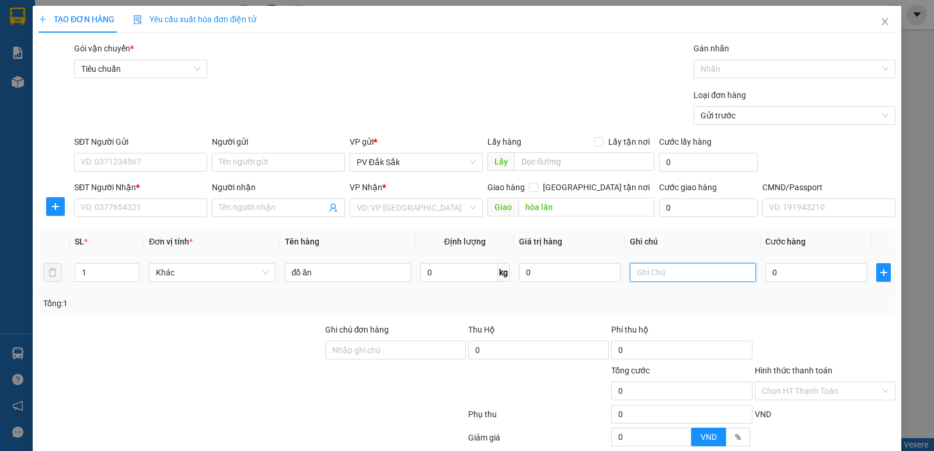
click at [652, 268] on input "text" at bounding box center [693, 272] width 126 height 19
click at [113, 204] on input "SĐT Người Nhận *" at bounding box center [140, 207] width 133 height 19
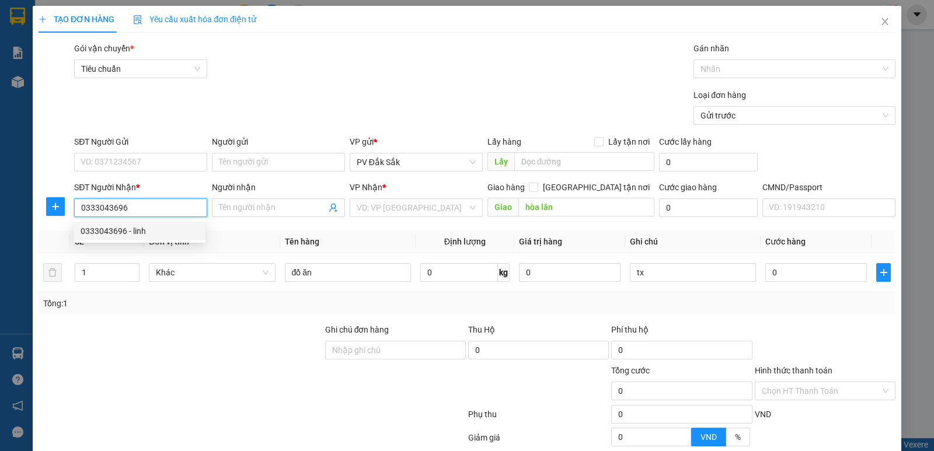
click at [110, 232] on div "0333043696 - linh" at bounding box center [140, 231] width 118 height 13
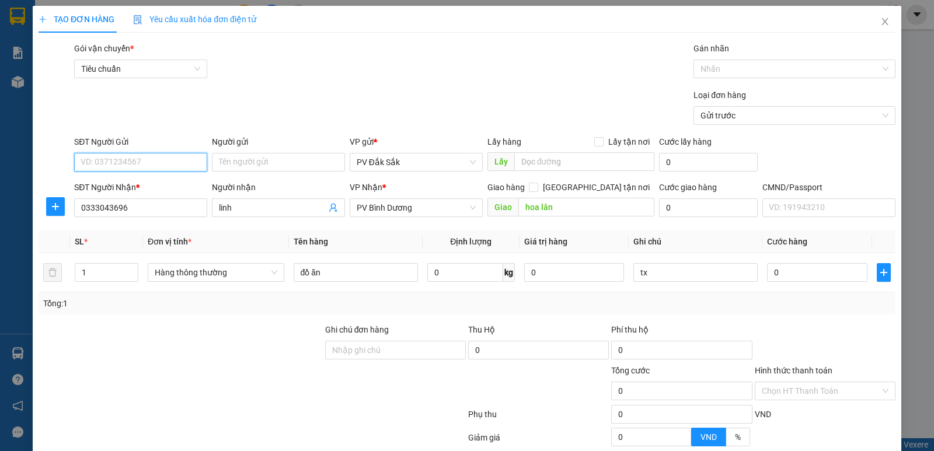
click at [134, 155] on input "SĐT Người Gửi" at bounding box center [140, 162] width 133 height 19
click at [130, 187] on div "0383481311 - tuyêt" at bounding box center [140, 185] width 118 height 13
click at [779, 267] on input "0" at bounding box center [817, 272] width 100 height 19
click at [809, 375] on label "Hình thức thanh toán" at bounding box center [794, 370] width 78 height 9
click at [809, 382] on input "Hình thức thanh toán" at bounding box center [821, 391] width 118 height 18
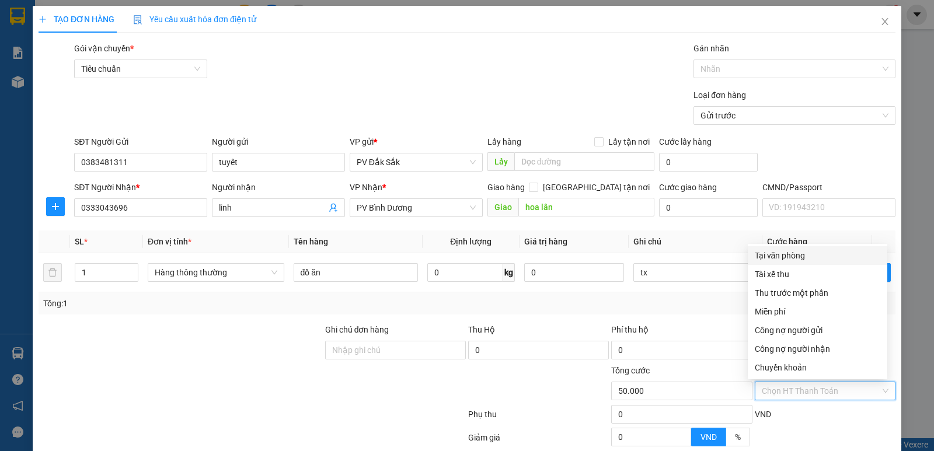
click at [780, 254] on div "Tại văn phòng" at bounding box center [817, 255] width 125 height 13
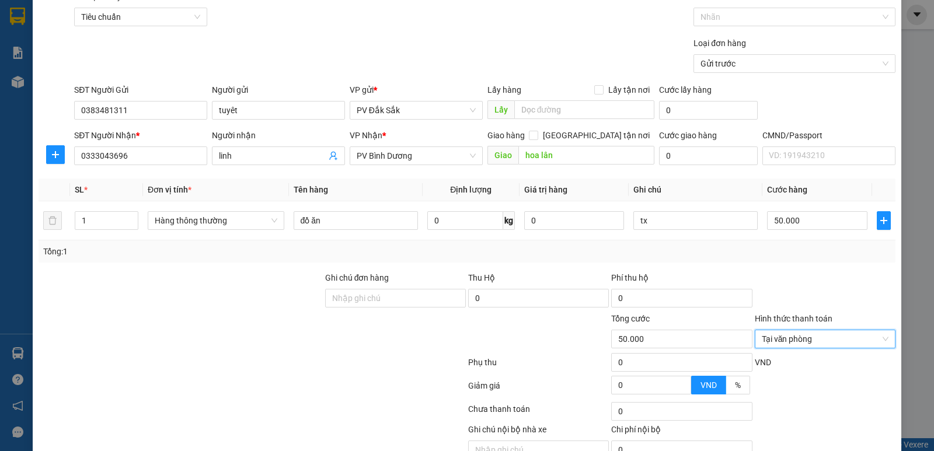
scroll to position [110, 0]
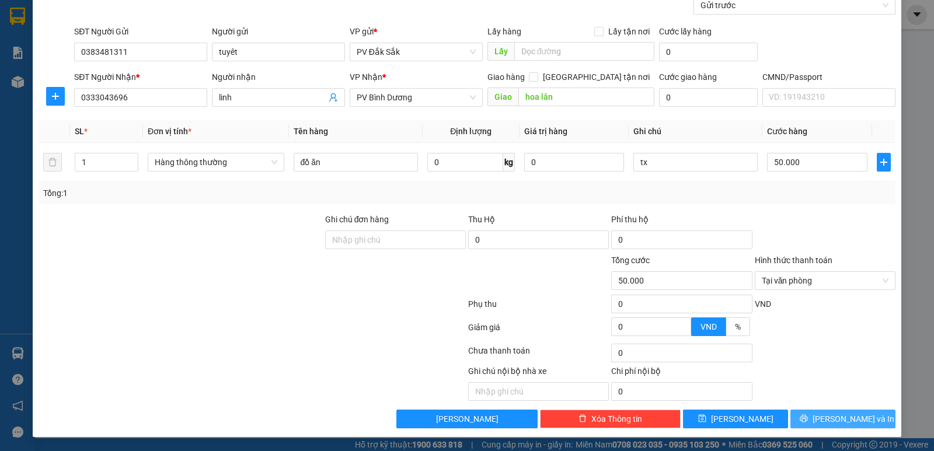
click at [842, 420] on span "Lưu và In" at bounding box center [853, 419] width 82 height 13
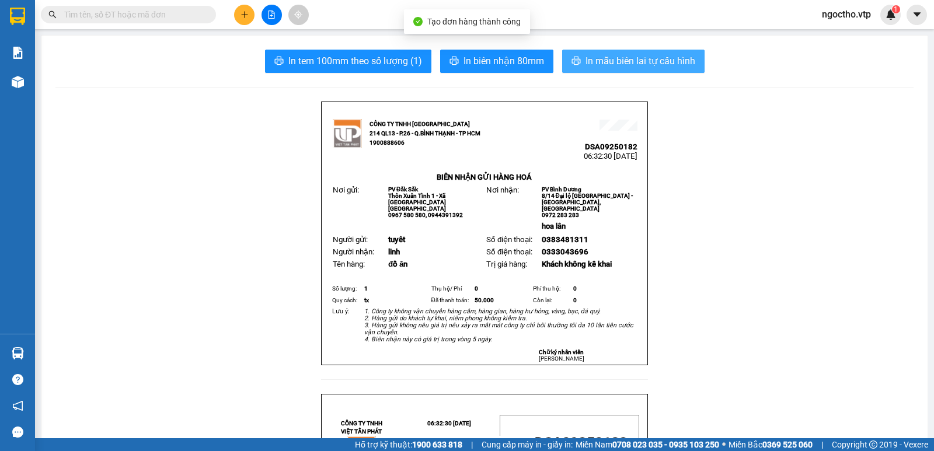
click at [641, 62] on span "In mẫu biên lai tự cấu hình" at bounding box center [640, 61] width 110 height 15
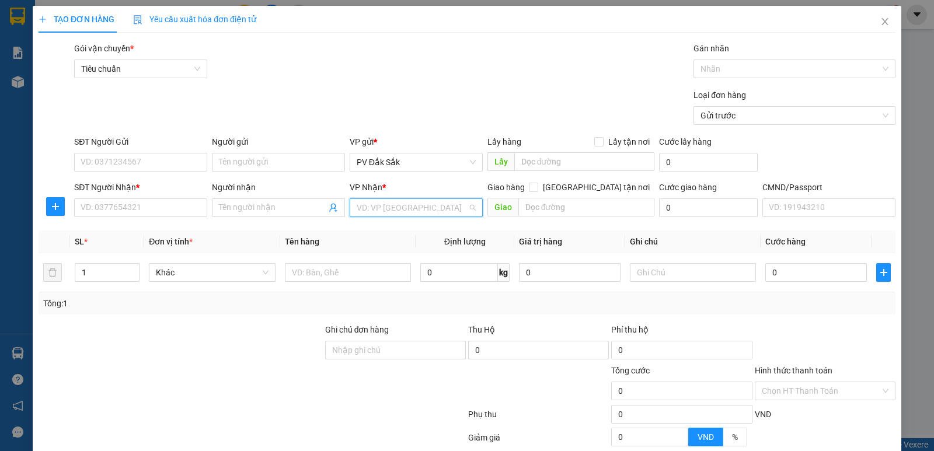
click at [373, 208] on input "search" at bounding box center [412, 208] width 111 height 18
drag, startPoint x: 383, startPoint y: 239, endPoint x: 445, endPoint y: 218, distance: 66.1
click at [383, 239] on div "PV Bình Dương" at bounding box center [412, 231] width 132 height 19
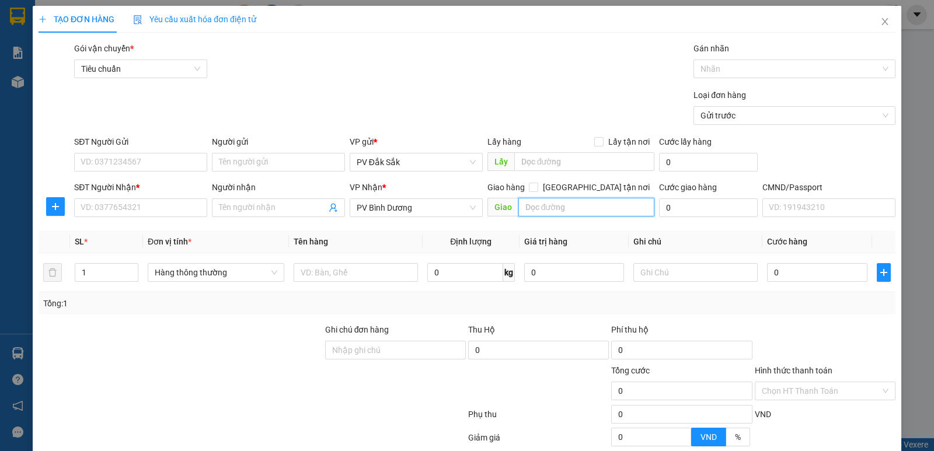
click at [547, 207] on input "text" at bounding box center [586, 207] width 137 height 19
click at [240, 207] on input "Người nhận" at bounding box center [272, 207] width 107 height 13
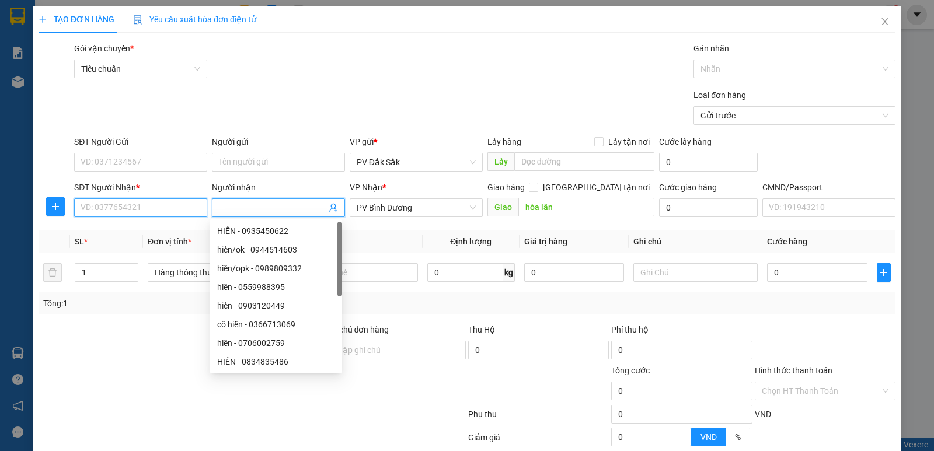
click at [137, 203] on input "SĐT Người Nhận *" at bounding box center [140, 207] width 133 height 19
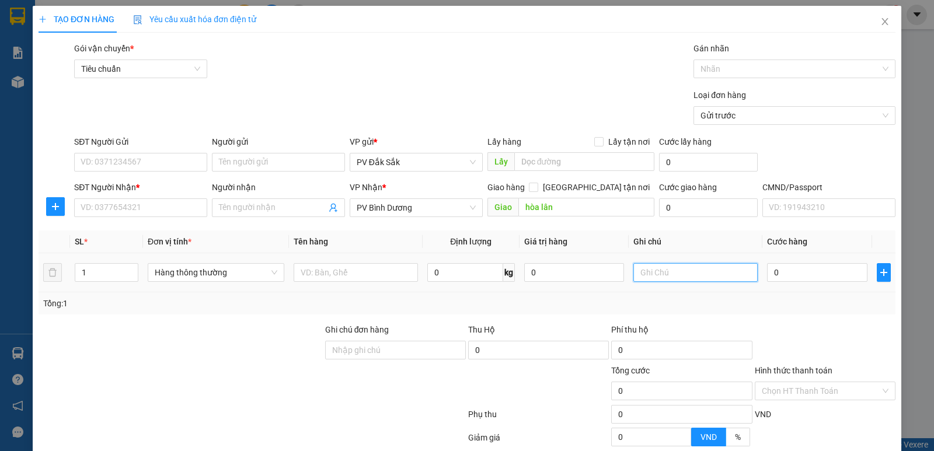
click at [671, 267] on input "text" at bounding box center [695, 272] width 124 height 19
click at [329, 274] on input "text" at bounding box center [356, 272] width 124 height 19
click at [807, 278] on input "0" at bounding box center [817, 272] width 100 height 19
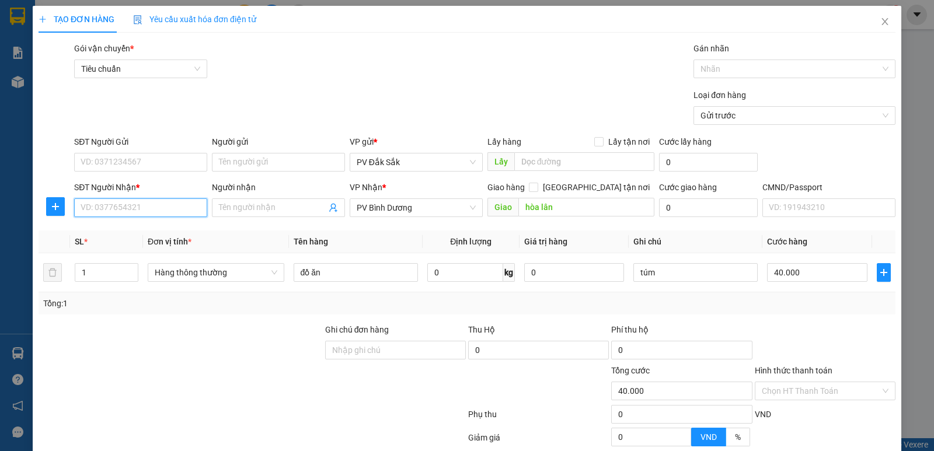
click at [89, 209] on input "SĐT Người Nhận *" at bounding box center [140, 207] width 133 height 19
click at [110, 159] on input "SĐT Người Gửi" at bounding box center [140, 162] width 133 height 19
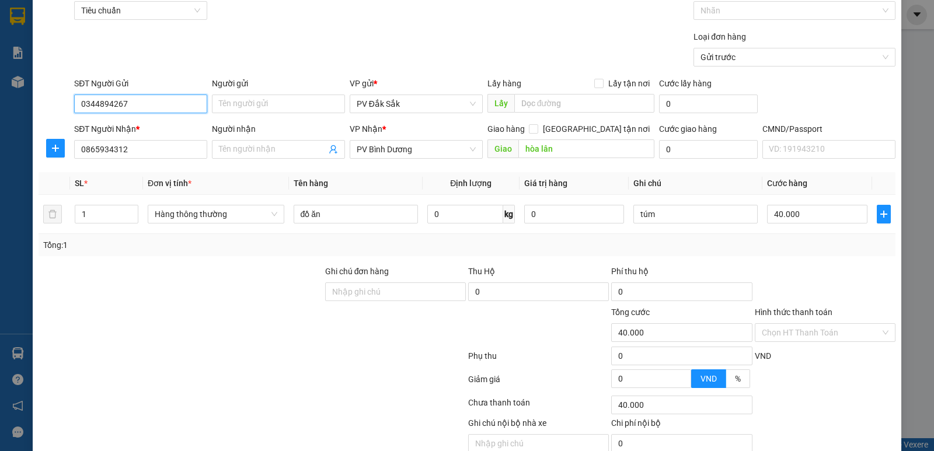
scroll to position [110, 0]
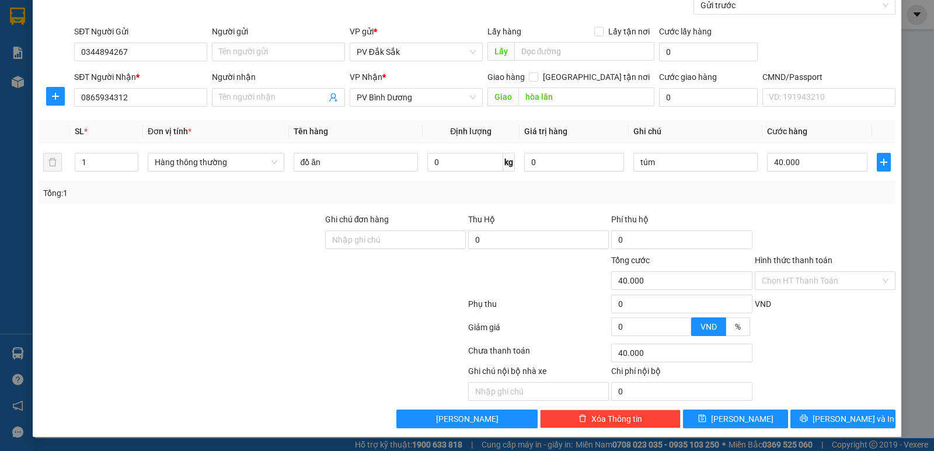
click at [802, 260] on label "Hình thức thanh toán" at bounding box center [794, 260] width 78 height 9
click at [802, 272] on input "Hình thức thanh toán" at bounding box center [821, 281] width 118 height 18
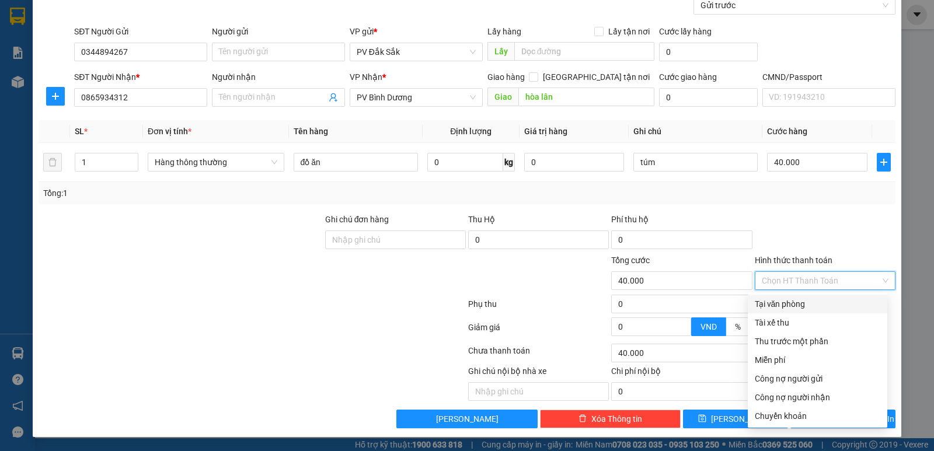
click at [791, 296] on div "Tại văn phòng" at bounding box center [817, 304] width 139 height 19
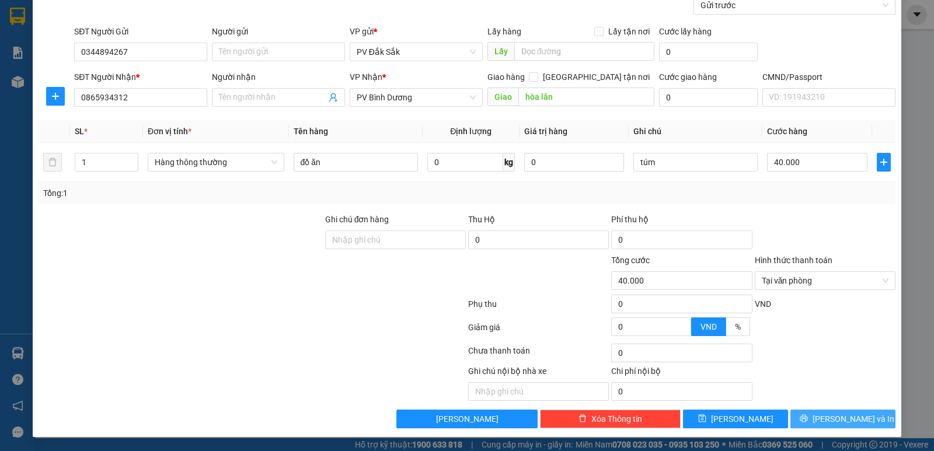
drag, startPoint x: 821, startPoint y: 413, endPoint x: 825, endPoint y: 406, distance: 7.8
click at [822, 413] on button "Lưu và In" at bounding box center [842, 419] width 105 height 19
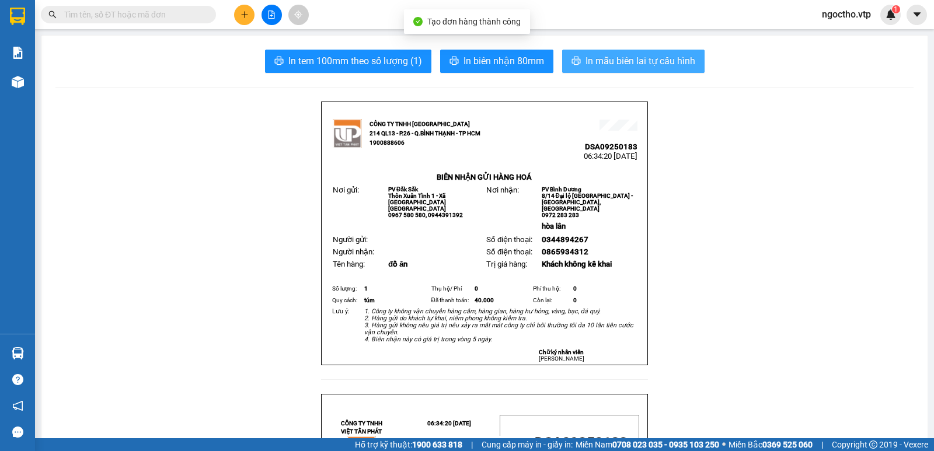
click at [620, 55] on span "In mẫu biên lai tự cấu hình" at bounding box center [640, 61] width 110 height 15
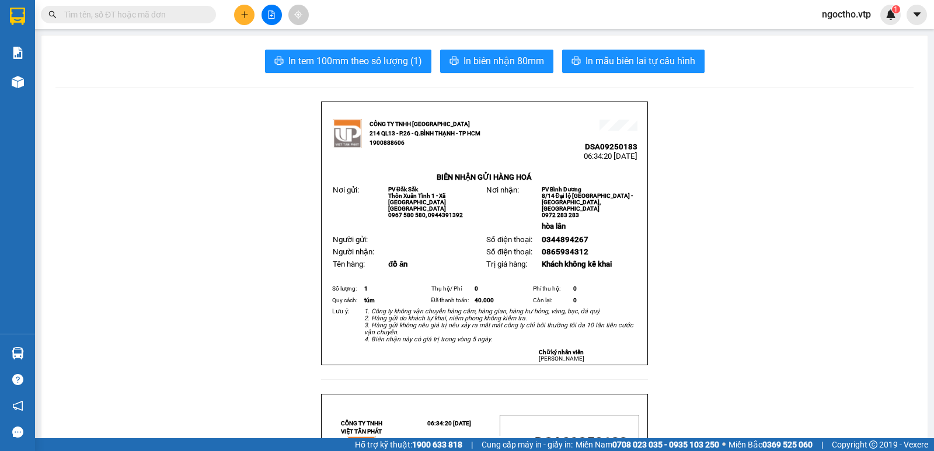
click at [109, 15] on input "text" at bounding box center [133, 14] width 138 height 13
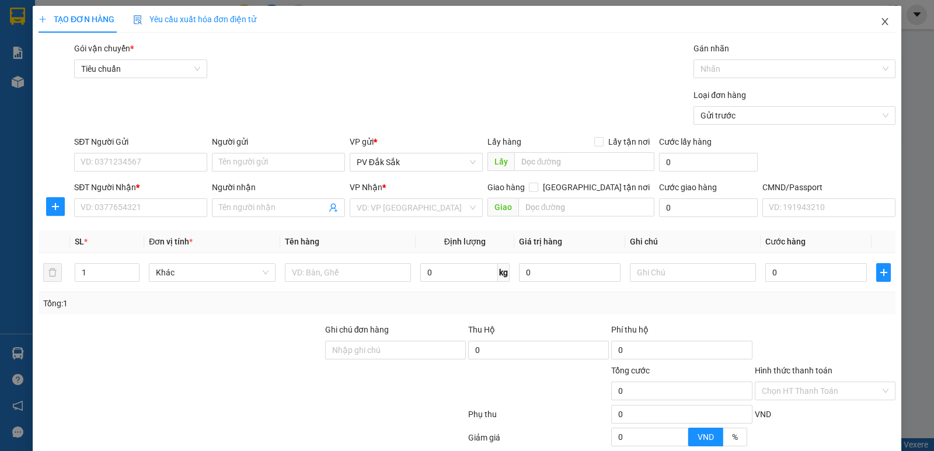
click at [880, 21] on icon "close" at bounding box center [884, 21] width 9 height 9
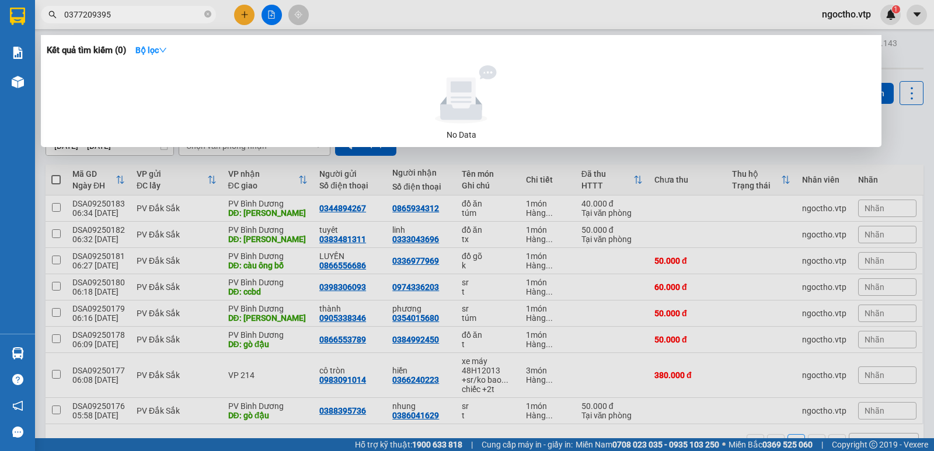
click at [697, 211] on div at bounding box center [467, 225] width 934 height 451
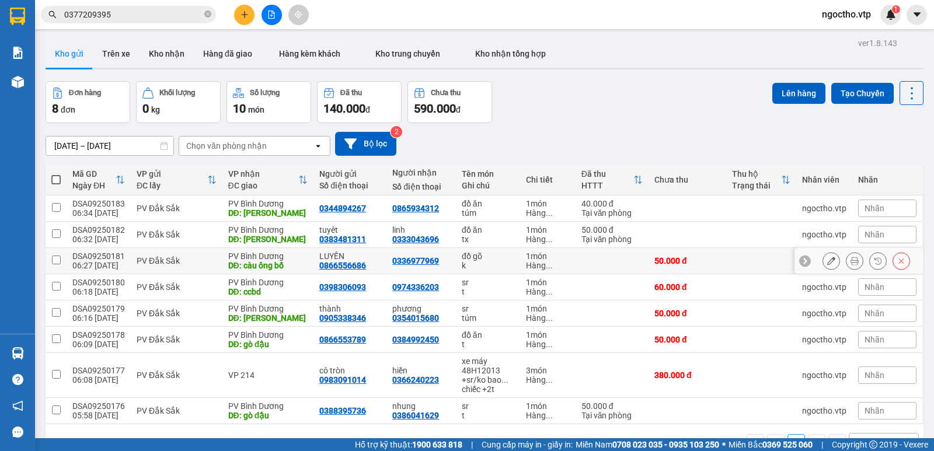
scroll to position [54, 0]
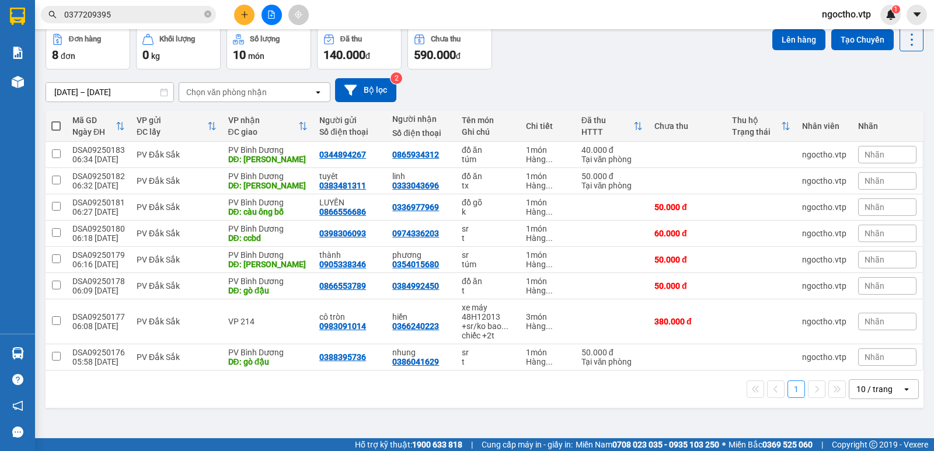
click at [59, 127] on span at bounding box center [55, 125] width 9 height 9
click at [56, 120] on input "checkbox" at bounding box center [56, 120] width 0 height 0
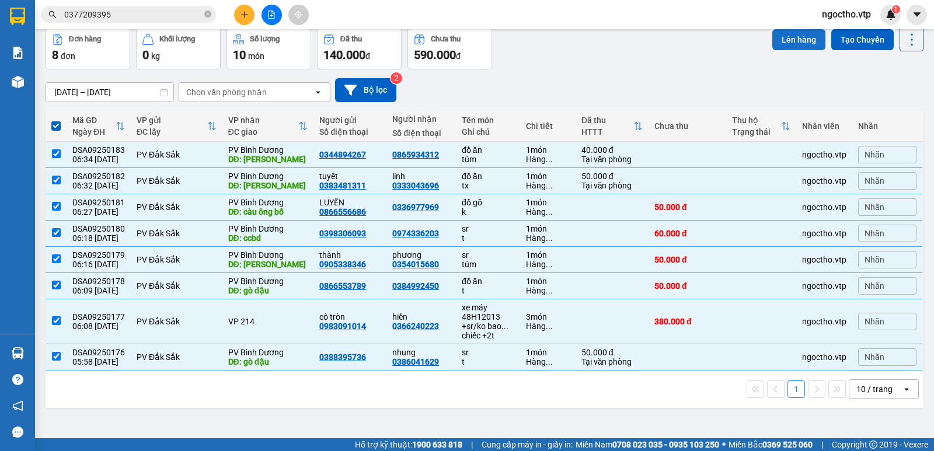
click at [788, 37] on button "Lên hàng" at bounding box center [798, 39] width 53 height 21
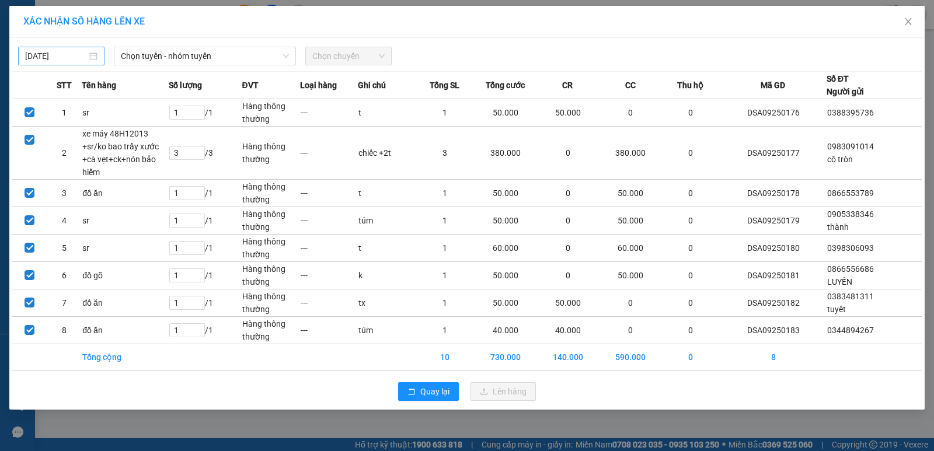
click at [54, 51] on body "Kết quả tìm kiếm ( 0 ) Bộ lọc No Data 0377209395 ngoctho.vtp 1 Báo cáo BC giao …" at bounding box center [467, 225] width 934 height 451
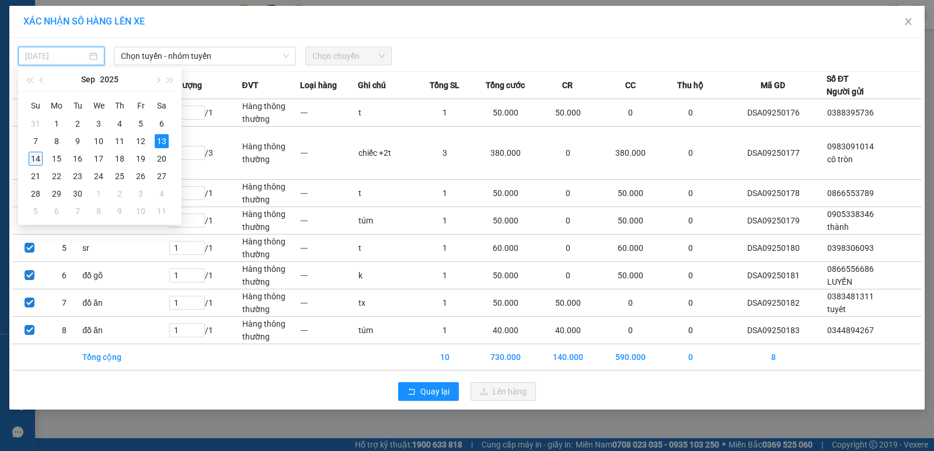
click at [36, 158] on div "14" at bounding box center [36, 159] width 14 height 14
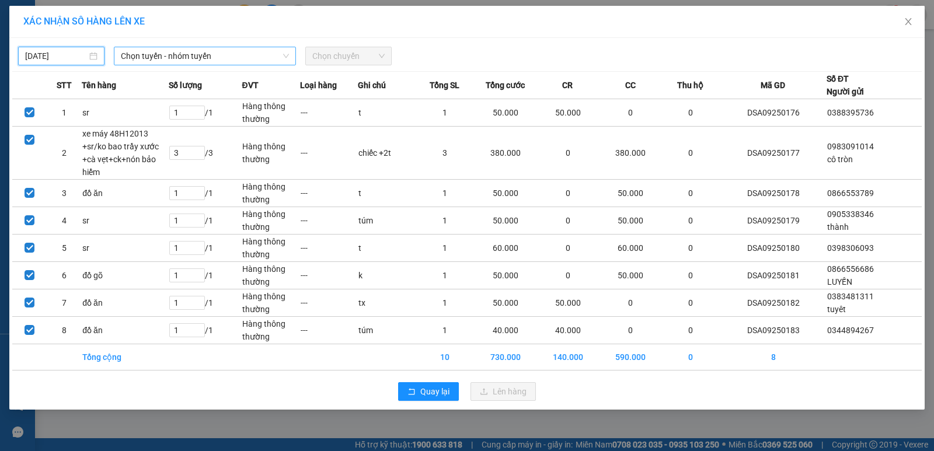
click at [152, 58] on span "Chọn tuyến - nhóm tuyến" at bounding box center [205, 56] width 168 height 18
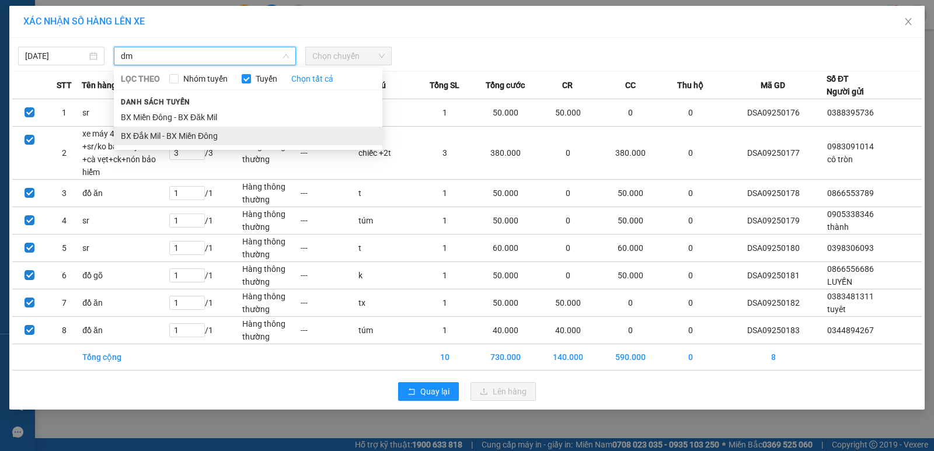
click at [190, 136] on li "BX Đắk Mil - BX Miền Đông" at bounding box center [248, 136] width 268 height 19
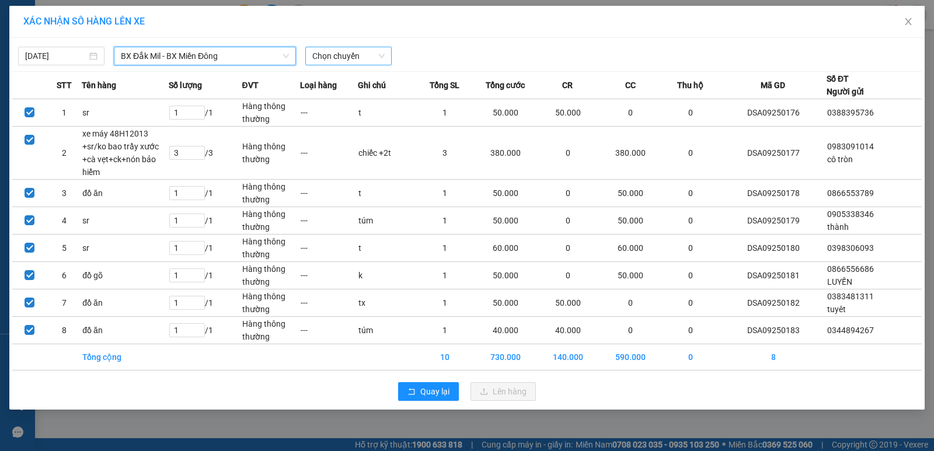
click at [337, 58] on span "Chọn chuyến" at bounding box center [348, 56] width 72 height 18
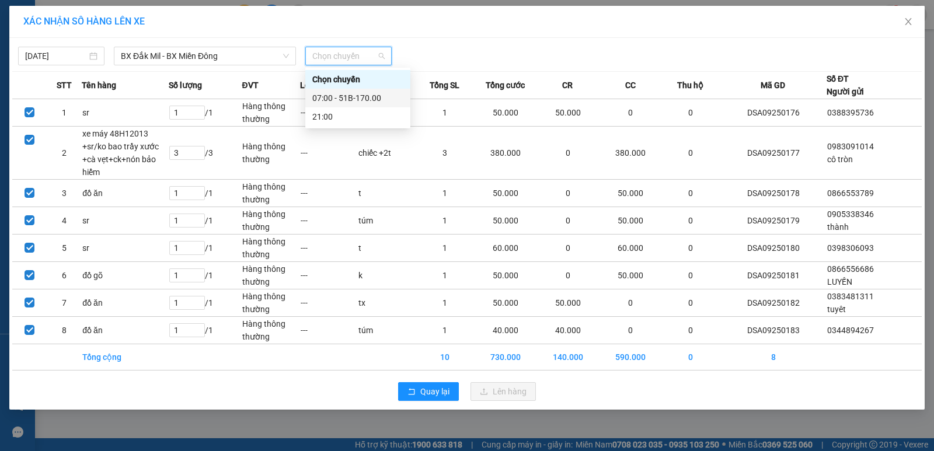
click at [362, 95] on div "07:00 - 51B-170.00" at bounding box center [357, 98] width 91 height 13
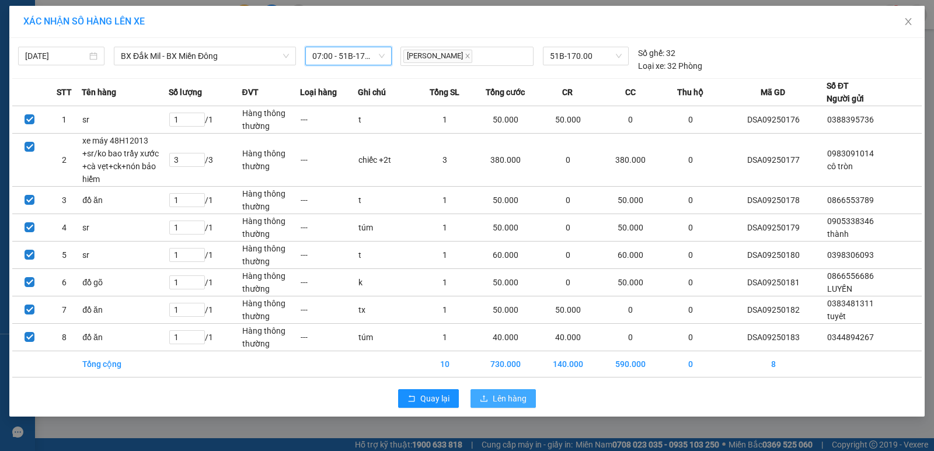
click at [509, 399] on span "Lên hàng" at bounding box center [510, 398] width 34 height 13
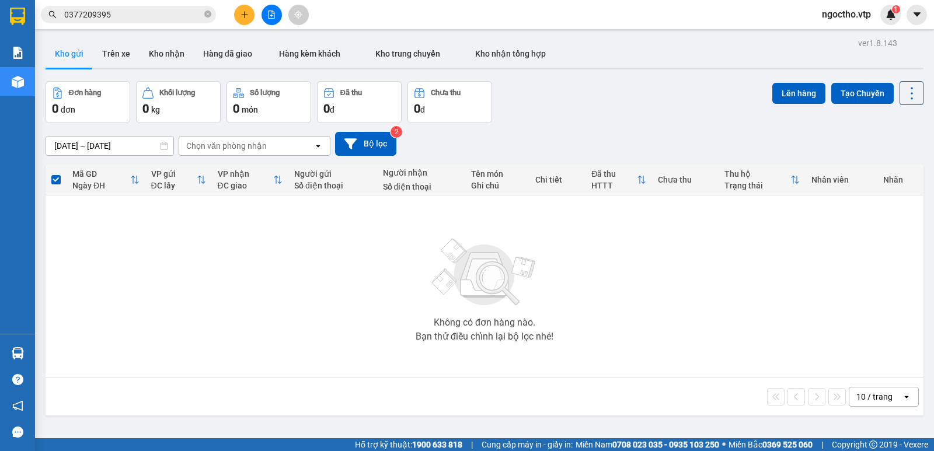
click at [249, 12] on button at bounding box center [244, 15] width 20 height 20
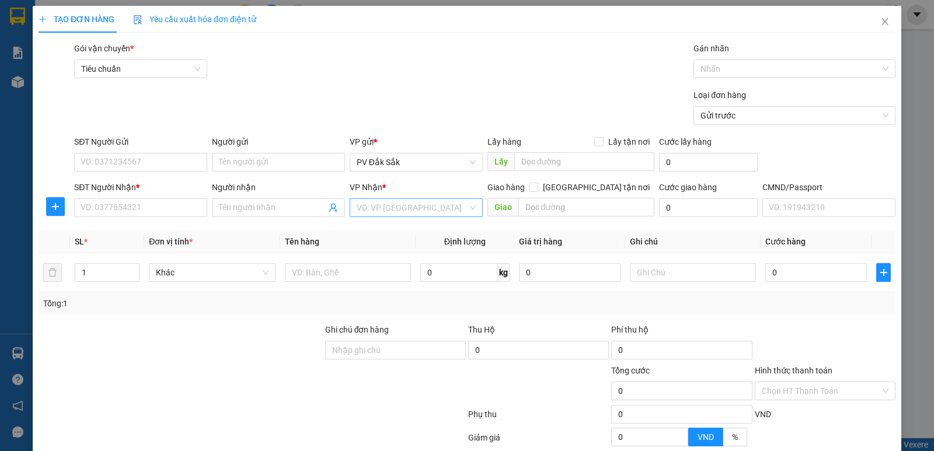
click at [381, 208] on input "search" at bounding box center [412, 208] width 111 height 18
click at [380, 233] on div "PV Tân Bình" at bounding box center [412, 231] width 118 height 13
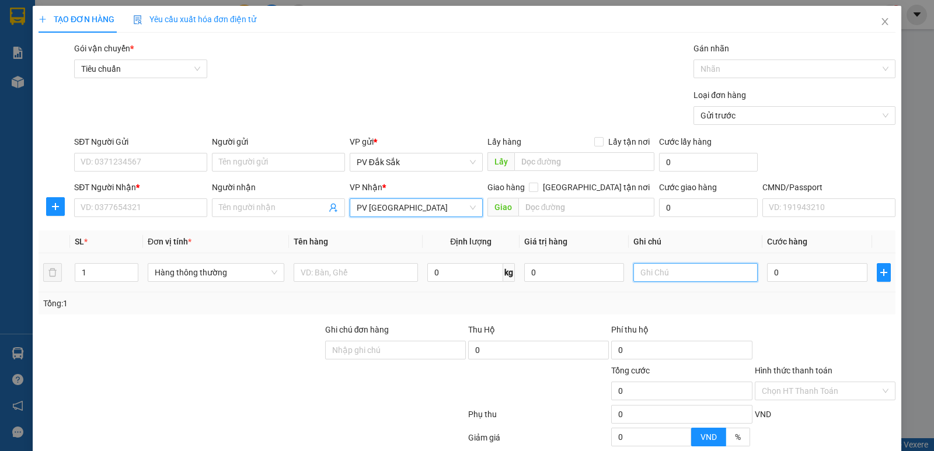
click at [660, 279] on input "text" at bounding box center [695, 272] width 124 height 19
drag, startPoint x: 330, startPoint y: 253, endPoint x: 329, endPoint y: 262, distance: 8.8
click at [330, 259] on td at bounding box center [356, 272] width 134 height 39
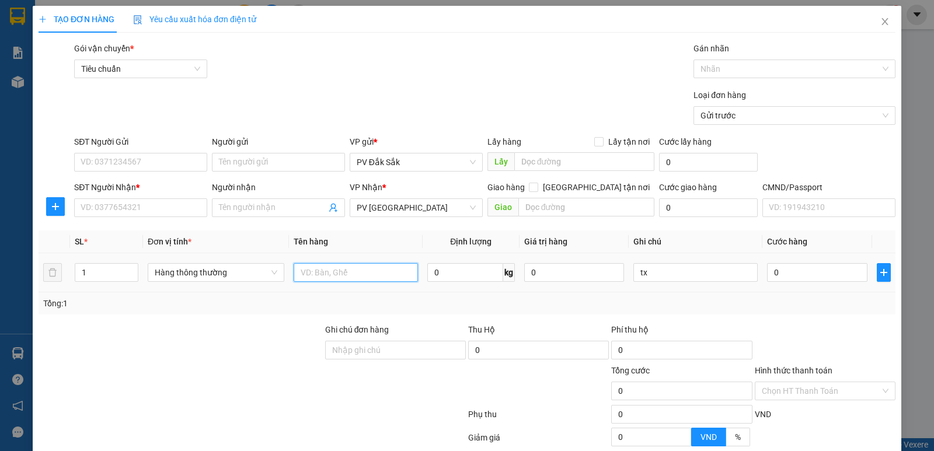
click at [334, 267] on input "text" at bounding box center [356, 272] width 124 height 19
click at [797, 272] on input "0" at bounding box center [817, 272] width 100 height 19
click at [324, 273] on input "tc" at bounding box center [356, 272] width 124 height 19
click at [793, 268] on input "0" at bounding box center [817, 272] width 100 height 19
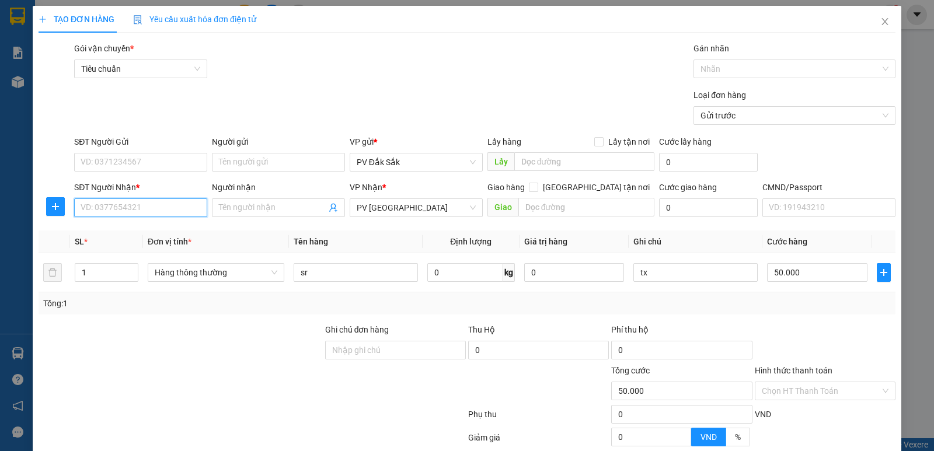
click at [111, 208] on input "SĐT Người Nhận *" at bounding box center [140, 207] width 133 height 19
click at [123, 232] on div "0938254268 - BÉ BÔNG" at bounding box center [146, 231] width 131 height 13
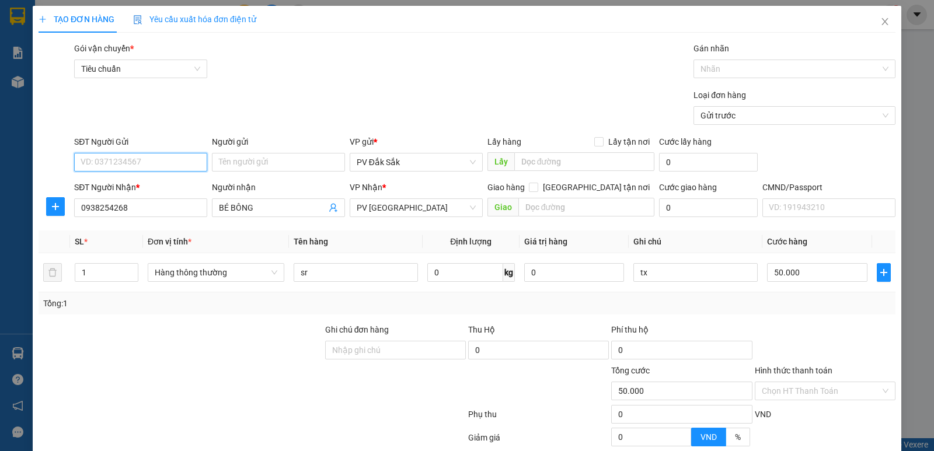
click at [130, 169] on input "SĐT Người Gửi" at bounding box center [140, 162] width 133 height 19
click at [151, 207] on div "0935213698 - NGỌC" at bounding box center [140, 204] width 118 height 13
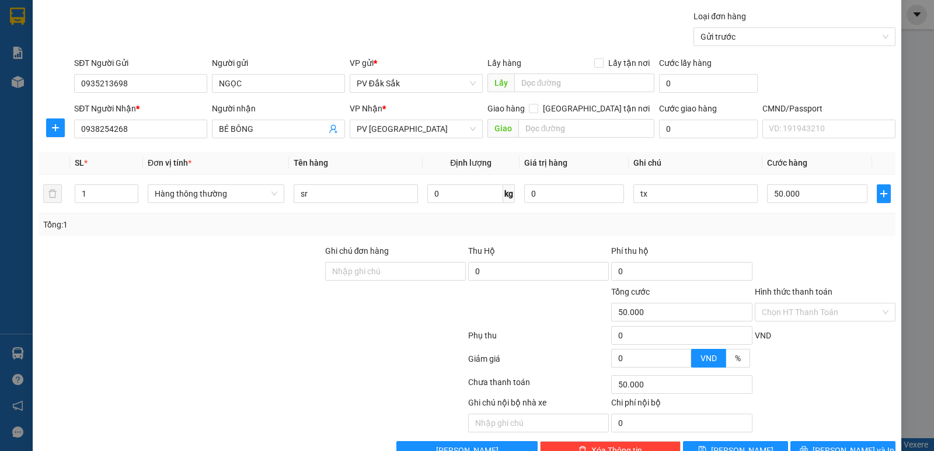
scroll to position [110, 0]
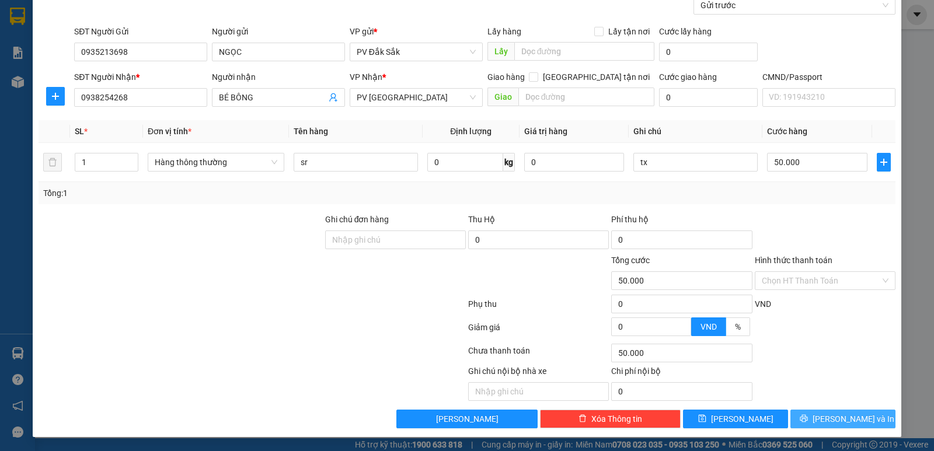
click at [834, 421] on span "Lưu và In" at bounding box center [853, 419] width 82 height 13
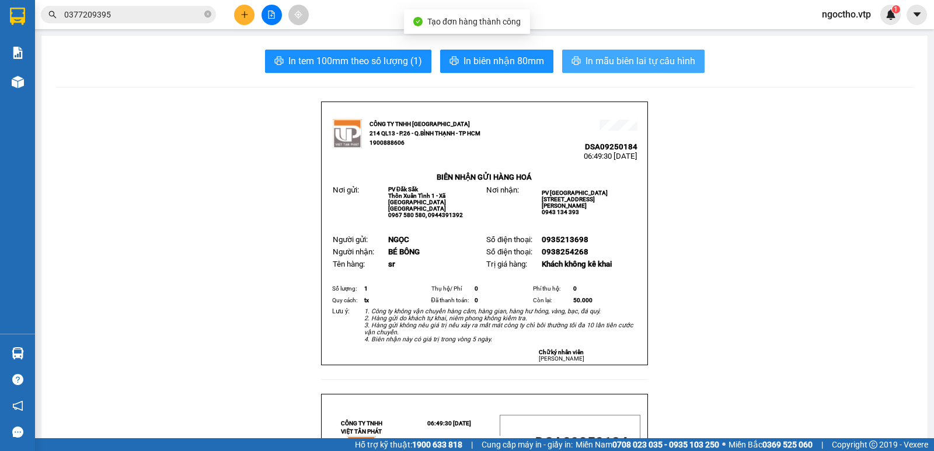
click at [588, 51] on button "In mẫu biên lai tự cấu hình" at bounding box center [633, 61] width 142 height 23
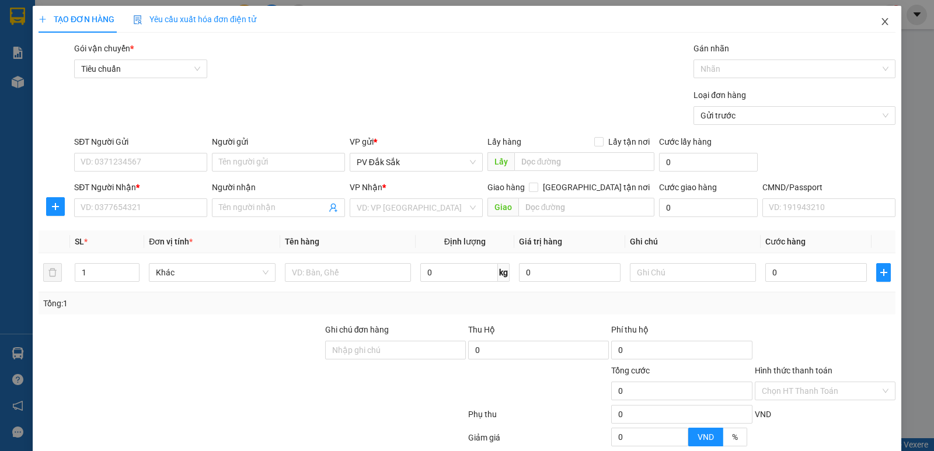
click at [881, 16] on span "Close" at bounding box center [884, 22] width 33 height 33
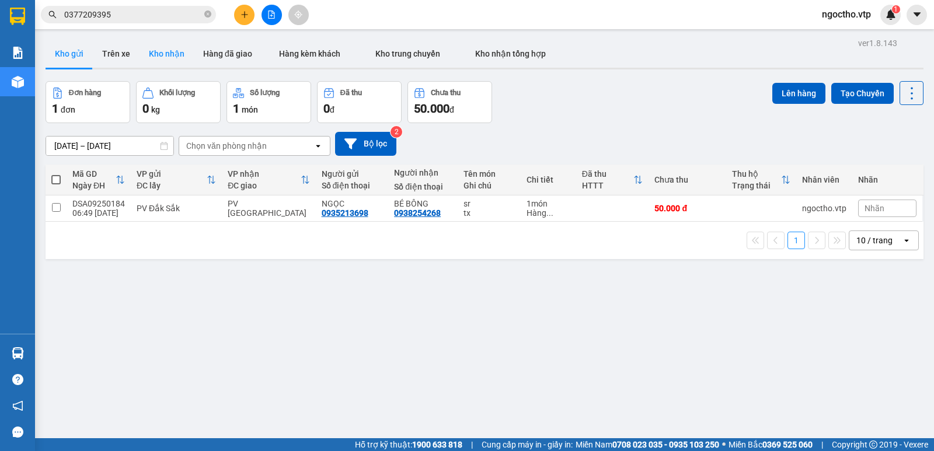
click at [152, 47] on button "Kho nhận" at bounding box center [166, 54] width 54 height 28
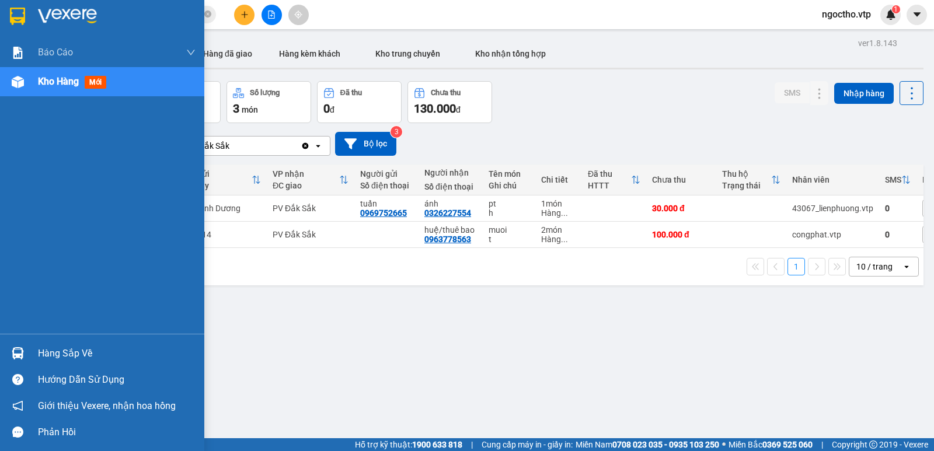
click at [20, 350] on img at bounding box center [18, 353] width 12 height 12
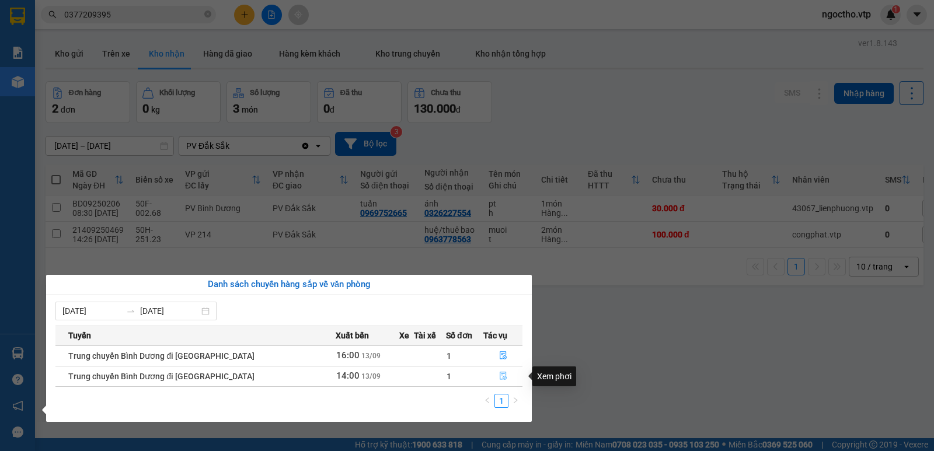
click at [500, 374] on icon "file-done" at bounding box center [503, 376] width 7 height 8
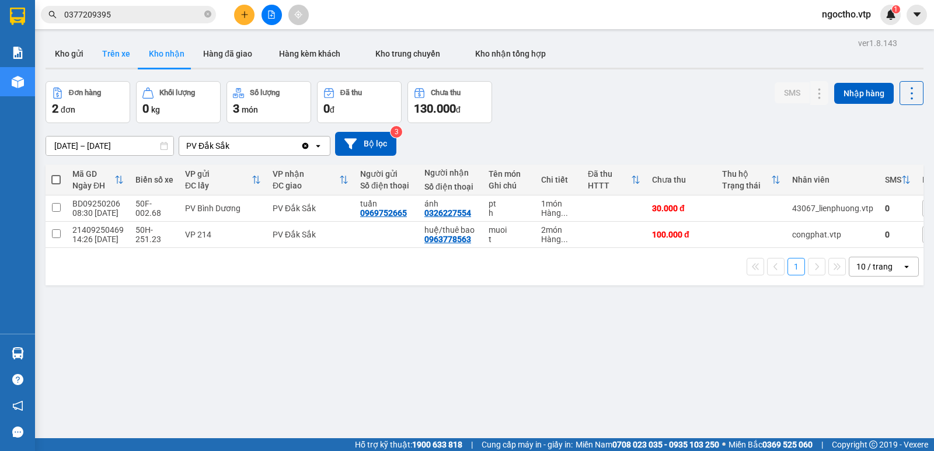
click at [110, 49] on button "Trên xe" at bounding box center [116, 54] width 47 height 28
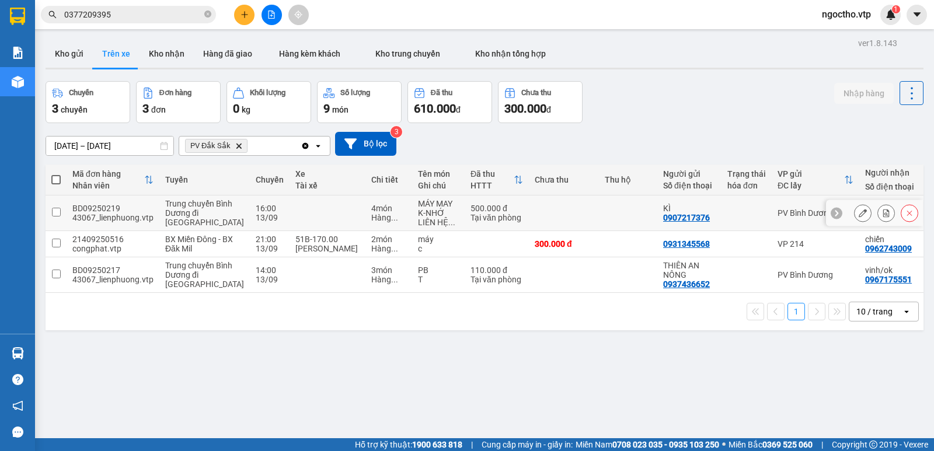
click at [57, 217] on input "checkbox" at bounding box center [56, 212] width 9 height 9
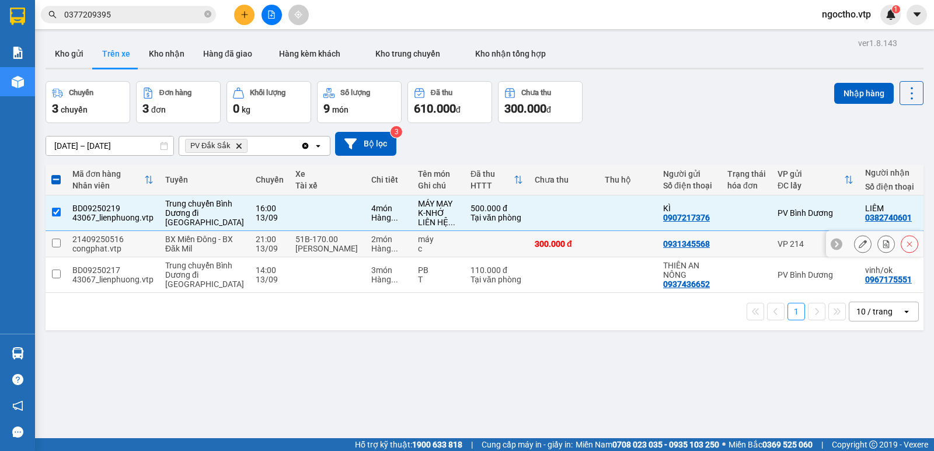
click at [55, 257] on td at bounding box center [56, 244] width 21 height 26
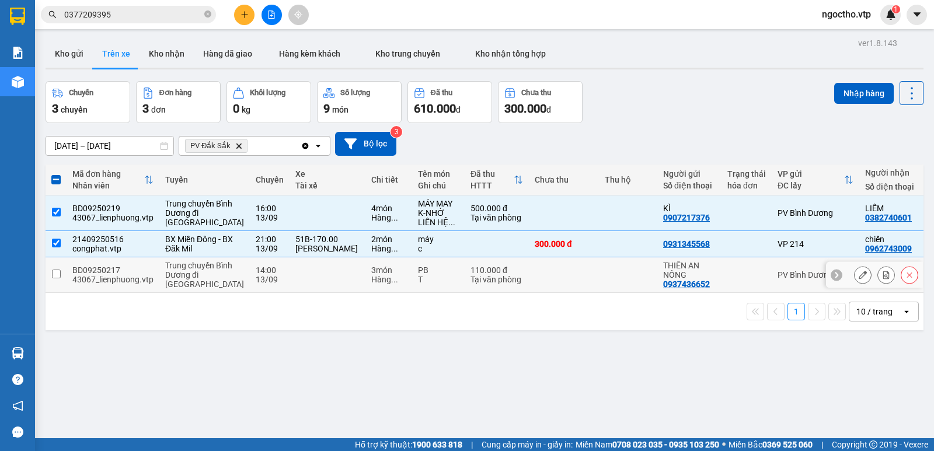
click at [55, 278] on input "checkbox" at bounding box center [56, 274] width 9 height 9
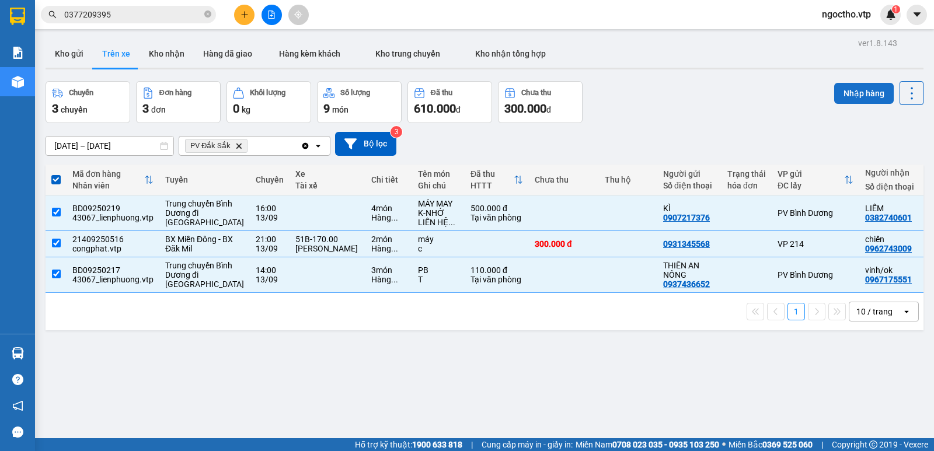
click at [860, 87] on button "Nhập hàng" at bounding box center [864, 93] width 60 height 21
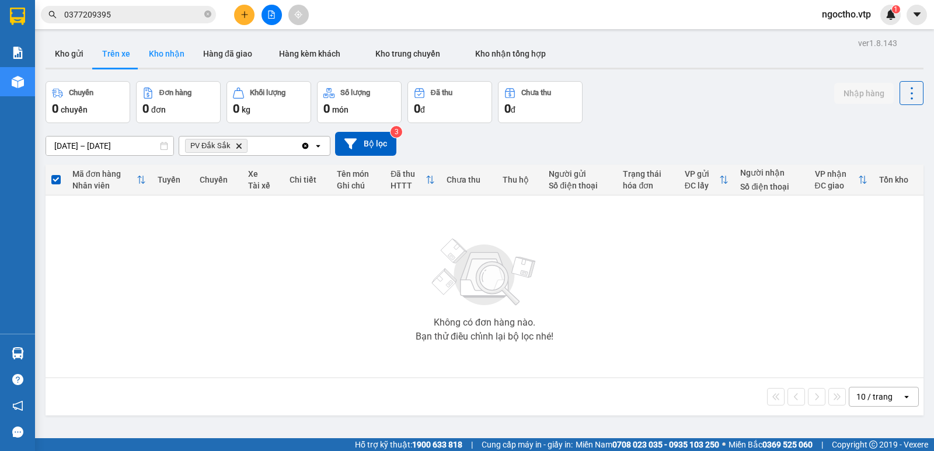
click at [160, 55] on button "Kho nhận" at bounding box center [166, 54] width 54 height 28
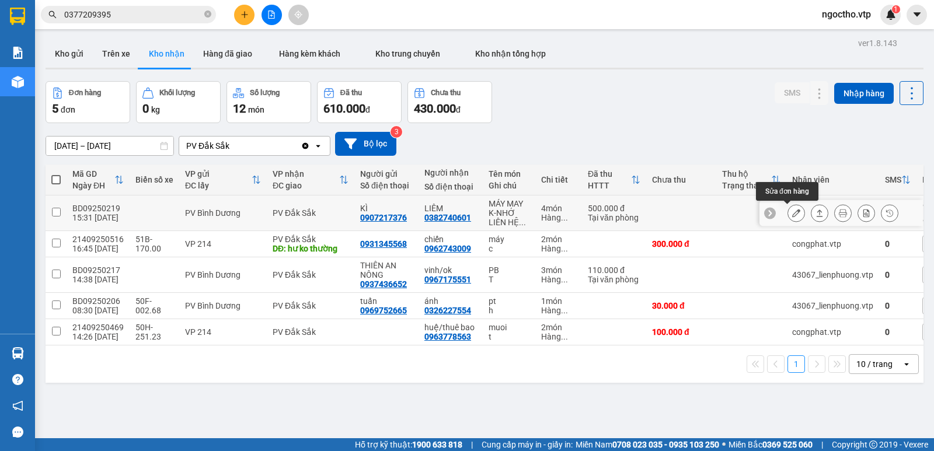
click at [792, 215] on icon at bounding box center [796, 213] width 8 height 8
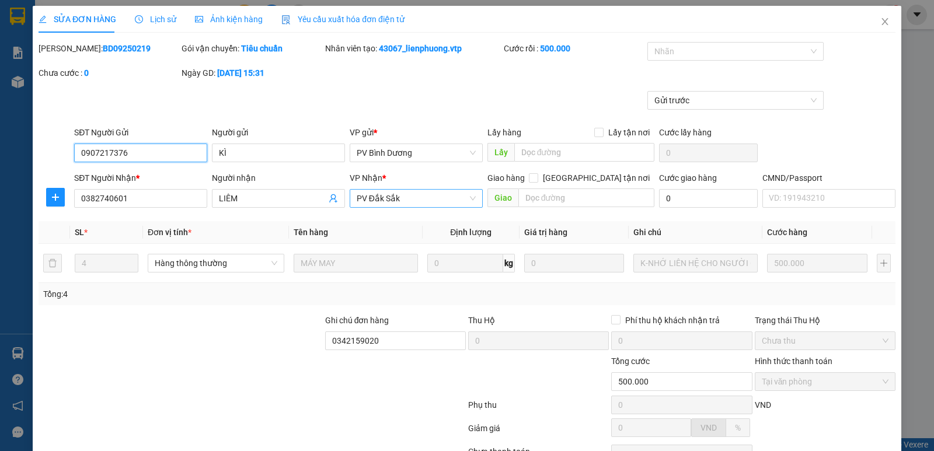
click at [418, 197] on span "PV Đắk Sắk" at bounding box center [416, 199] width 119 height 18
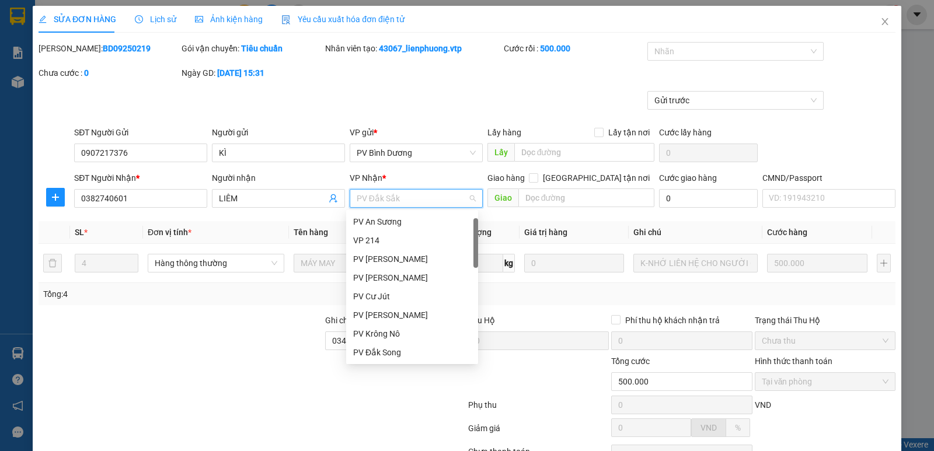
scroll to position [19, 0]
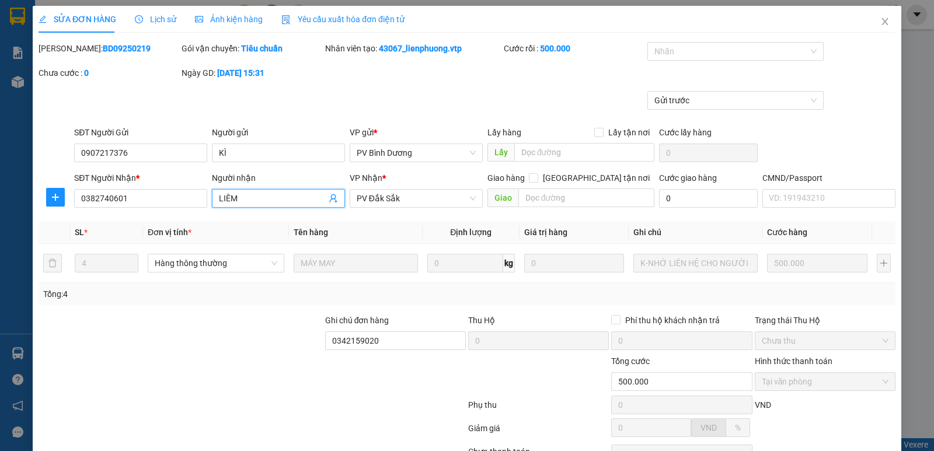
click at [271, 200] on input "LIÊM" at bounding box center [272, 198] width 107 height 13
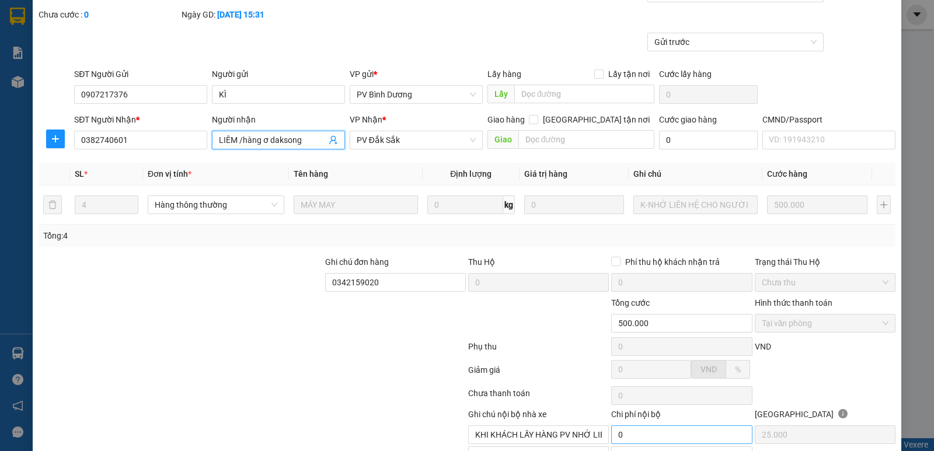
scroll to position [117, 0]
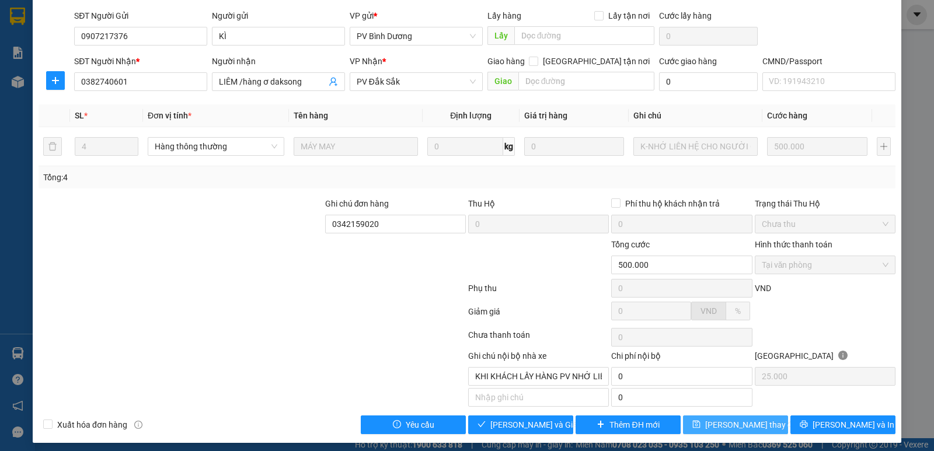
click at [727, 425] on span "Lưu thay đổi" at bounding box center [751, 424] width 93 height 13
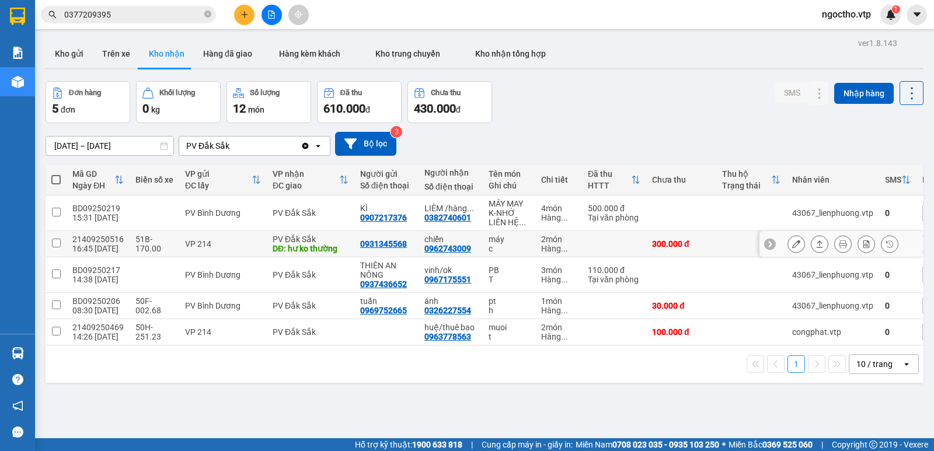
click at [792, 246] on button at bounding box center [796, 244] width 16 height 20
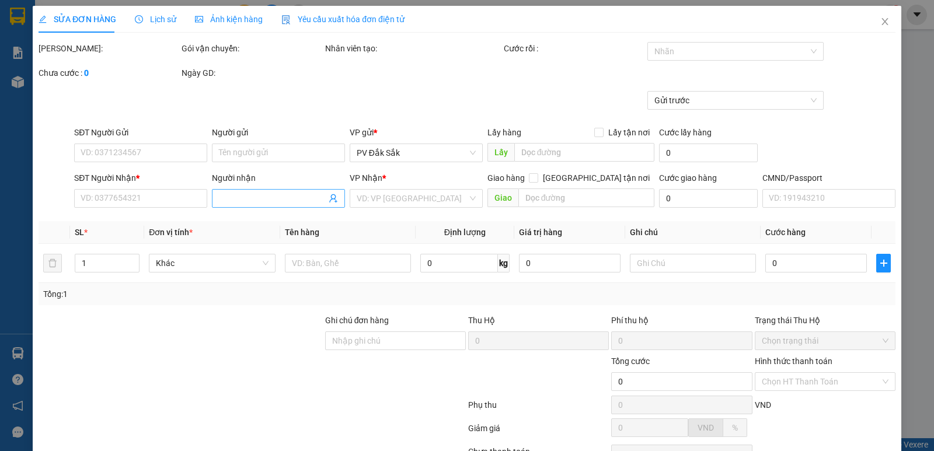
click at [242, 194] on input "Người nhận" at bounding box center [272, 198] width 107 height 13
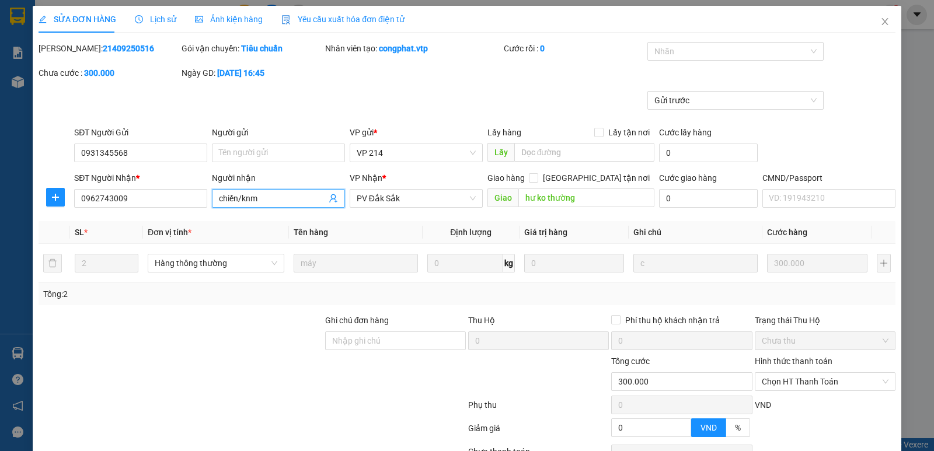
scroll to position [102, 0]
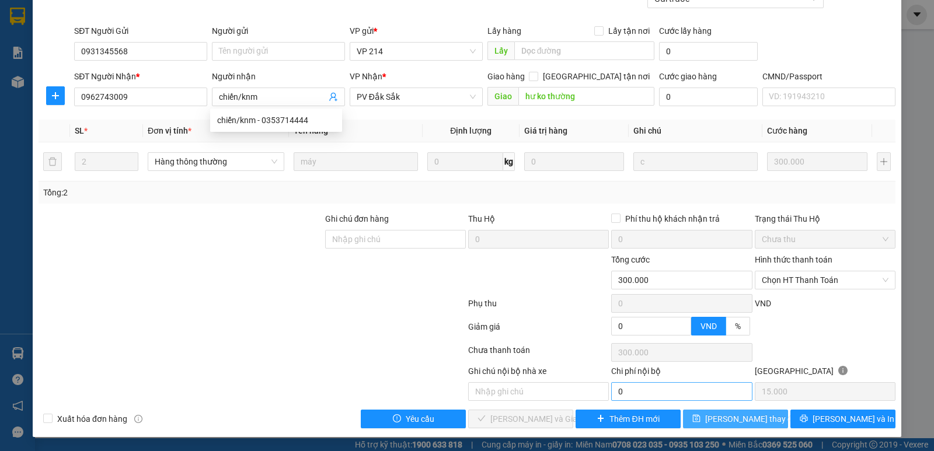
drag, startPoint x: 724, startPoint y: 422, endPoint x: 697, endPoint y: 385, distance: 46.0
click at [723, 422] on span "Lưu thay đổi" at bounding box center [751, 419] width 93 height 13
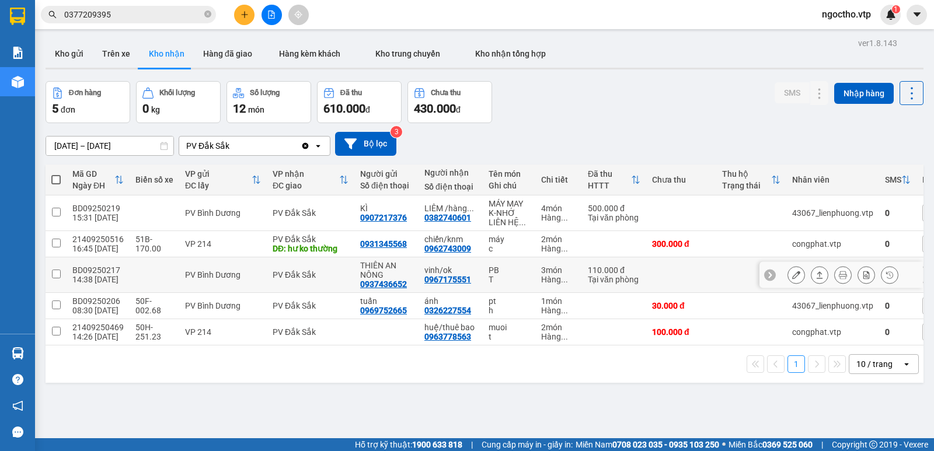
click at [792, 276] on icon at bounding box center [796, 275] width 8 height 8
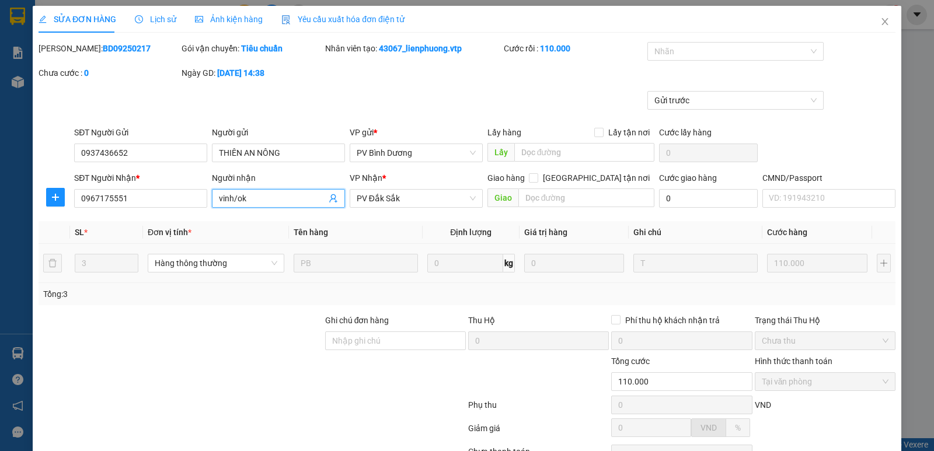
click at [245, 197] on input "vinh/ok" at bounding box center [272, 198] width 107 height 13
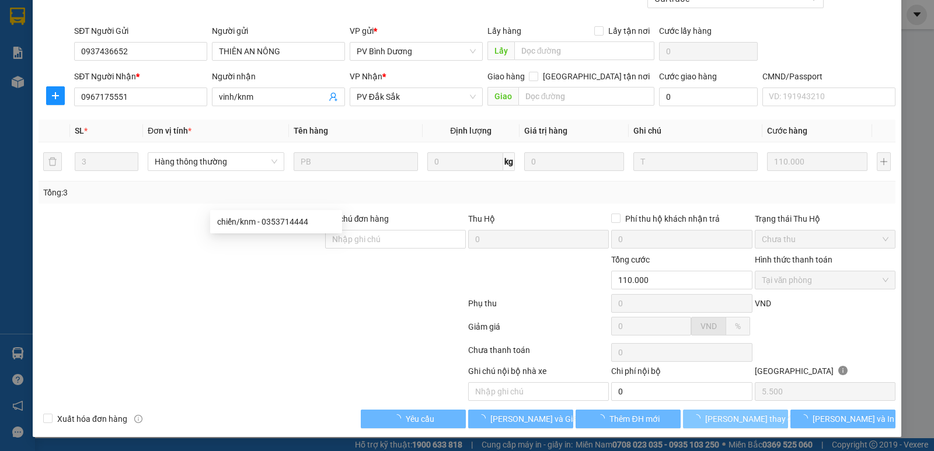
click at [700, 422] on icon "loading" at bounding box center [696, 418] width 8 height 8
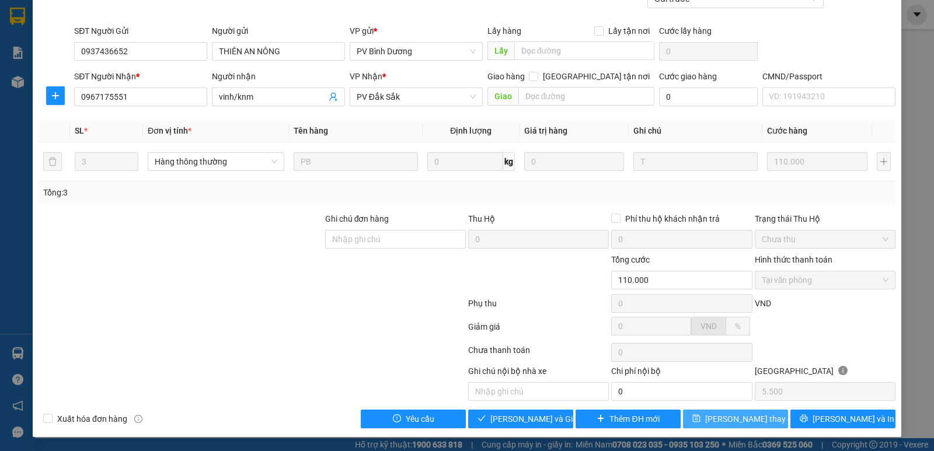
click at [731, 423] on span "Lưu thay đổi" at bounding box center [751, 419] width 93 height 13
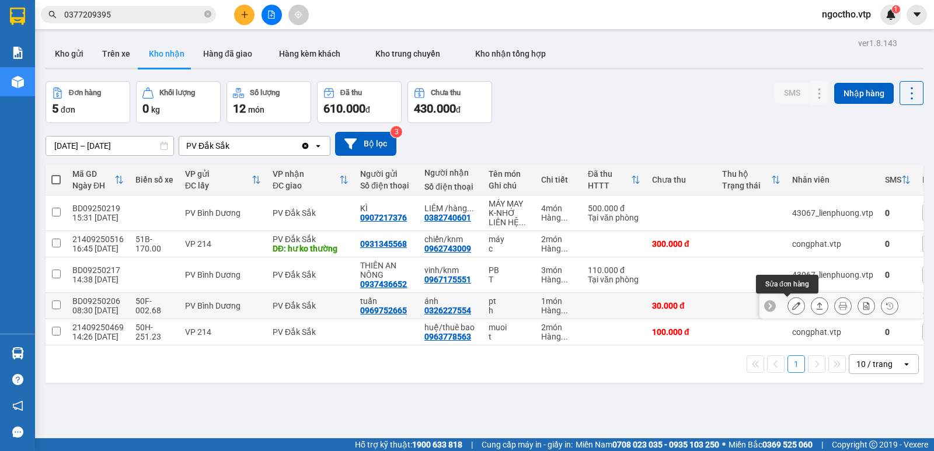
click at [792, 306] on icon at bounding box center [796, 306] width 8 height 8
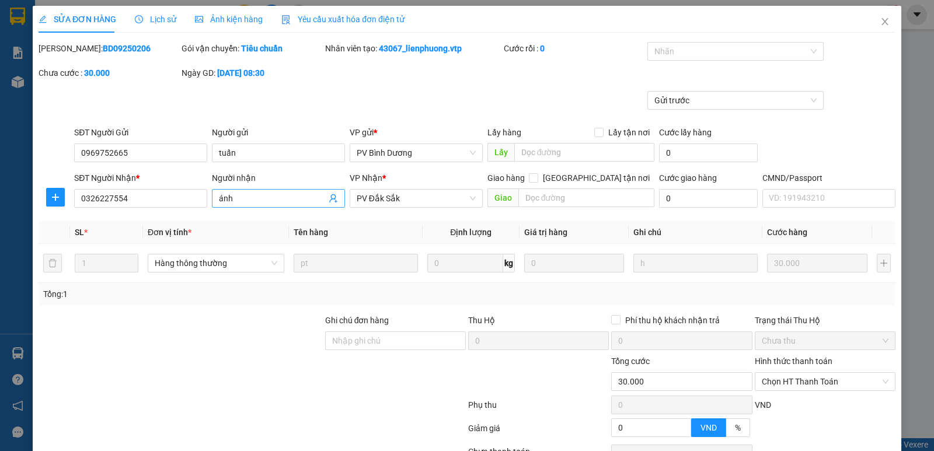
click at [287, 198] on input "ánh" at bounding box center [272, 198] width 107 height 13
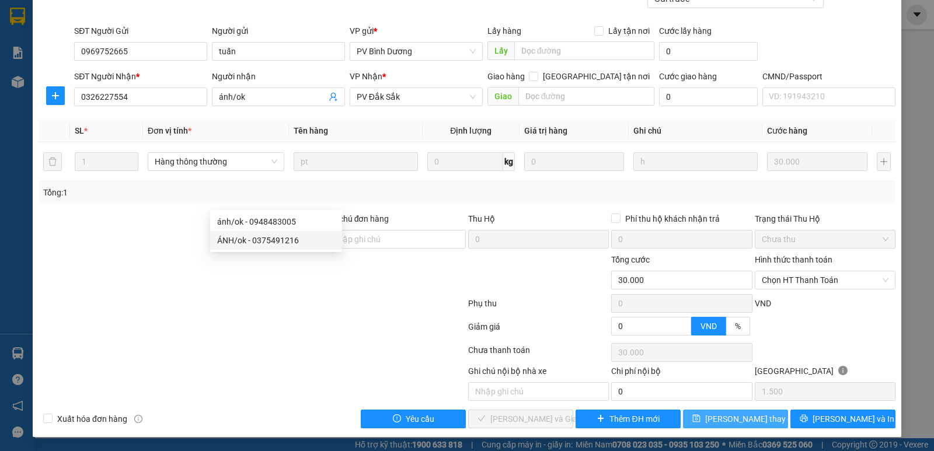
click at [726, 421] on span "Lưu thay đổi" at bounding box center [751, 419] width 93 height 13
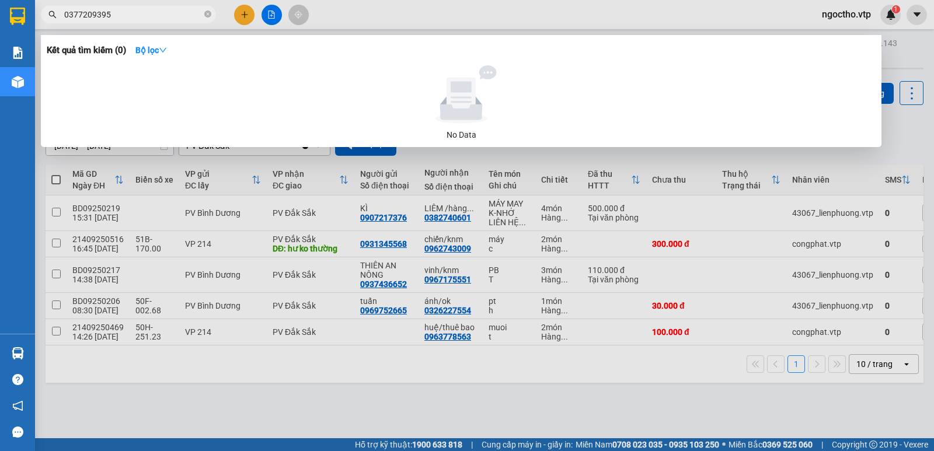
click at [116, 18] on input "0377209395" at bounding box center [133, 14] width 138 height 13
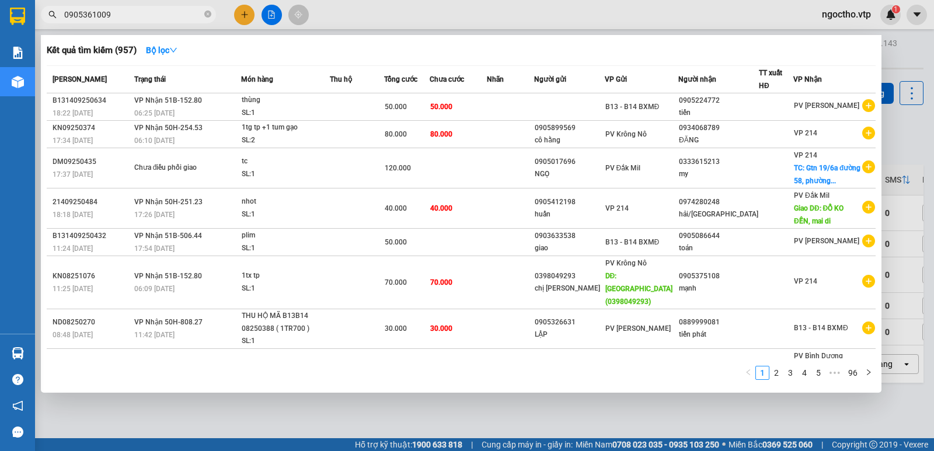
click at [209, 418] on div at bounding box center [467, 225] width 934 height 451
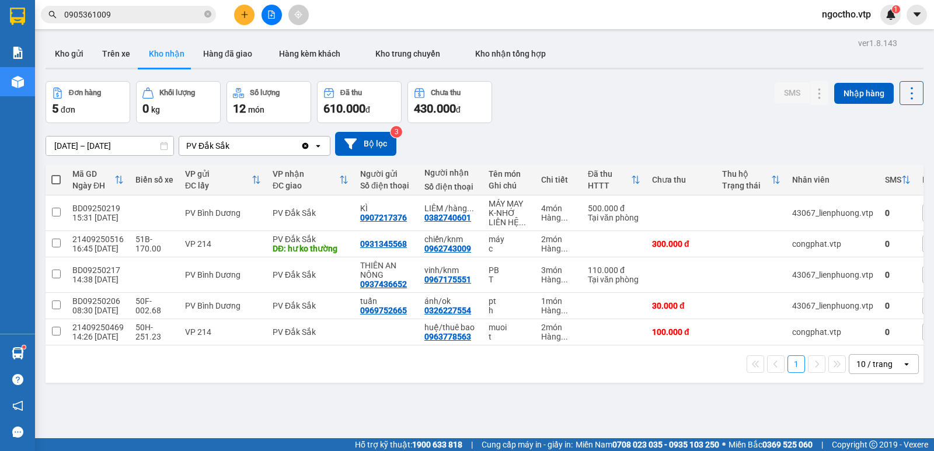
scroll to position [54, 0]
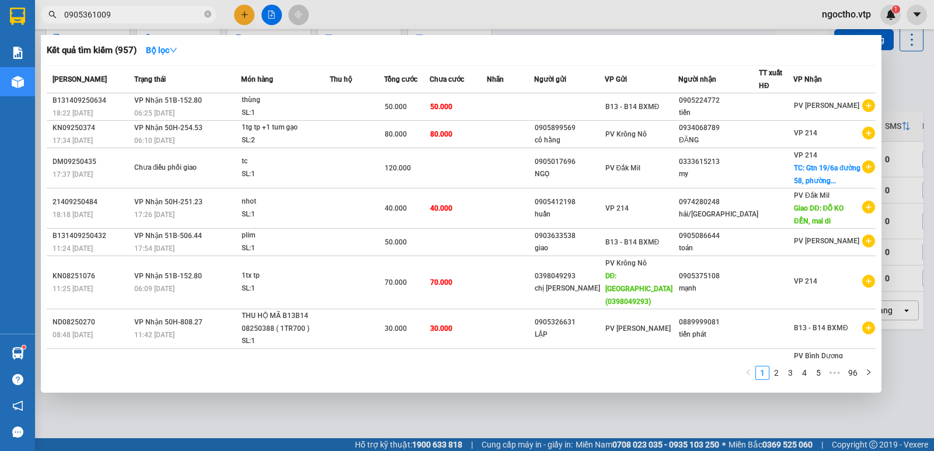
click at [149, 13] on input "0905361009" at bounding box center [133, 14] width 138 height 13
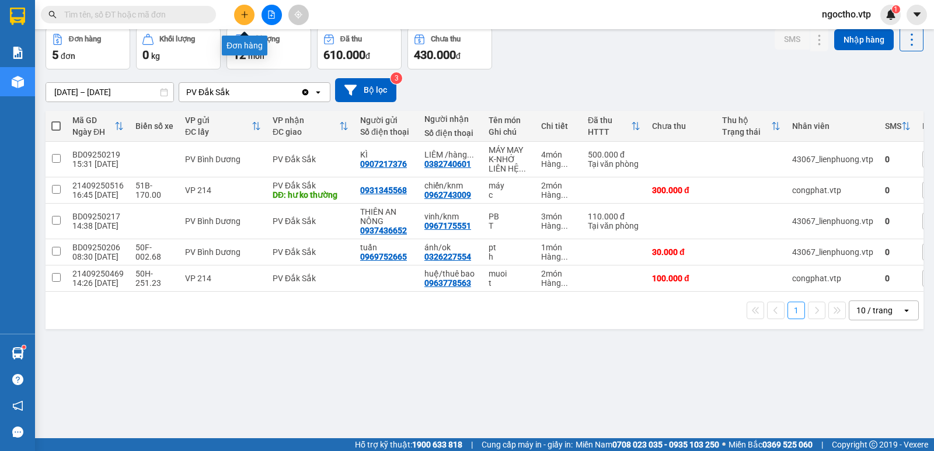
click at [245, 12] on icon "plus" at bounding box center [244, 14] width 1 height 6
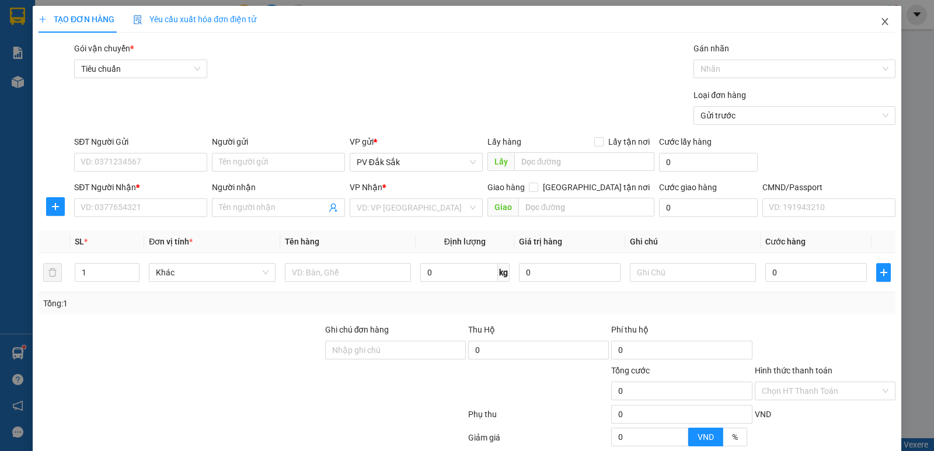
click at [880, 30] on span "Close" at bounding box center [884, 22] width 33 height 33
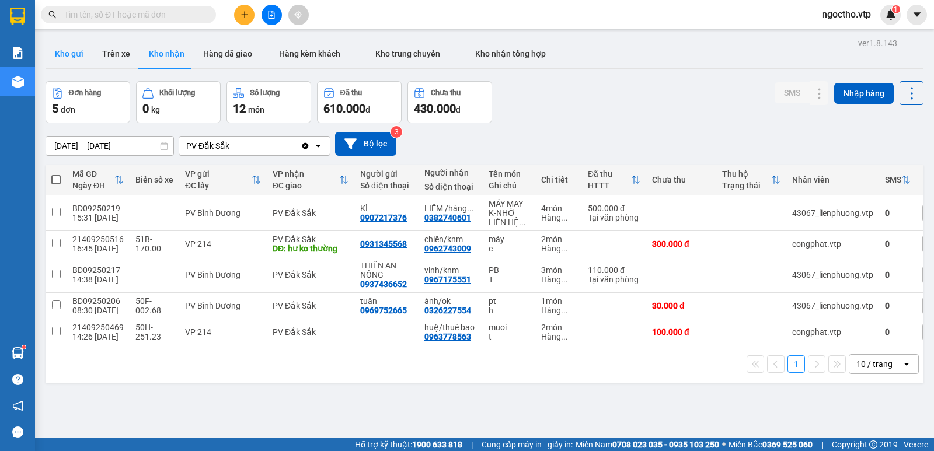
click at [60, 51] on button "Kho gửi" at bounding box center [69, 54] width 47 height 28
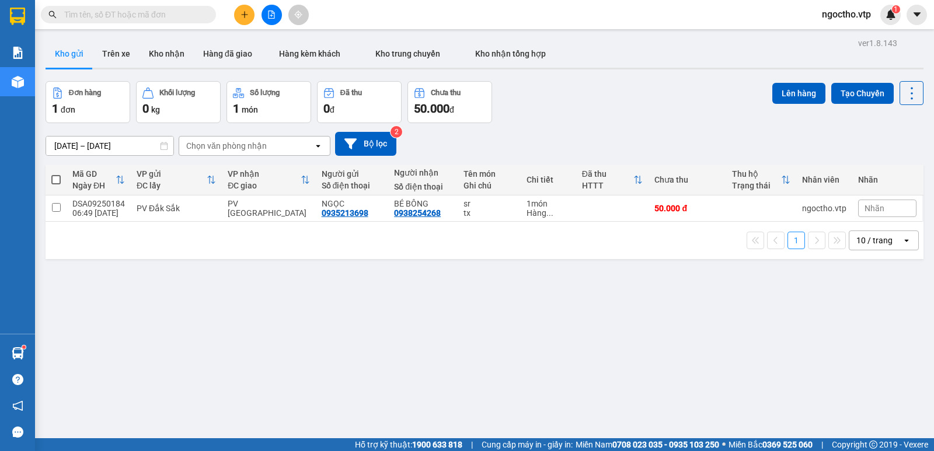
click at [242, 16] on icon "plus" at bounding box center [244, 15] width 8 height 8
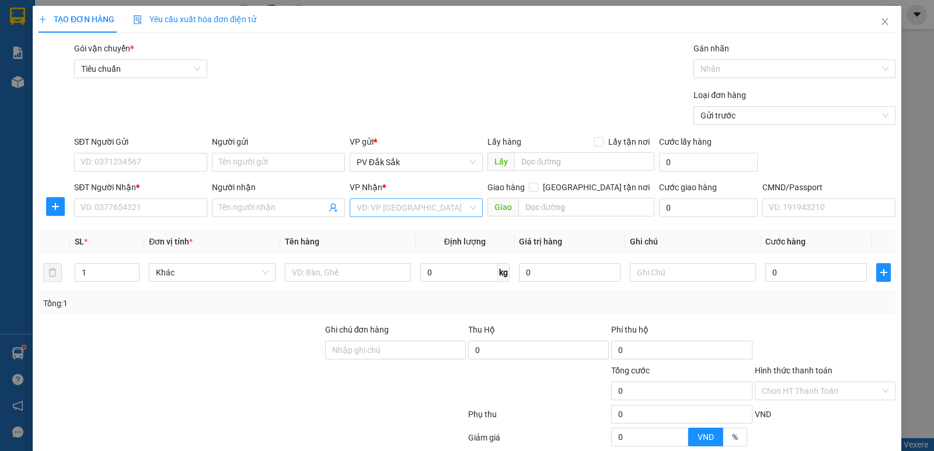
click at [394, 214] on input "search" at bounding box center [412, 208] width 111 height 18
click at [366, 232] on div "PV Tân Bình" at bounding box center [412, 231] width 118 height 13
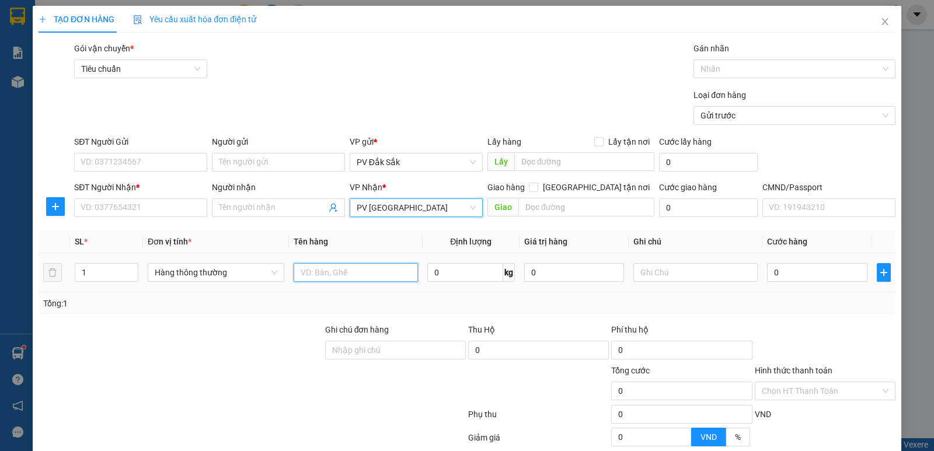
click at [326, 278] on input "text" at bounding box center [356, 272] width 124 height 19
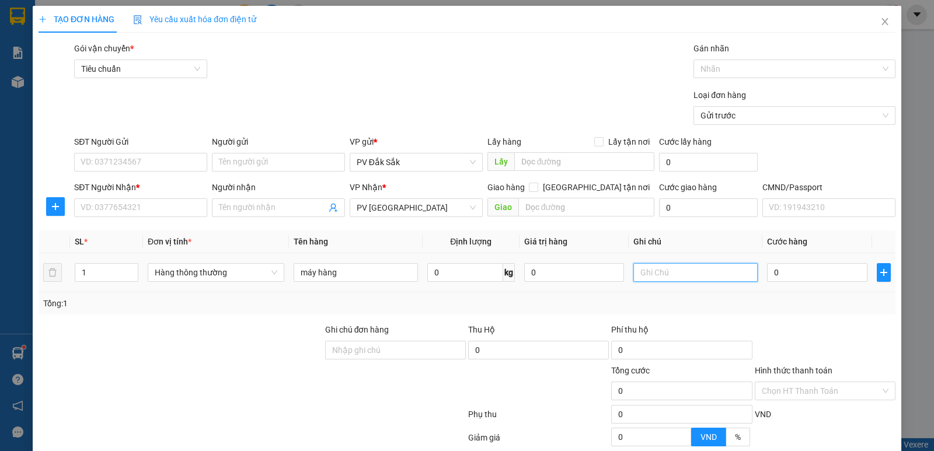
click at [667, 270] on input "text" at bounding box center [695, 272] width 124 height 19
drag, startPoint x: 844, startPoint y: 257, endPoint x: 826, endPoint y: 263, distance: 19.6
click at [843, 257] on td "0" at bounding box center [816, 272] width 109 height 39
click at [796, 267] on input "0" at bounding box center [817, 272] width 100 height 19
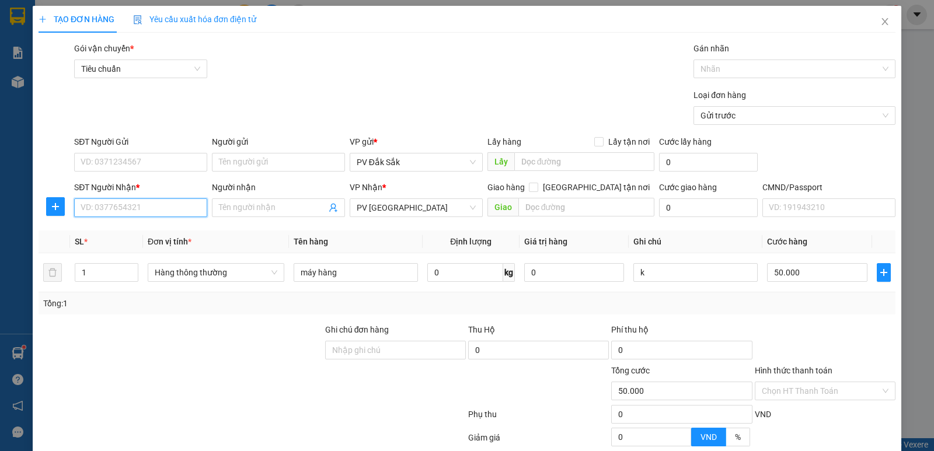
click at [87, 203] on input "SĐT Người Nhận *" at bounding box center [140, 207] width 133 height 19
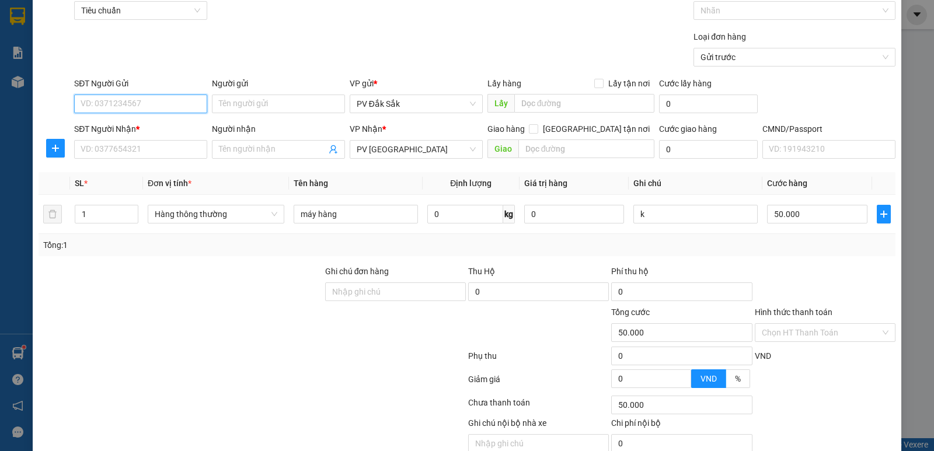
click at [76, 102] on input "SĐT Người Gửi" at bounding box center [140, 104] width 133 height 19
click at [111, 117] on div "0865038591 0865038591 - DŨNG" at bounding box center [140, 127] width 132 height 23
click at [114, 148] on input "SĐT Người Nhận *" at bounding box center [140, 149] width 133 height 19
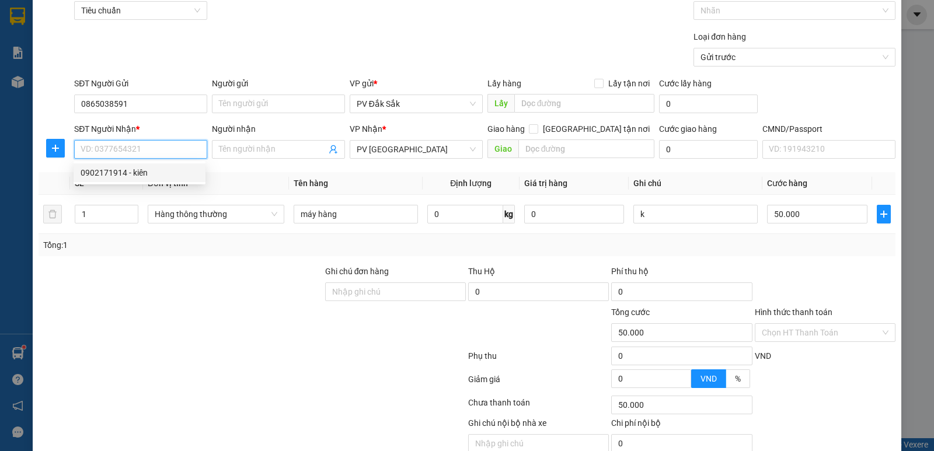
click at [123, 177] on div "0902171914 - kiên" at bounding box center [140, 172] width 118 height 13
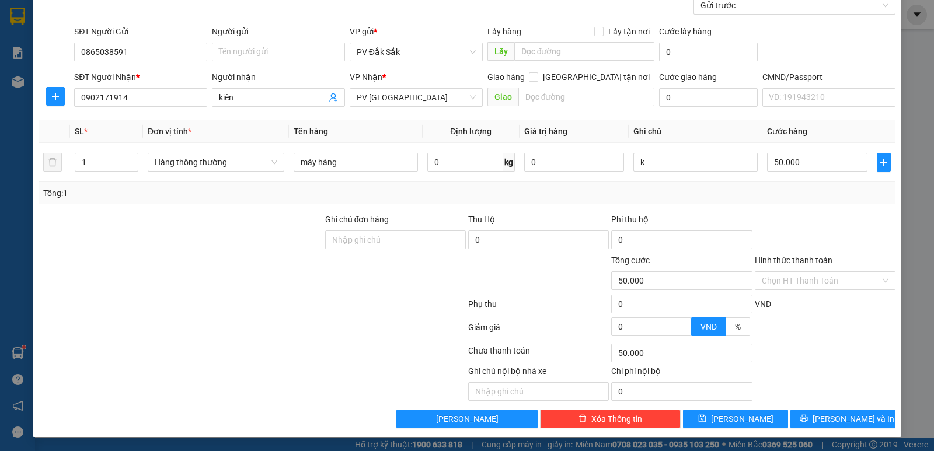
click at [800, 258] on label "Hình thức thanh toán" at bounding box center [794, 260] width 78 height 9
click at [800, 272] on input "Hình thức thanh toán" at bounding box center [821, 281] width 118 height 18
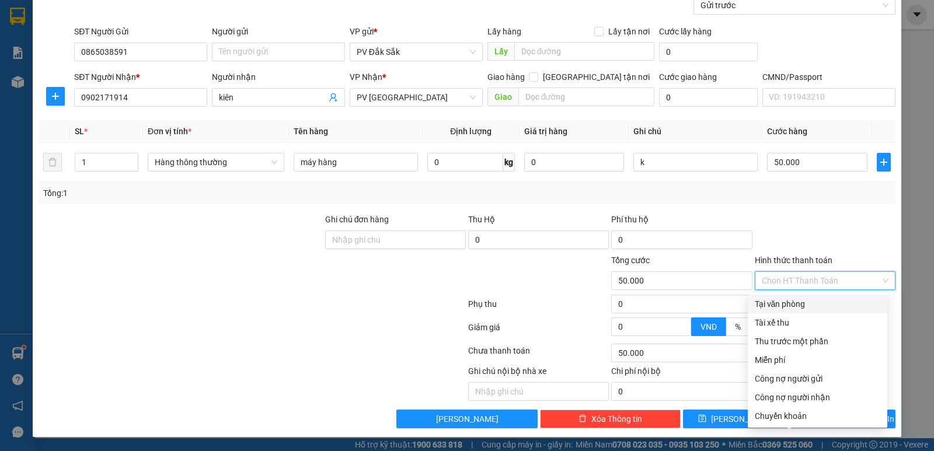
click at [777, 306] on div "Tại văn phòng" at bounding box center [817, 304] width 125 height 13
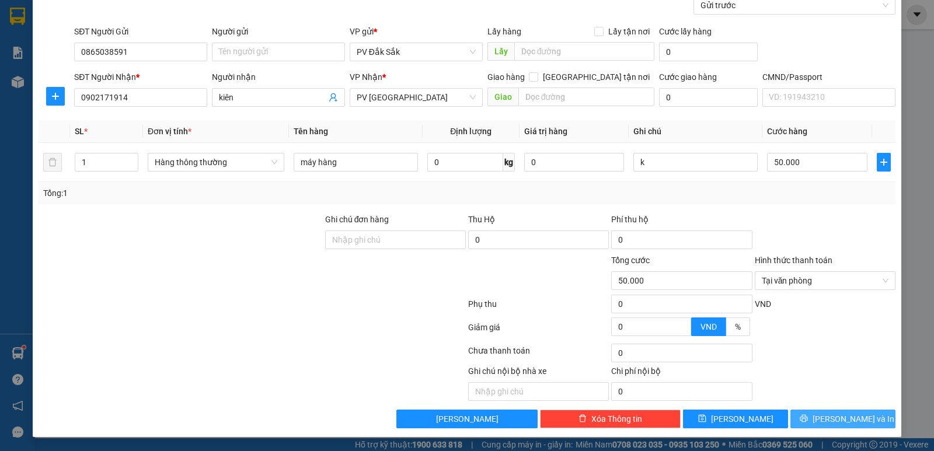
drag, startPoint x: 829, startPoint y: 421, endPoint x: 823, endPoint y: 415, distance: 9.1
click at [829, 420] on span "Lưu và In" at bounding box center [853, 419] width 82 height 13
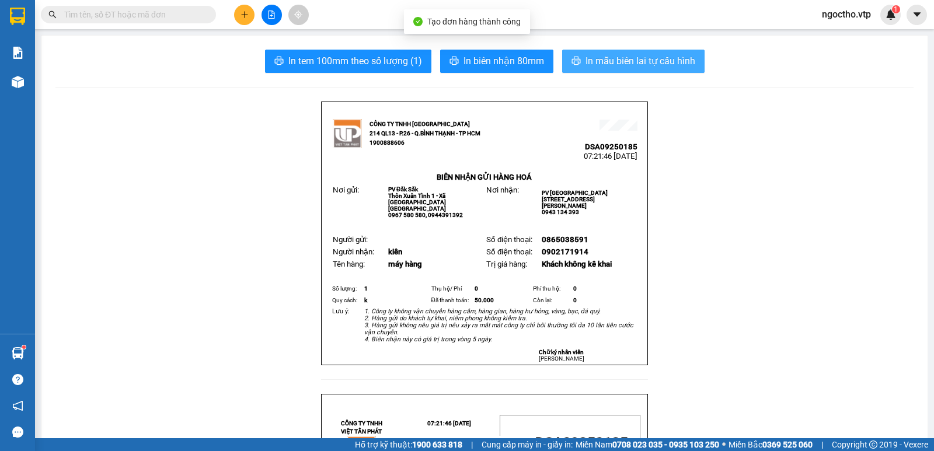
click at [591, 65] on span "In mẫu biên lai tự cấu hình" at bounding box center [640, 61] width 110 height 15
click at [610, 66] on span "In mẫu biên lai tự cấu hình" at bounding box center [640, 61] width 110 height 15
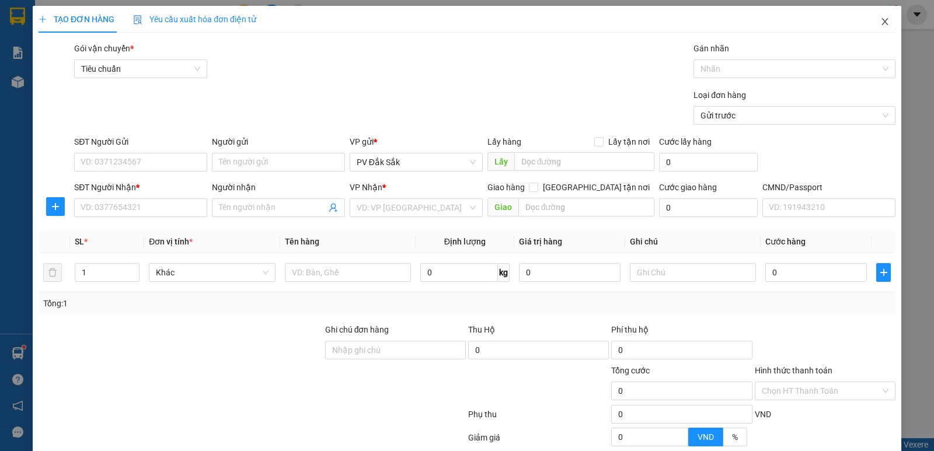
click at [880, 22] on icon "close" at bounding box center [884, 21] width 9 height 9
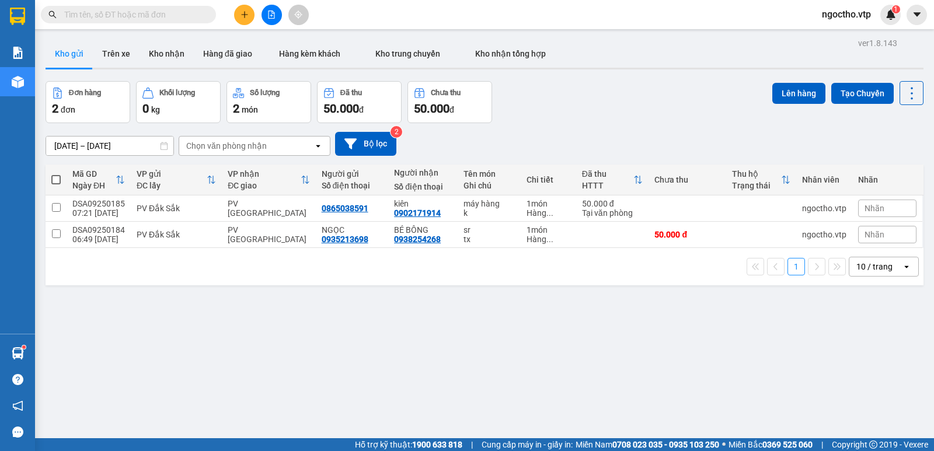
click at [115, 15] on input "text" at bounding box center [133, 14] width 138 height 13
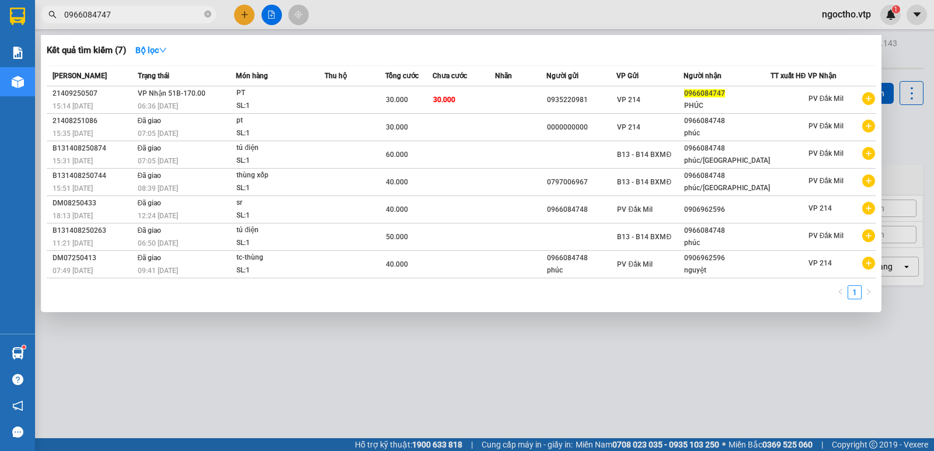
click at [143, 350] on div at bounding box center [467, 225] width 934 height 451
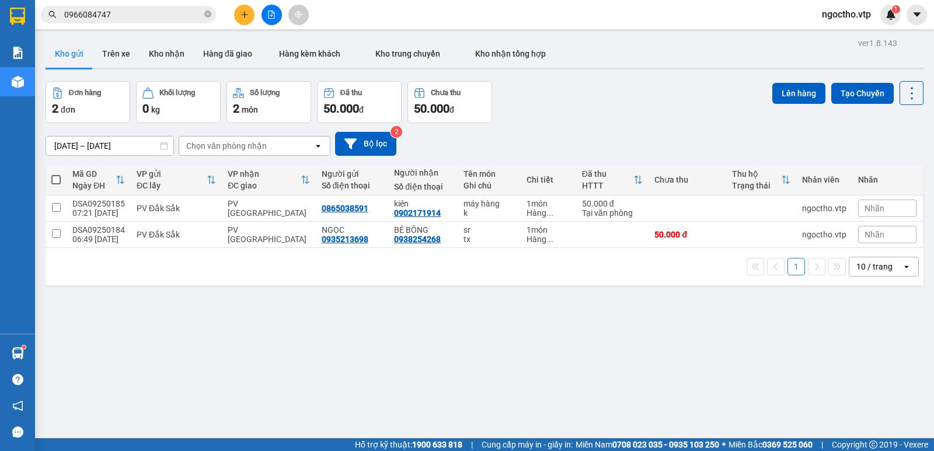
click at [240, 17] on icon "plus" at bounding box center [244, 15] width 8 height 8
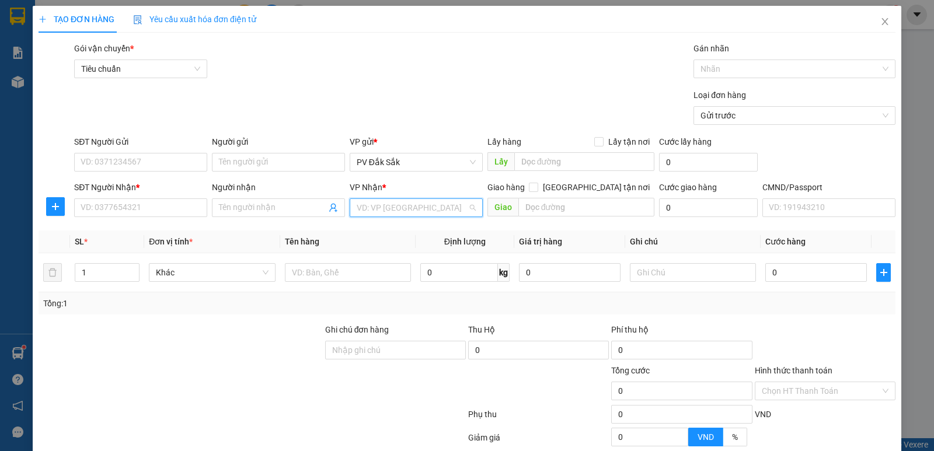
click at [382, 209] on input "search" at bounding box center [412, 208] width 111 height 18
click at [390, 226] on div "PV Bình Dương" at bounding box center [412, 231] width 118 height 13
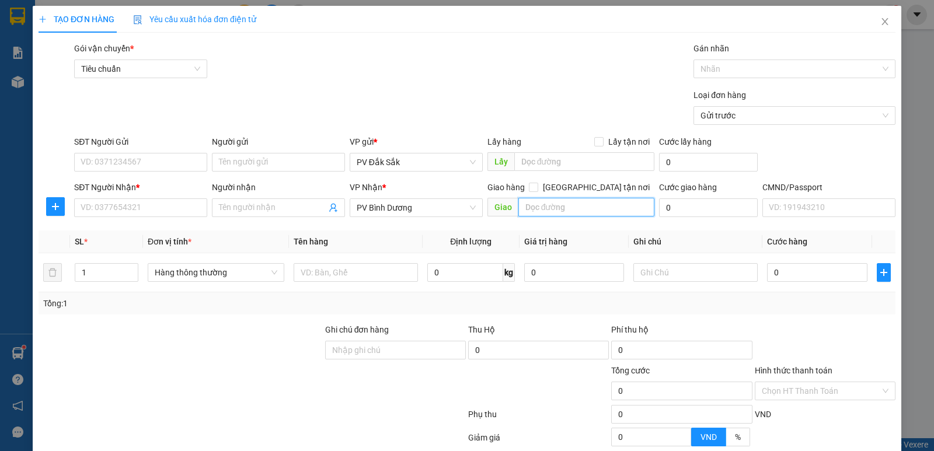
click at [553, 216] on input "text" at bounding box center [586, 207] width 137 height 19
click at [709, 216] on input "0" at bounding box center [708, 207] width 99 height 19
click at [244, 207] on input "Người nhận" at bounding box center [272, 207] width 107 height 13
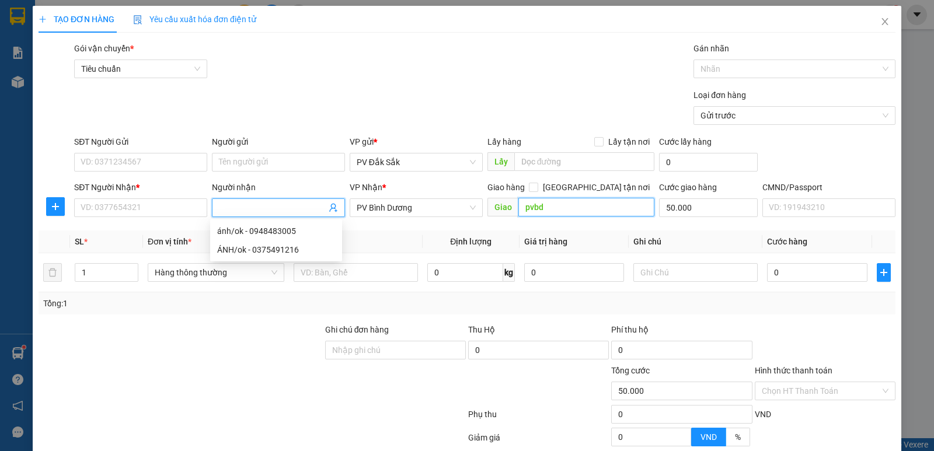
click at [568, 212] on input "pvbd" at bounding box center [586, 207] width 137 height 19
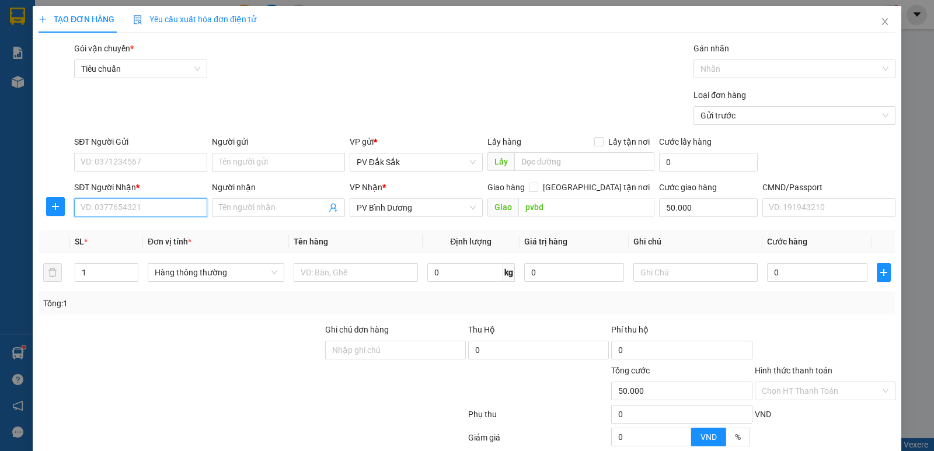
click at [146, 207] on input "SĐT Người Nhận *" at bounding box center [140, 207] width 133 height 19
click at [250, 205] on input "Người nhận" at bounding box center [272, 207] width 107 height 13
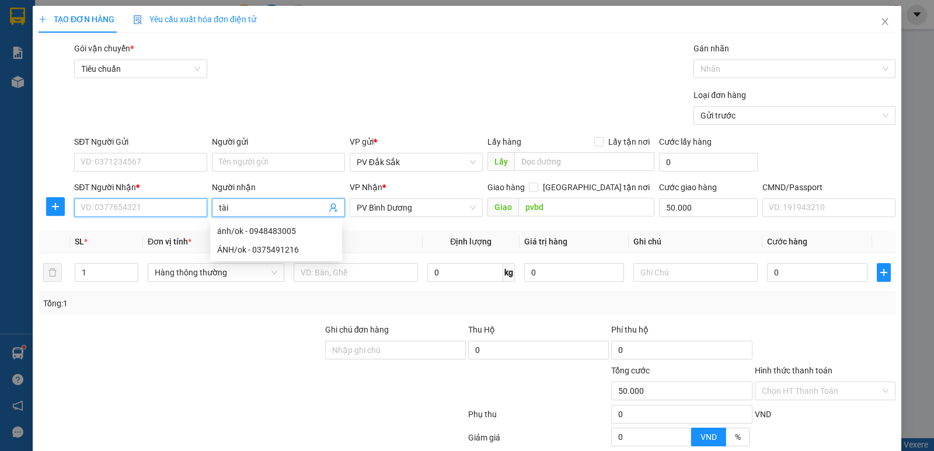
click at [146, 211] on input "SĐT Người Nhận *" at bounding box center [140, 207] width 133 height 19
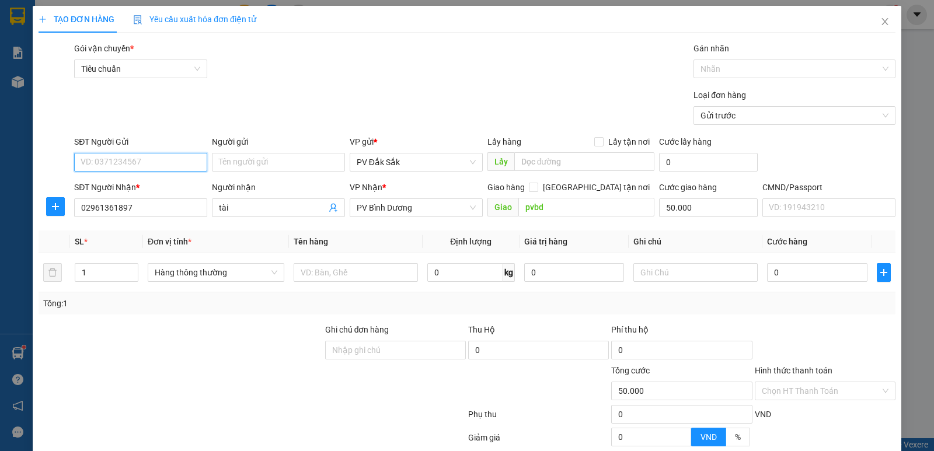
click at [134, 166] on input "SĐT Người Gửi" at bounding box center [140, 162] width 133 height 19
click at [136, 162] on input "SĐT Người Gửi" at bounding box center [140, 162] width 133 height 19
click at [86, 207] on input "02961361897" at bounding box center [140, 207] width 133 height 19
click at [90, 202] on input "02961361897" at bounding box center [140, 207] width 133 height 19
click at [111, 163] on input "SĐT Người Gửi" at bounding box center [140, 162] width 133 height 19
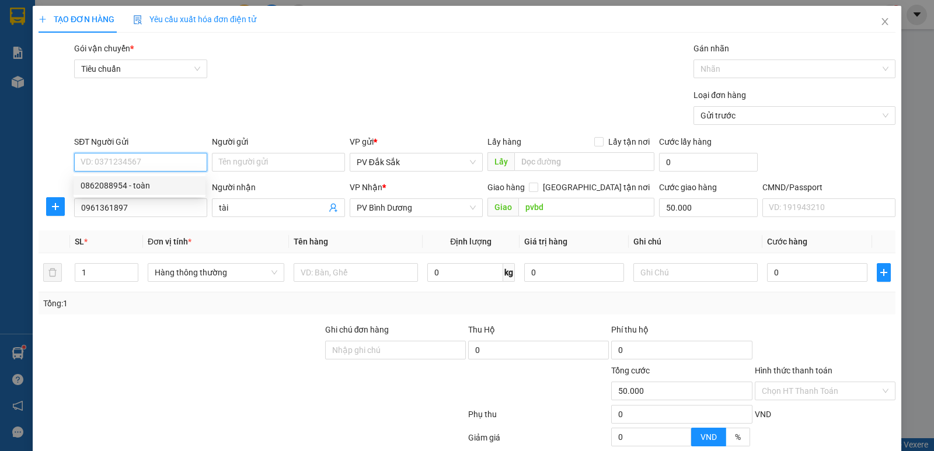
click at [117, 180] on div "0862088954 - toàn" at bounding box center [140, 185] width 118 height 13
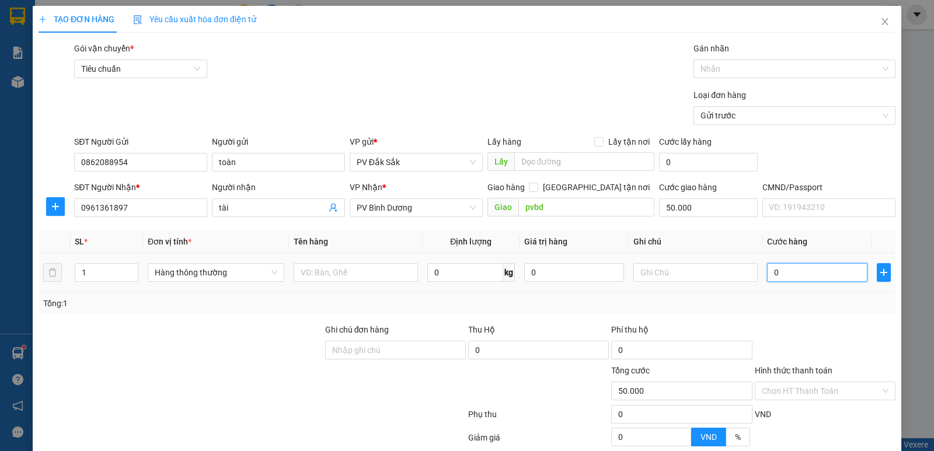
click at [791, 268] on input "0" at bounding box center [817, 272] width 100 height 19
click at [700, 210] on input "50.000" at bounding box center [708, 207] width 99 height 19
click at [778, 272] on input "0" at bounding box center [817, 272] width 100 height 19
click at [801, 370] on label "Hình thức thanh toán" at bounding box center [794, 370] width 78 height 9
click at [801, 382] on input "Hình thức thanh toán" at bounding box center [821, 391] width 118 height 18
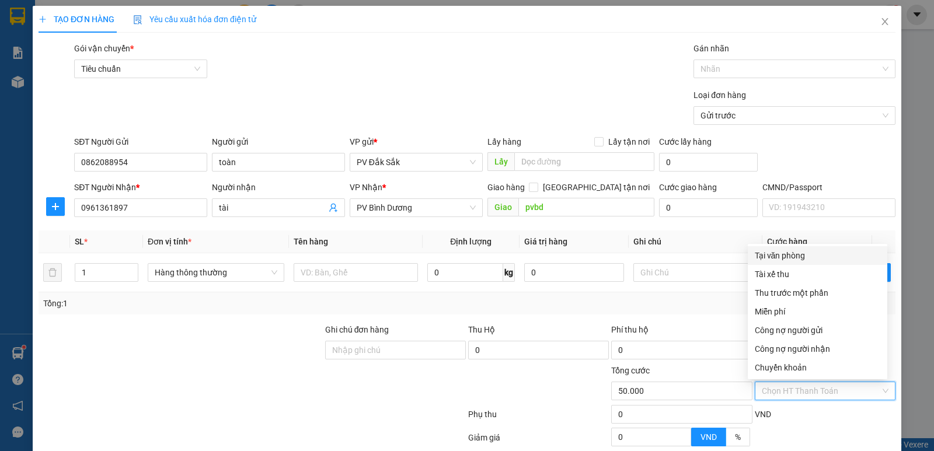
click at [765, 257] on div "Tại văn phòng" at bounding box center [817, 255] width 125 height 13
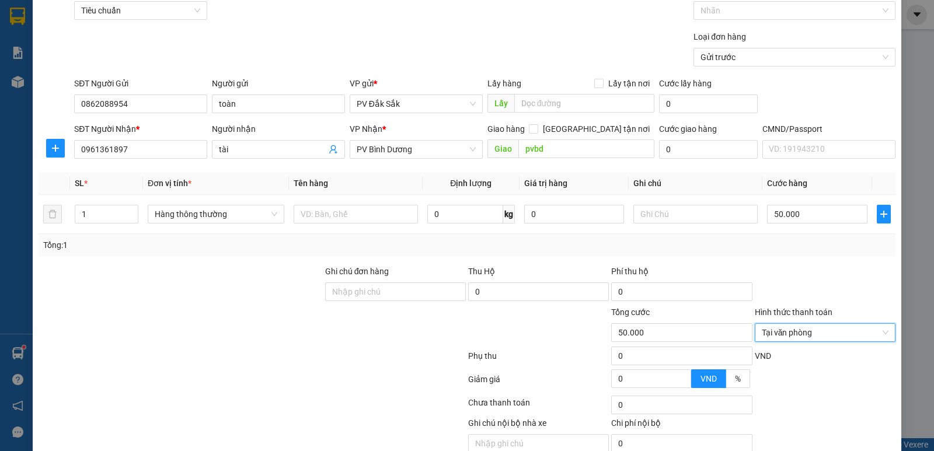
scroll to position [110, 0]
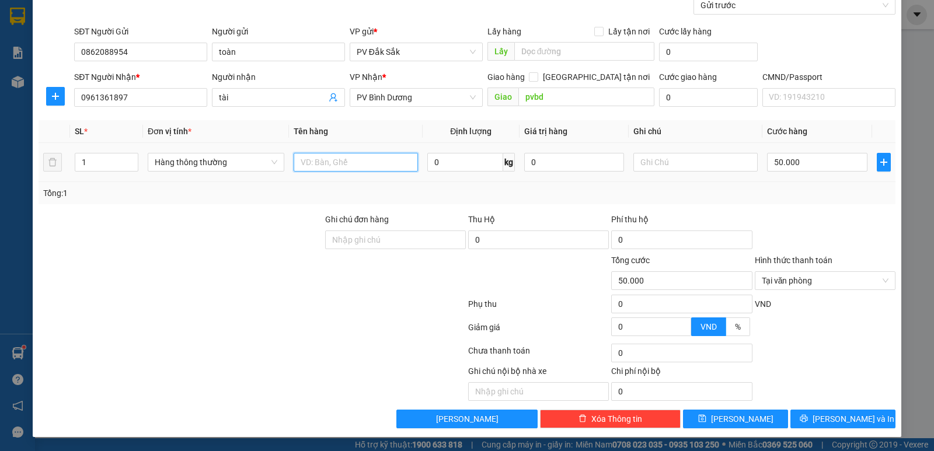
click at [322, 167] on input "text" at bounding box center [356, 162] width 124 height 19
drag, startPoint x: 831, startPoint y: 416, endPoint x: 802, endPoint y: 312, distance: 108.3
click at [830, 415] on span "Lưu và In" at bounding box center [853, 419] width 82 height 13
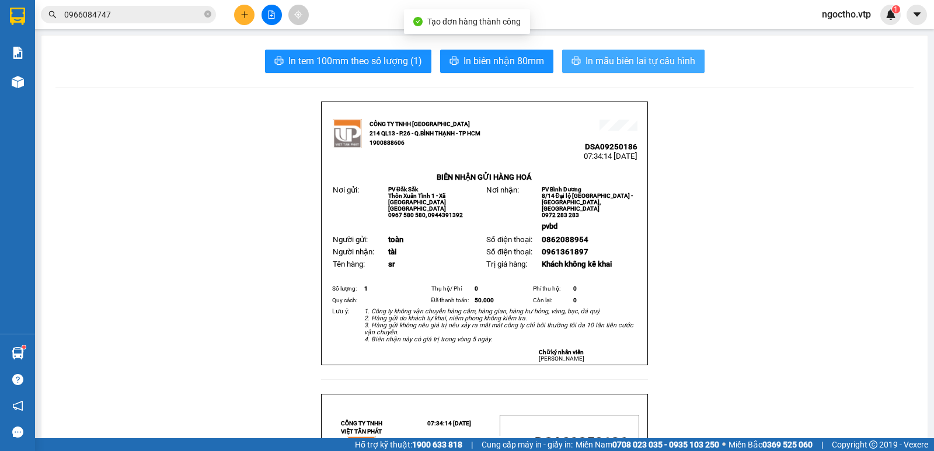
drag, startPoint x: 650, startPoint y: 64, endPoint x: 650, endPoint y: 77, distance: 12.9
click at [649, 64] on span "In mẫu biên lai tự cấu hình" at bounding box center [640, 61] width 110 height 15
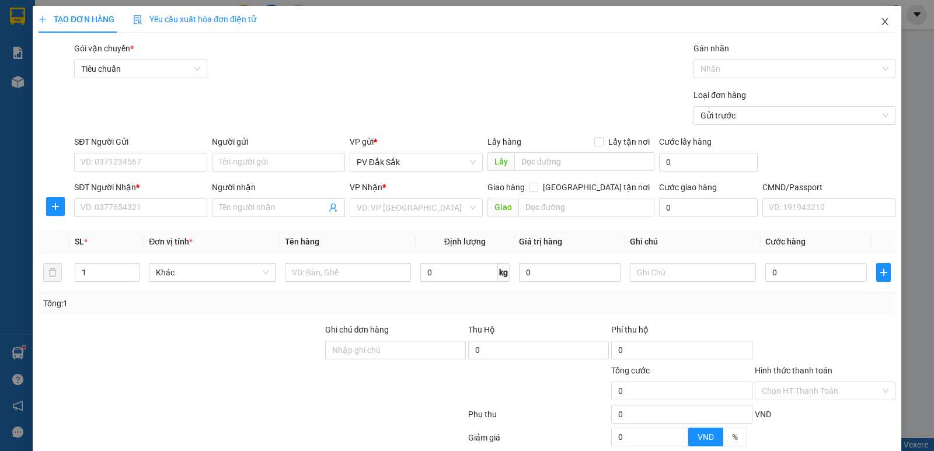
click at [880, 21] on icon "close" at bounding box center [884, 21] width 9 height 9
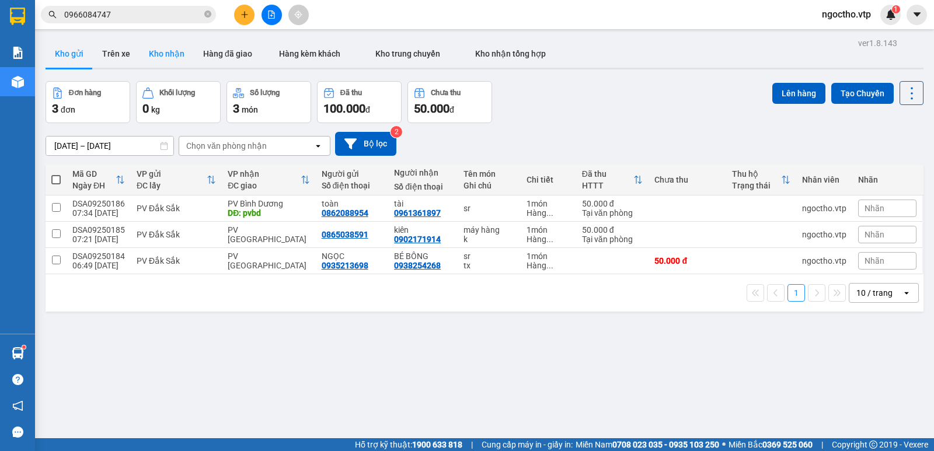
click at [170, 53] on button "Kho nhận" at bounding box center [166, 54] width 54 height 28
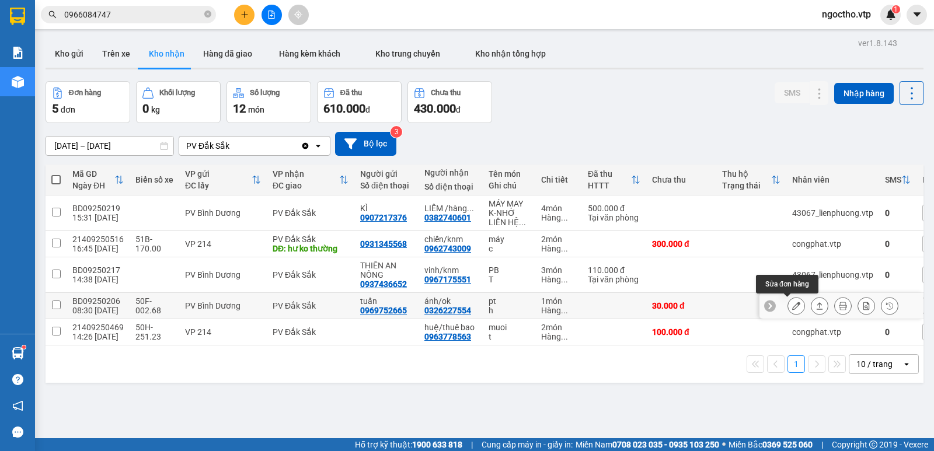
click at [788, 301] on button at bounding box center [796, 306] width 16 height 20
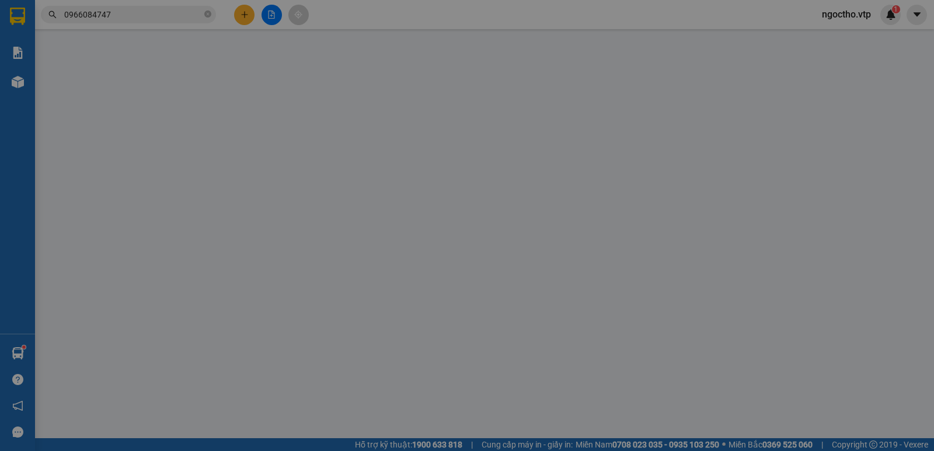
type input "0969752665"
type input "tuấn"
type input "0326227554"
type input "ánh/ok"
type input "30.000"
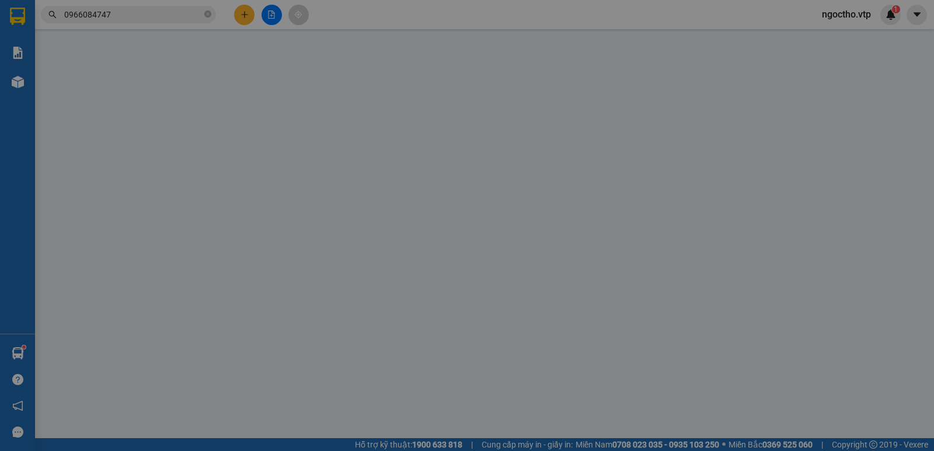
type input "30.000"
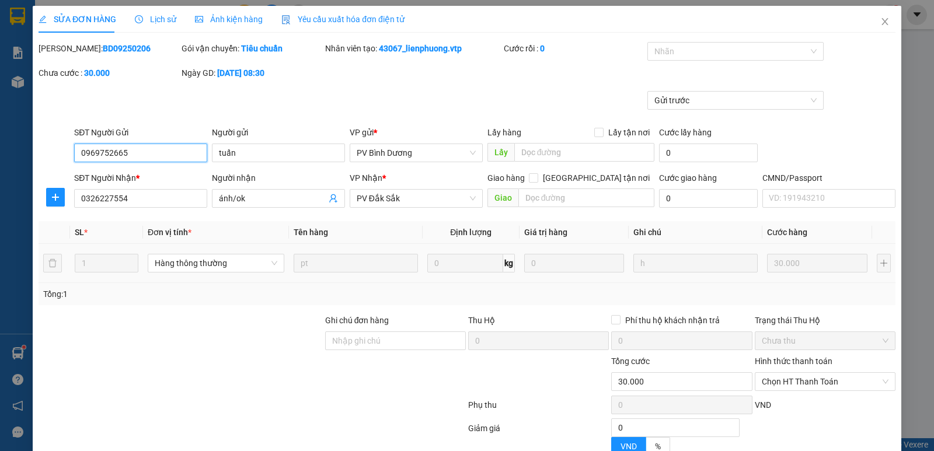
type input "1.500"
click at [791, 378] on span "Chọn HT Thanh Toán" at bounding box center [825, 382] width 127 height 18
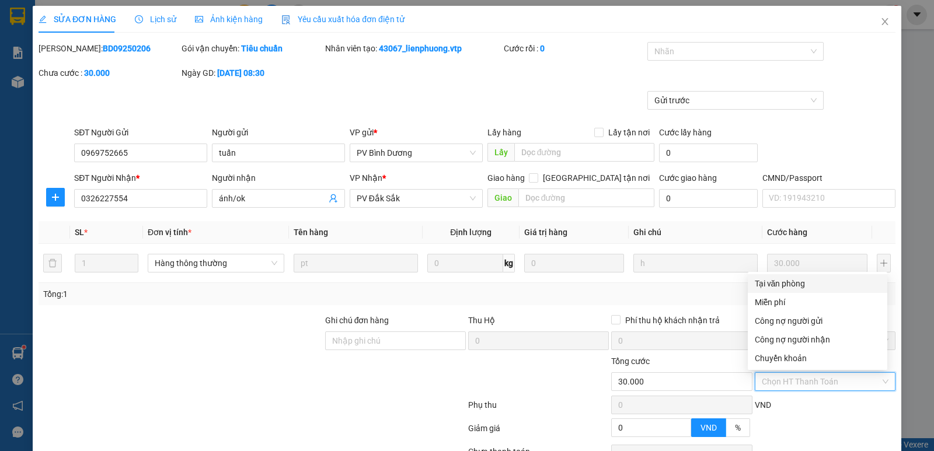
click at [776, 280] on div "Tại văn phòng" at bounding box center [817, 283] width 125 height 13
type input "0"
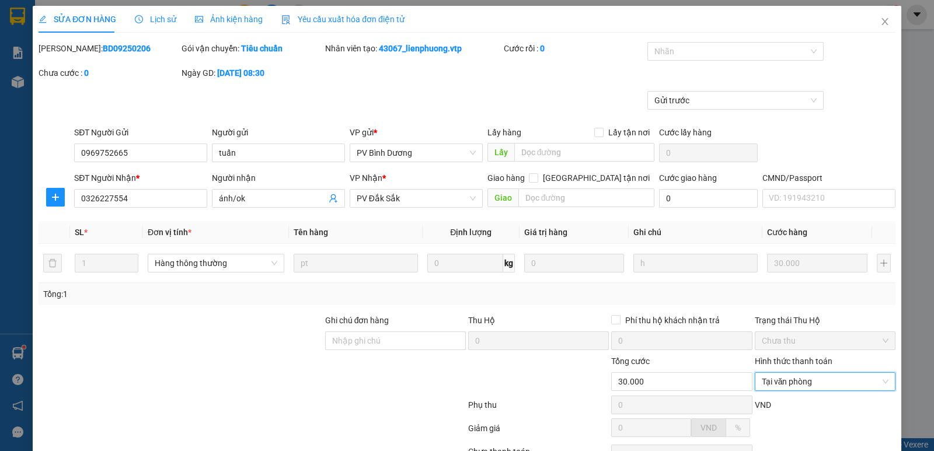
scroll to position [102, 0]
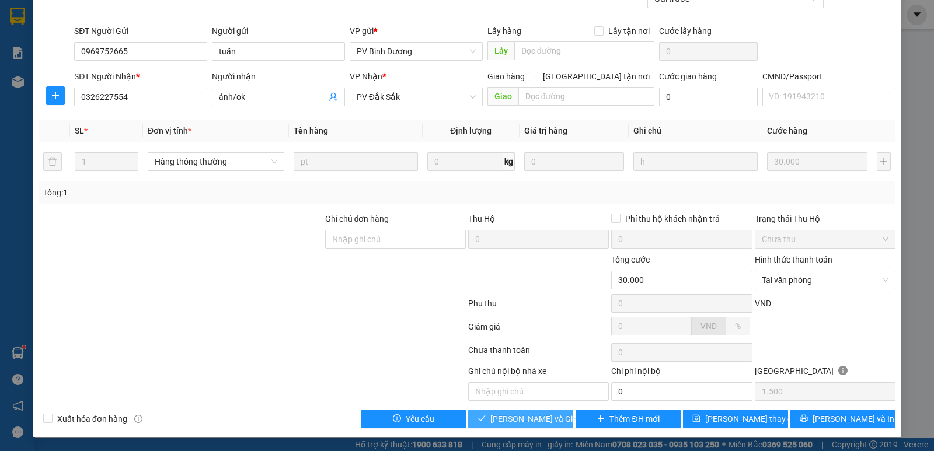
drag, startPoint x: 536, startPoint y: 417, endPoint x: 507, endPoint y: 406, distance: 31.0
click at [536, 417] on span "Lưu và Giao hàng" at bounding box center [546, 419] width 112 height 13
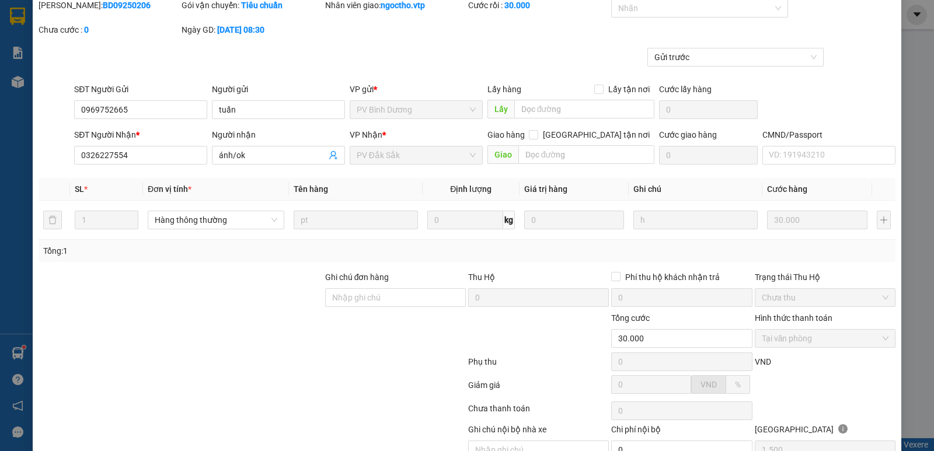
scroll to position [0, 0]
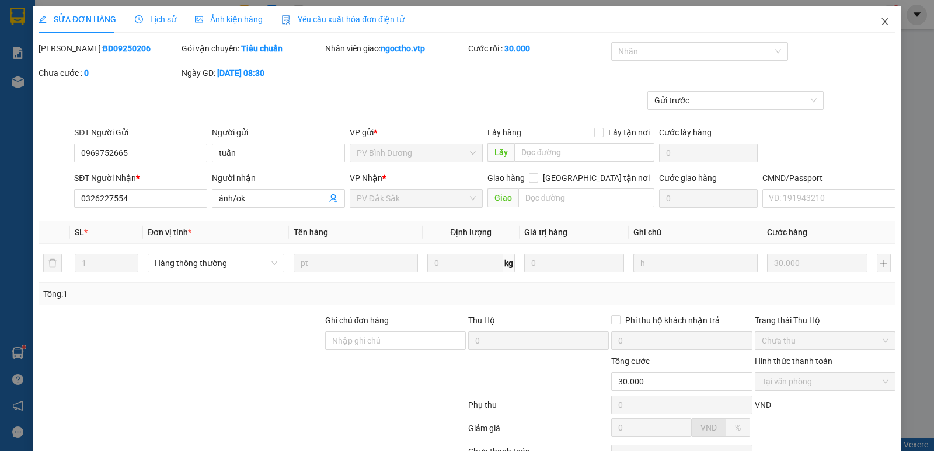
click at [884, 25] on span "Close" at bounding box center [884, 22] width 33 height 33
